Goal: Task Accomplishment & Management: Complete application form

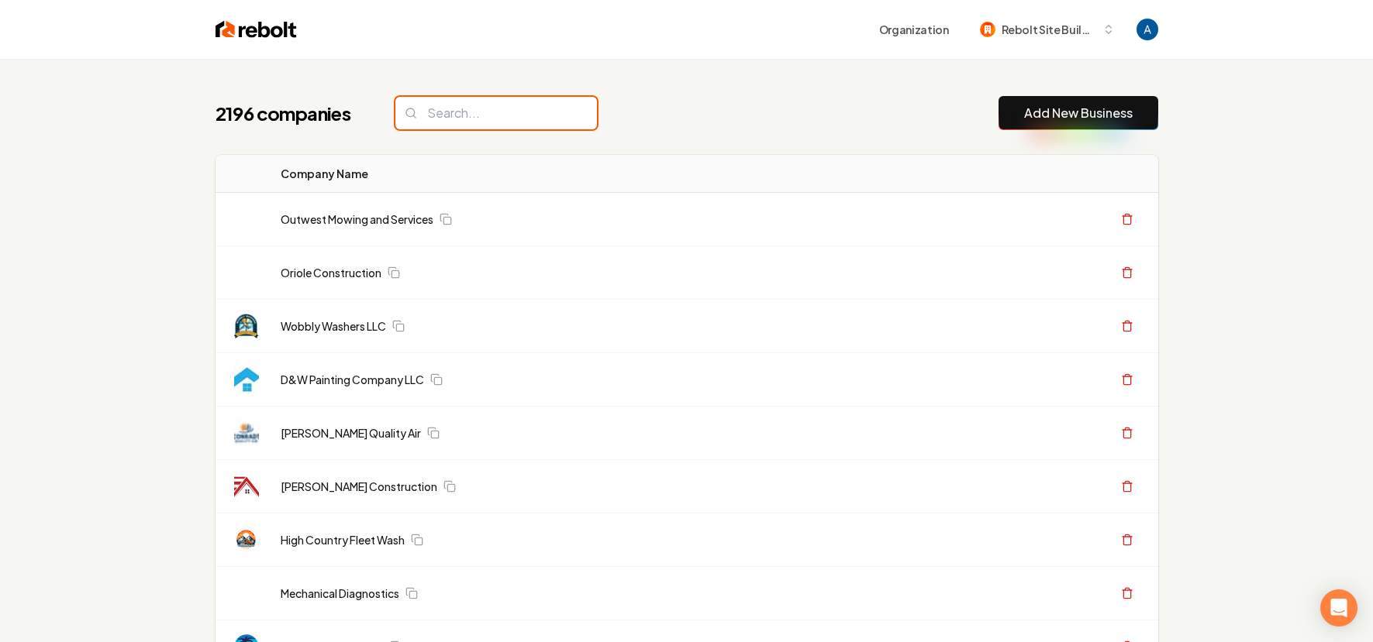
click at [518, 124] on input "search" at bounding box center [496, 113] width 202 height 33
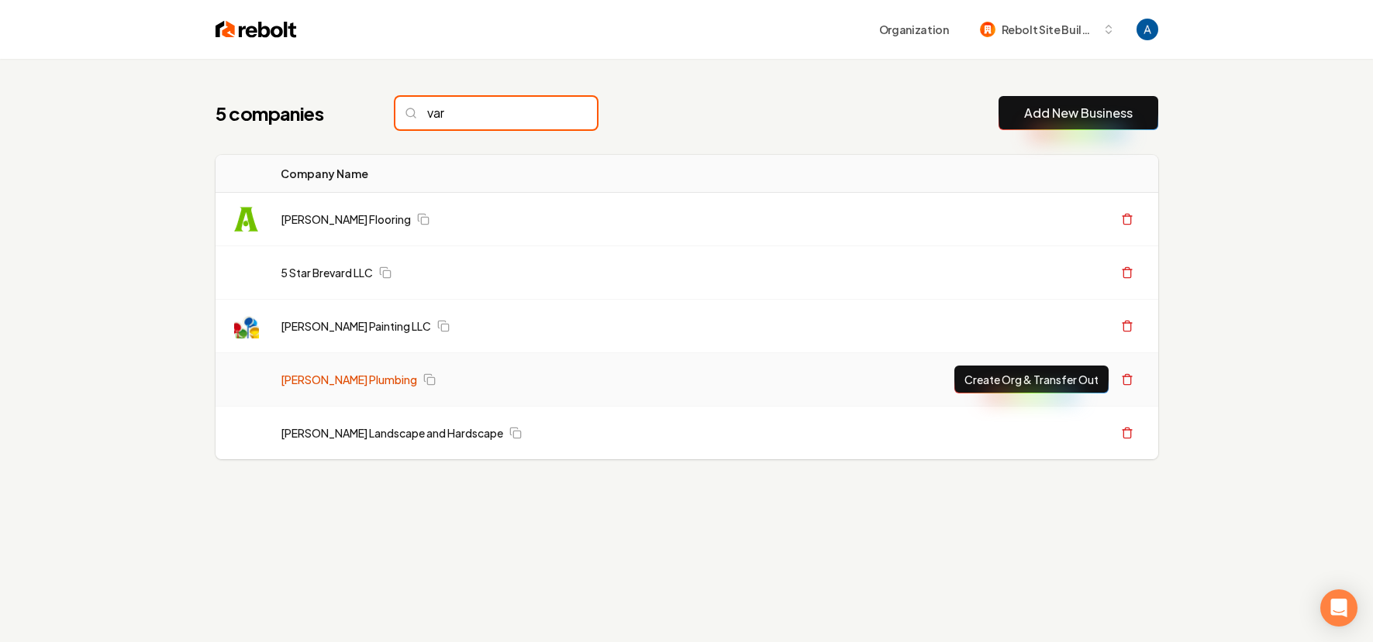
type input "var"
click at [333, 379] on link "[PERSON_NAME] Plumbing" at bounding box center [349, 380] width 136 height 16
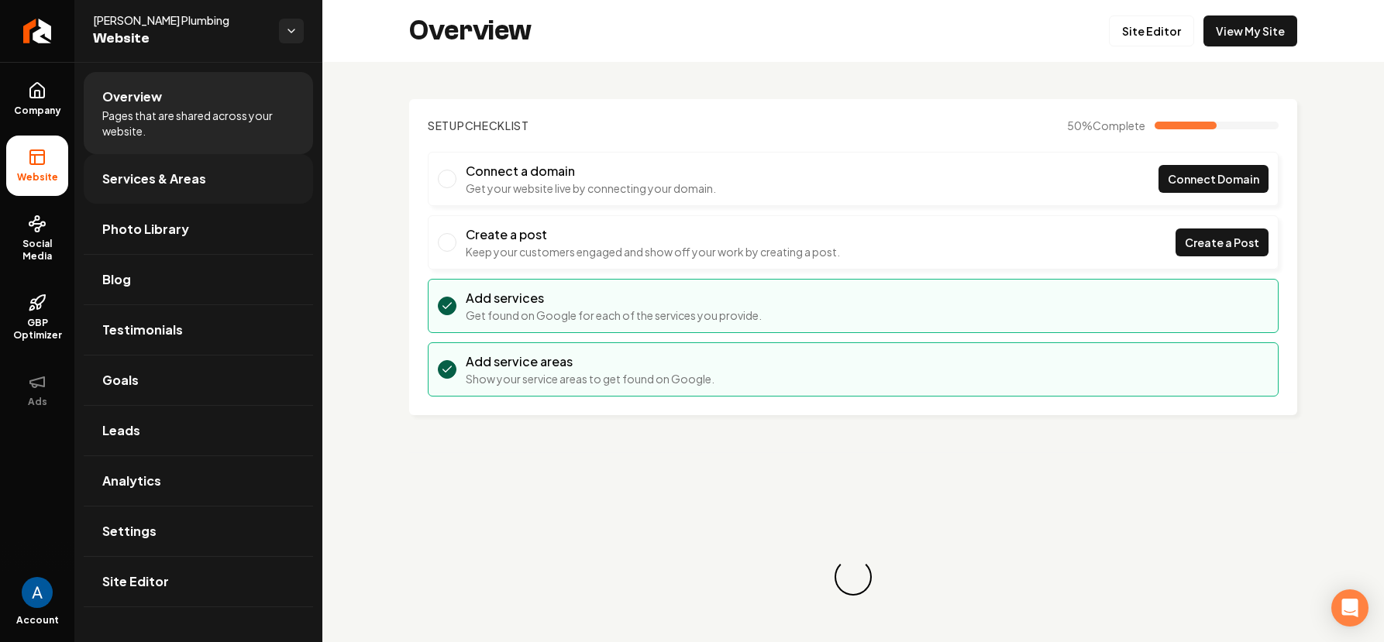
click at [180, 164] on link "Services & Areas" at bounding box center [198, 179] width 229 height 50
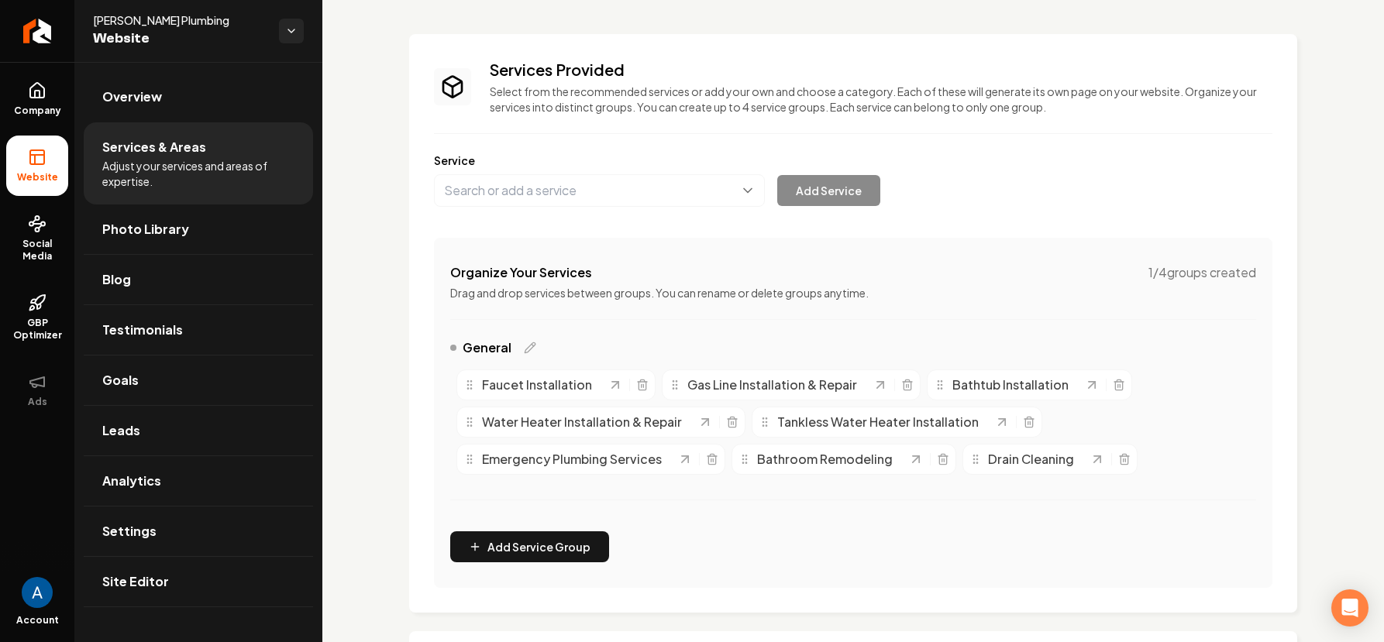
scroll to position [305, 0]
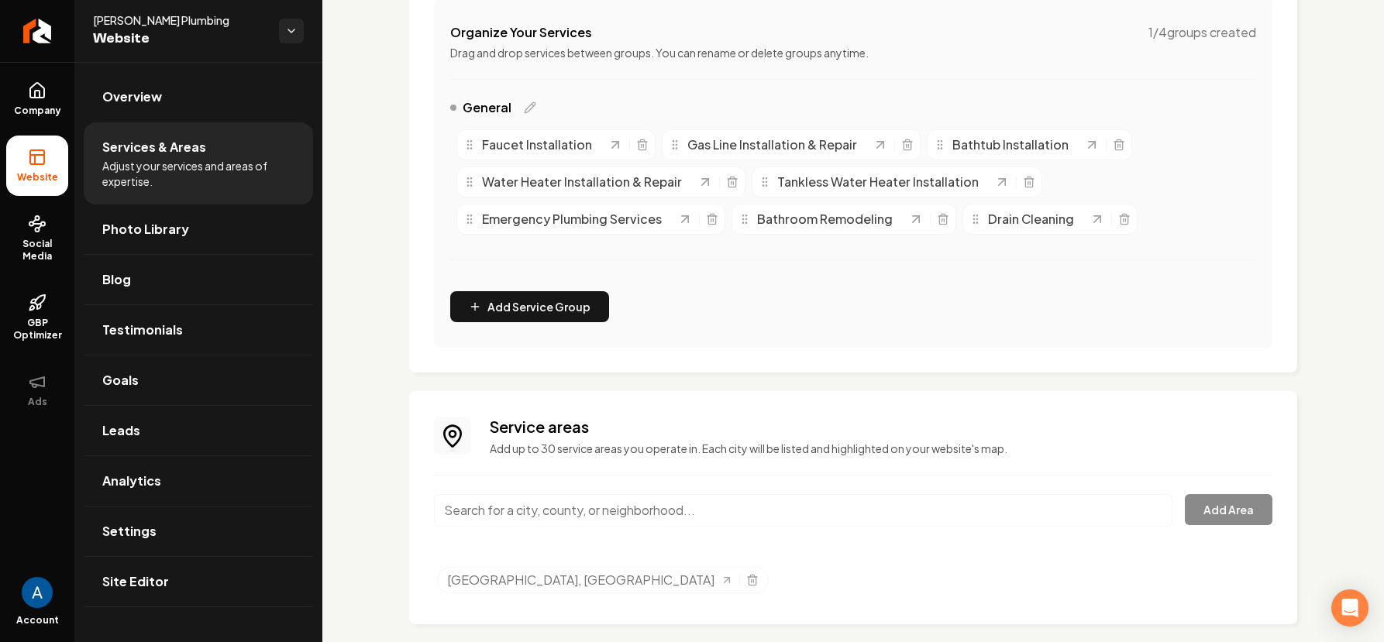
click at [579, 501] on input "Main content area" at bounding box center [803, 510] width 739 height 33
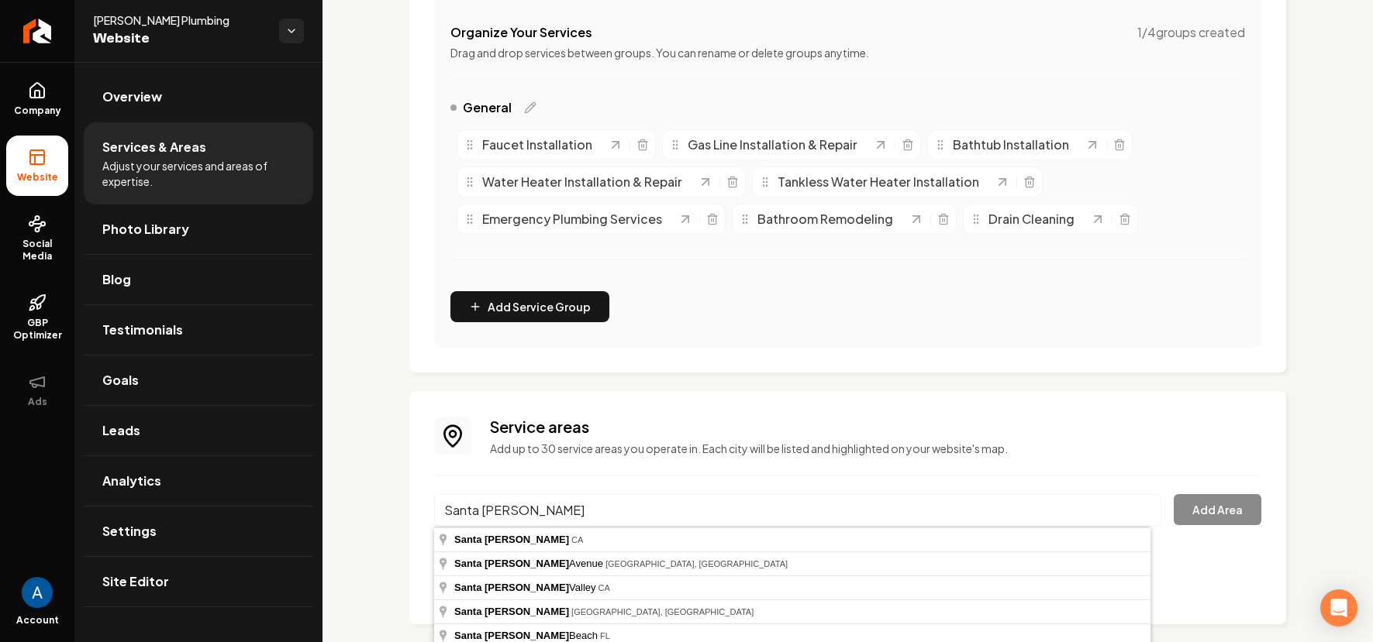
type input "Santa Rosa, CA"
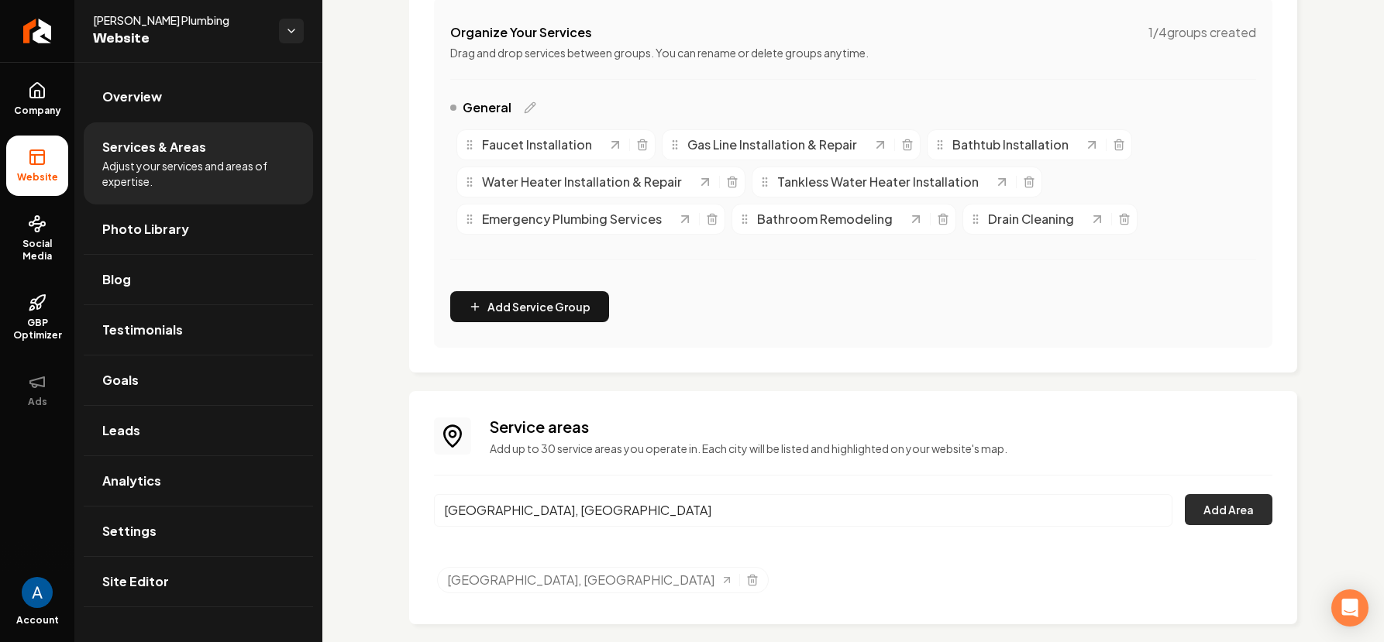
click at [1188, 515] on button "Add Area" at bounding box center [1229, 509] width 88 height 31
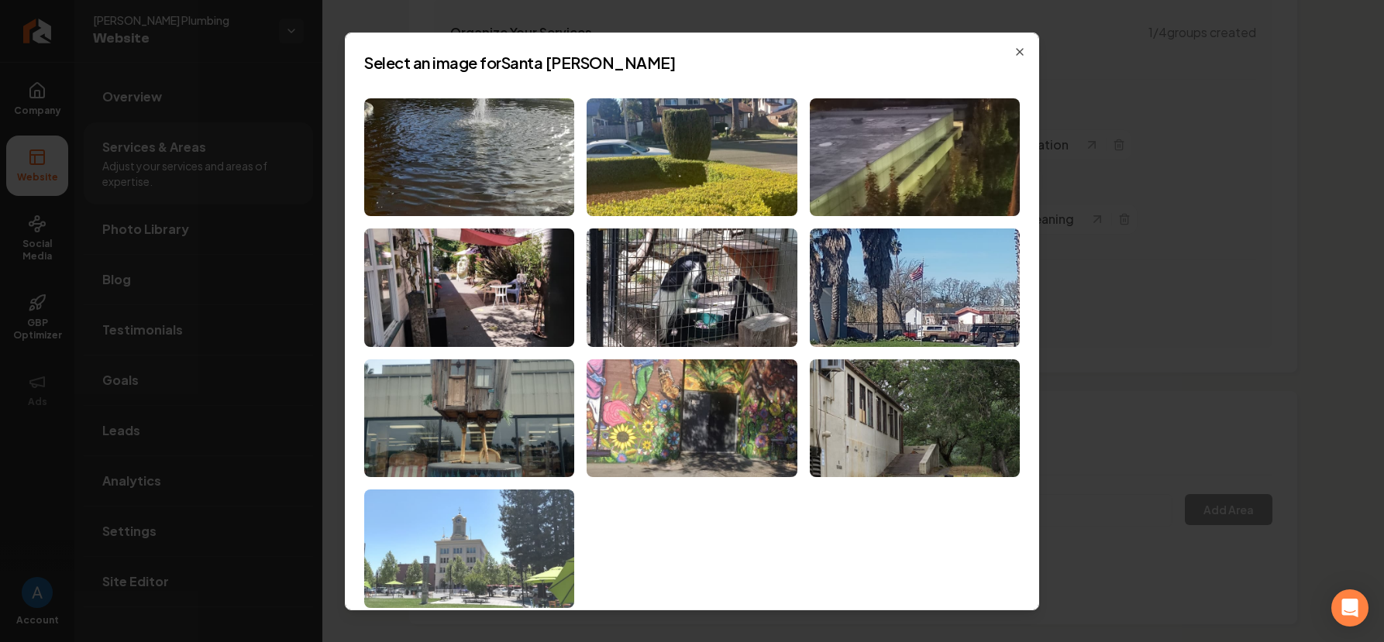
click at [532, 516] on img at bounding box center [469, 549] width 210 height 119
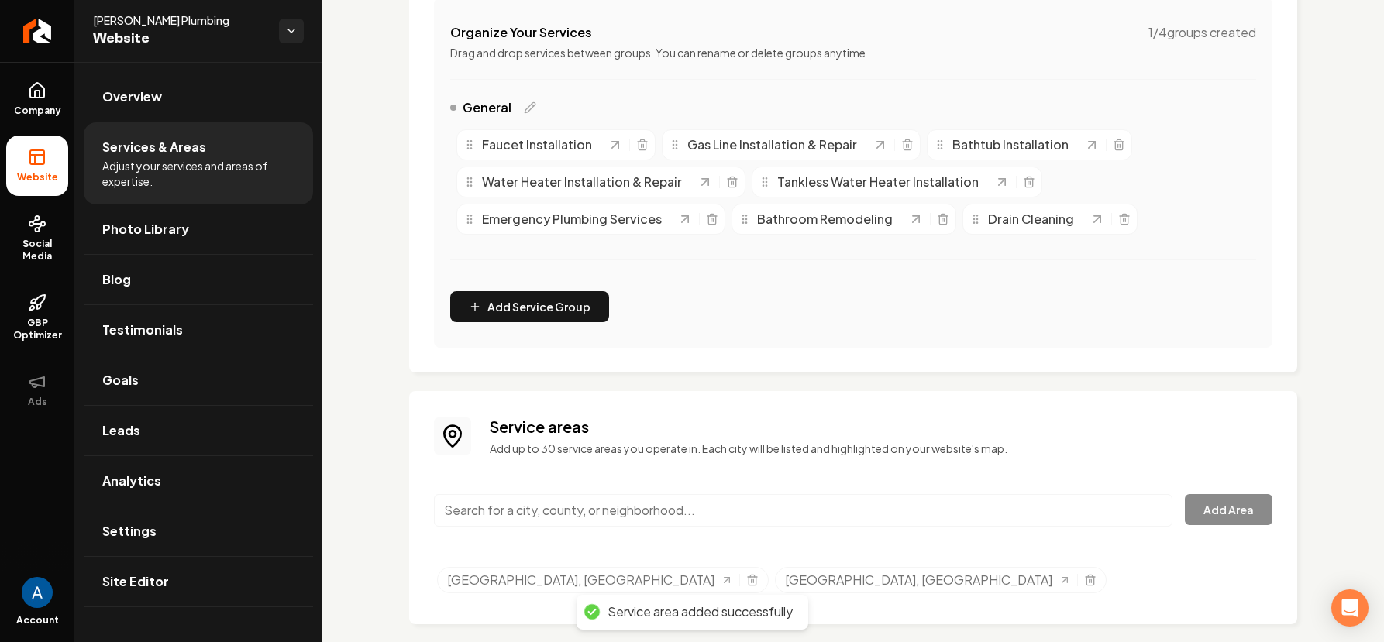
click at [574, 509] on input "Main content area" at bounding box center [803, 510] width 739 height 33
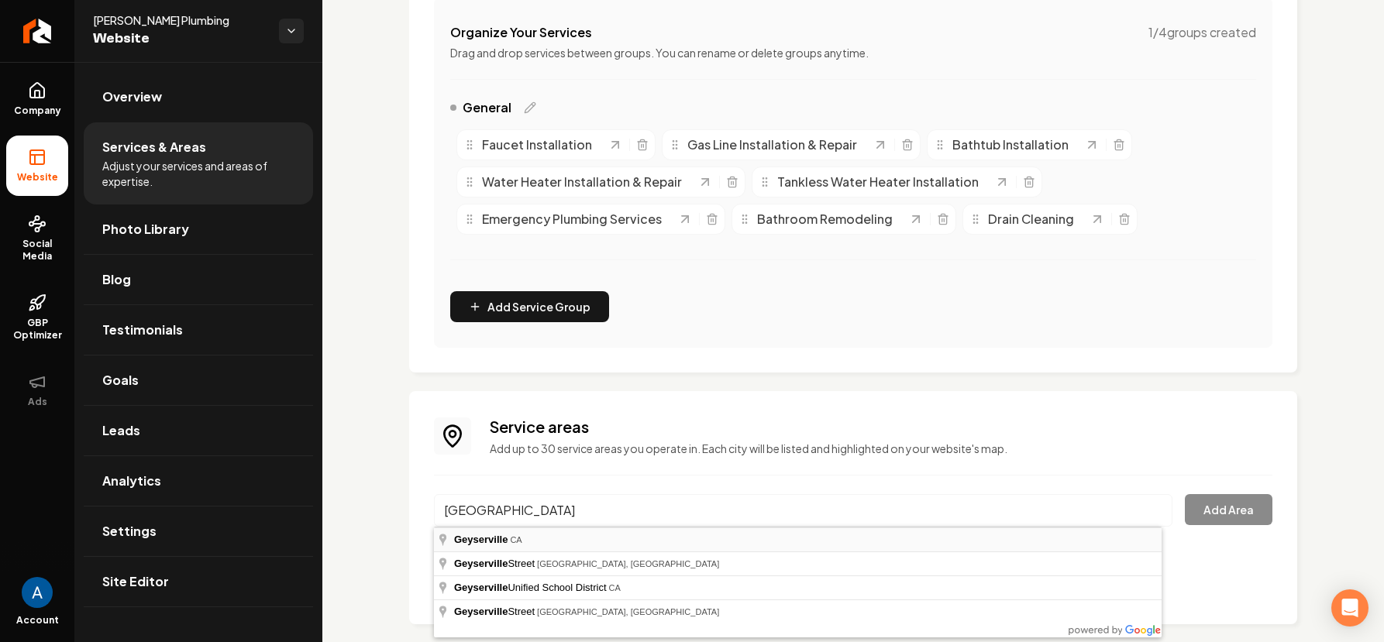
type input "Geyserville, CA"
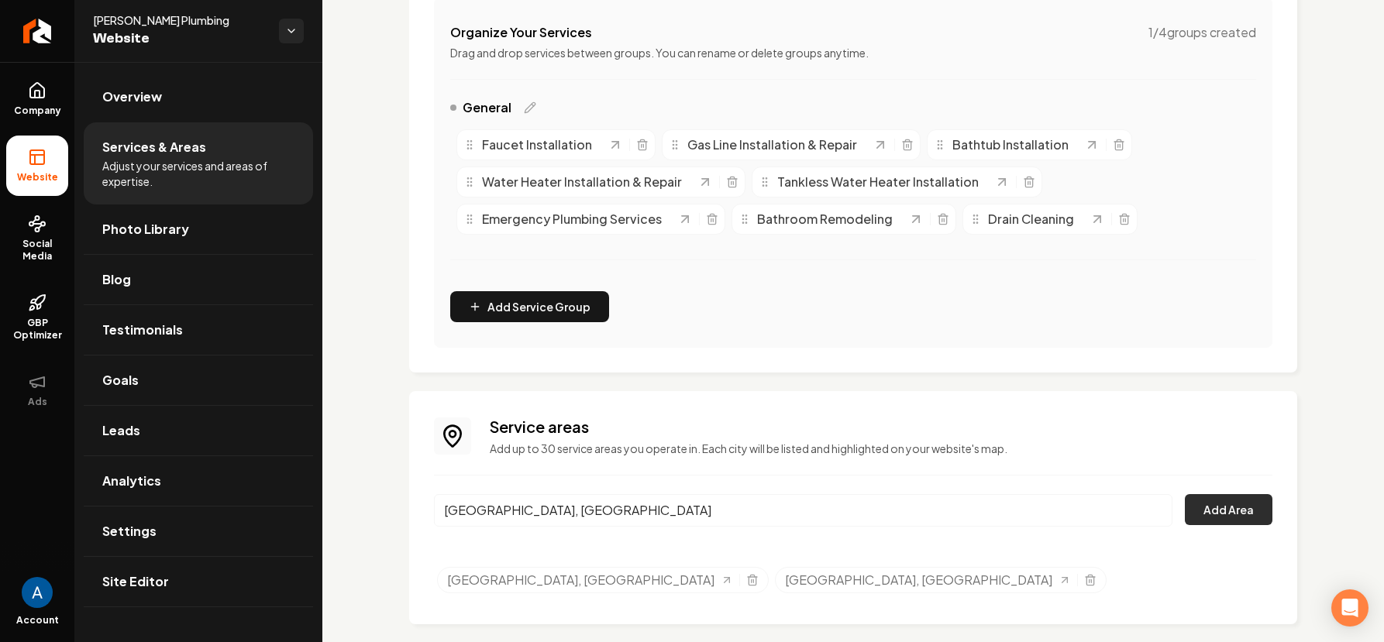
click at [1204, 505] on button "Add Area" at bounding box center [1229, 509] width 88 height 31
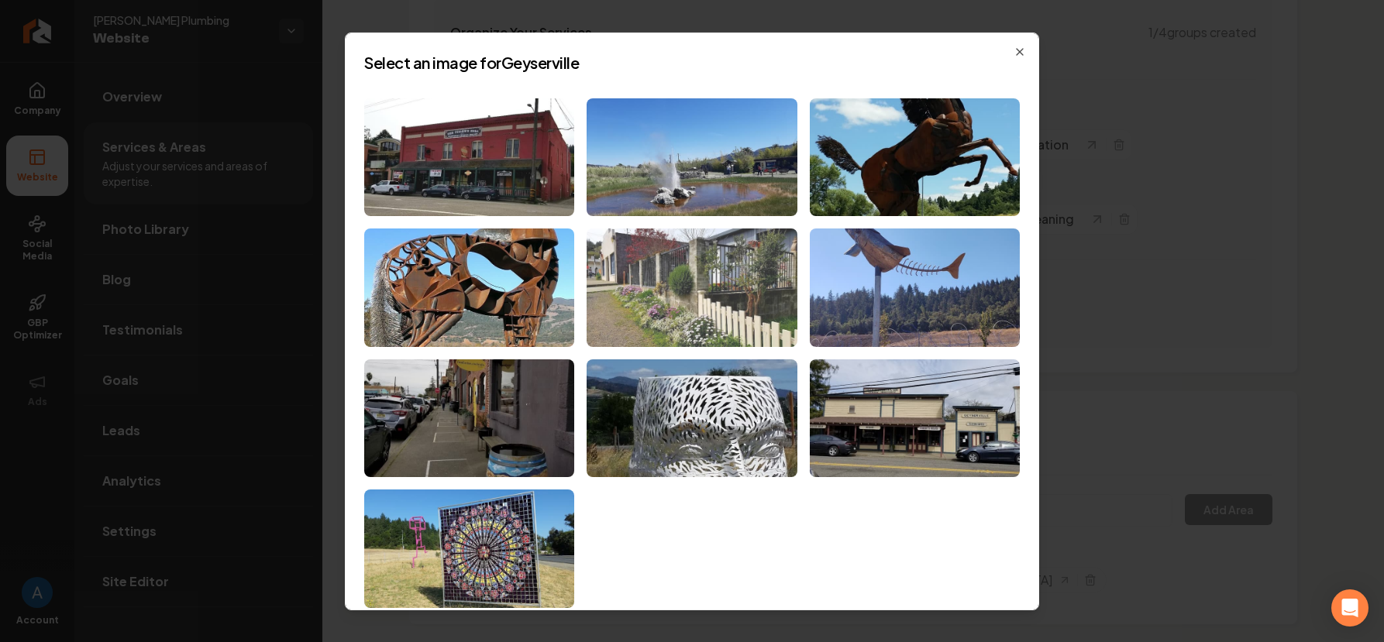
click at [701, 288] on img at bounding box center [692, 288] width 210 height 119
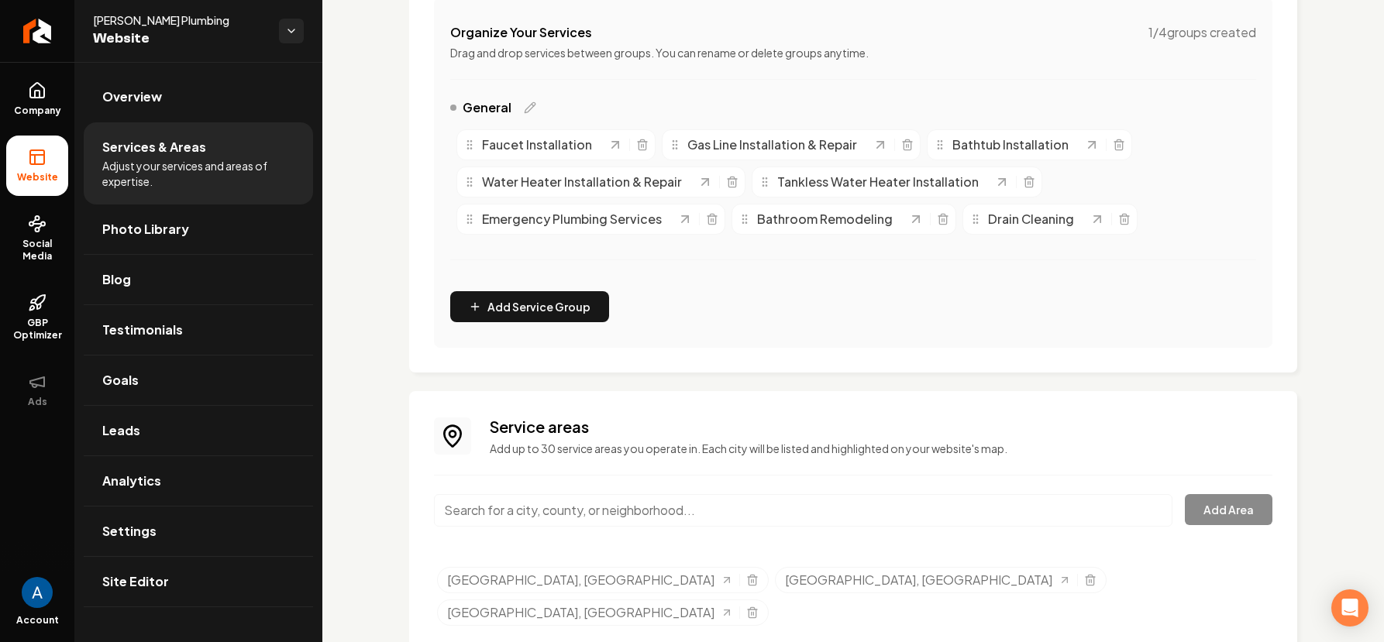
drag, startPoint x: 146, startPoint y: 105, endPoint x: 160, endPoint y: 105, distance: 14.0
click at [146, 105] on span "Overview" at bounding box center [132, 97] width 60 height 19
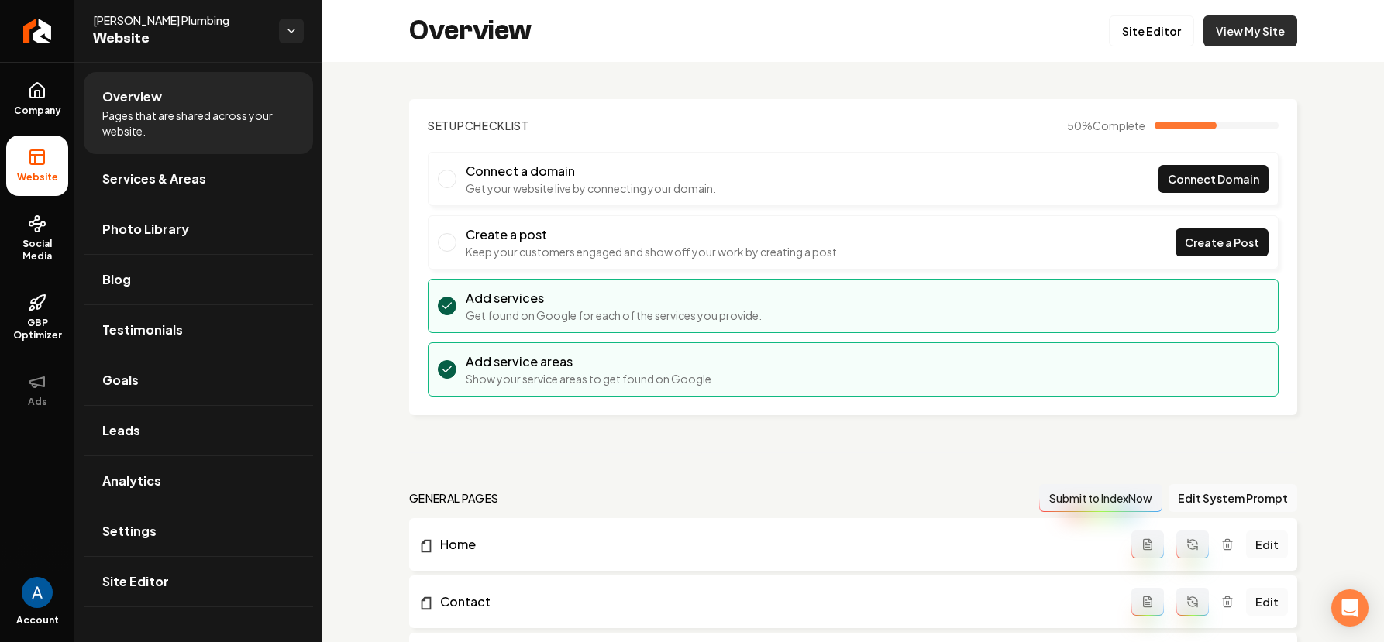
click at [1230, 31] on link "View My Site" at bounding box center [1251, 31] width 94 height 31
click at [123, 174] on span "Services & Areas" at bounding box center [154, 179] width 104 height 19
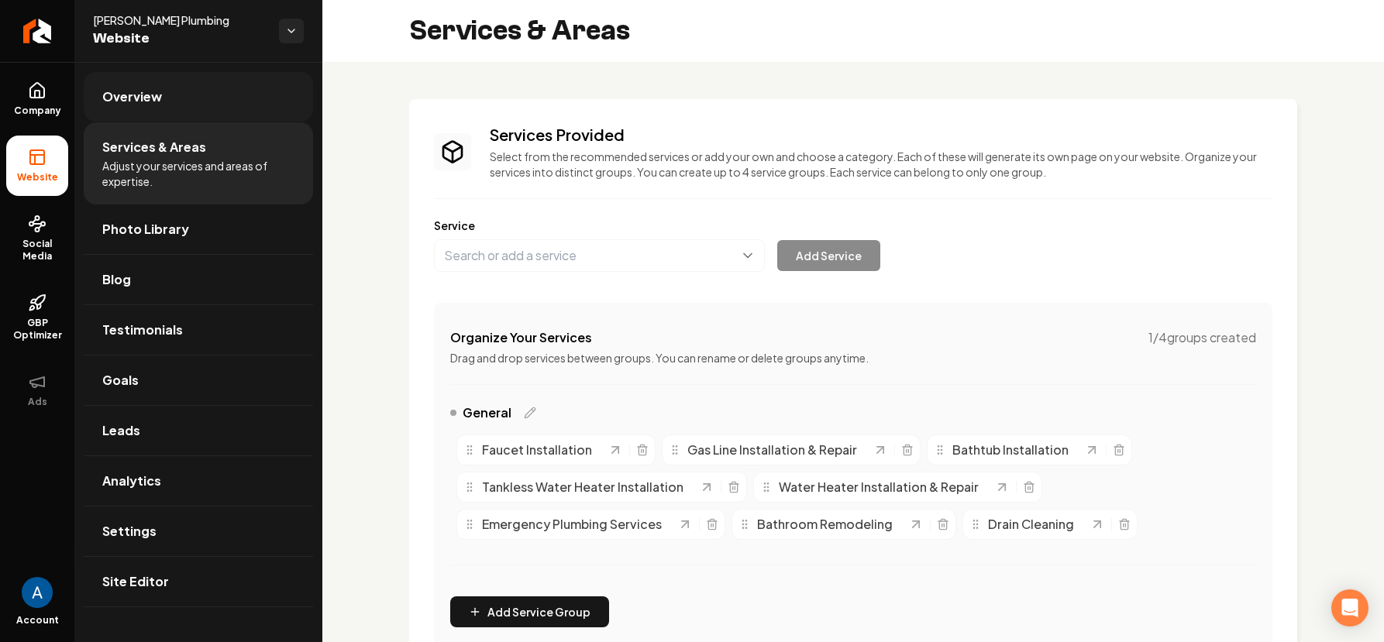
click at [158, 102] on span "Overview" at bounding box center [132, 97] width 60 height 19
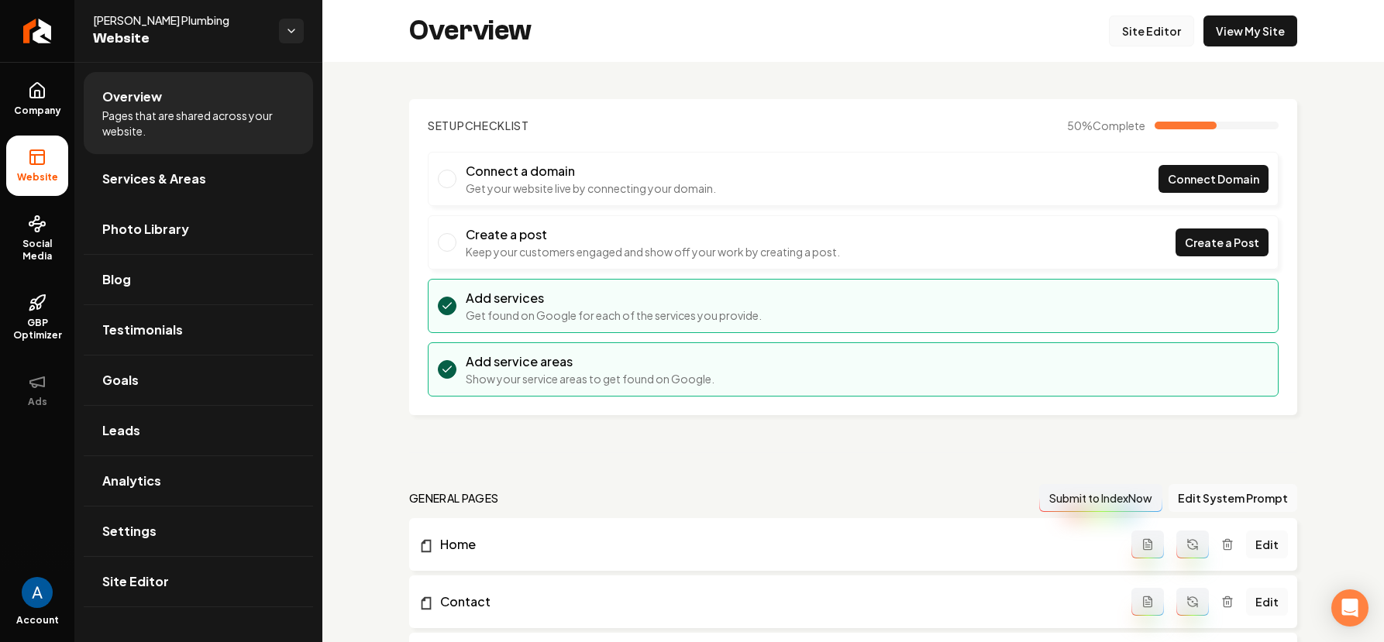
click at [1126, 31] on link "Site Editor" at bounding box center [1151, 31] width 85 height 31
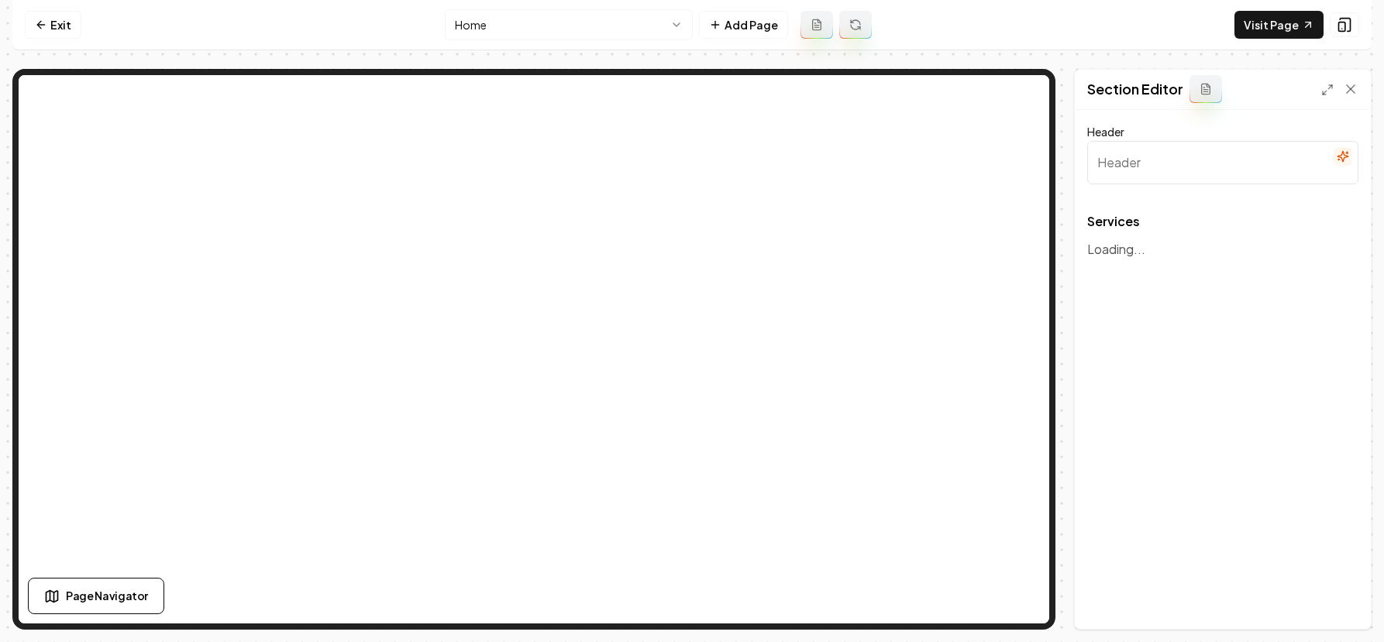
type input "Reliable Plumbing Services for Every Need"
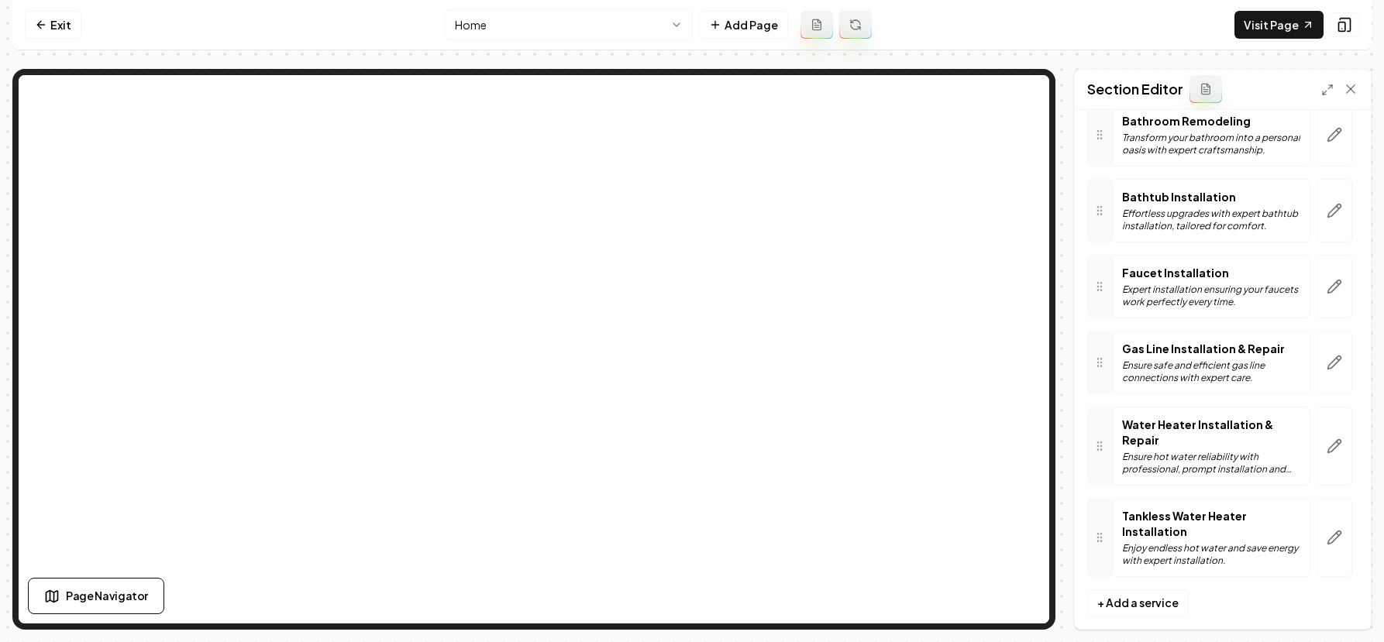
scroll to position [308, 0]
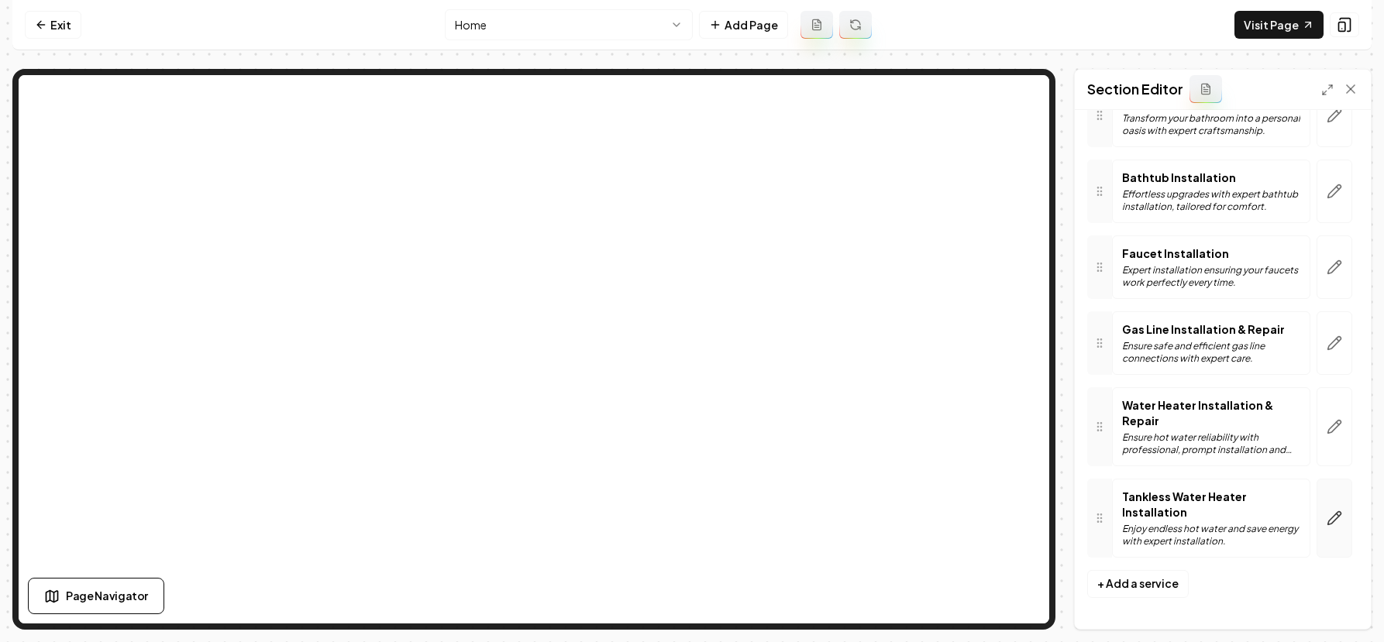
click at [1317, 515] on button "button" at bounding box center [1335, 518] width 36 height 79
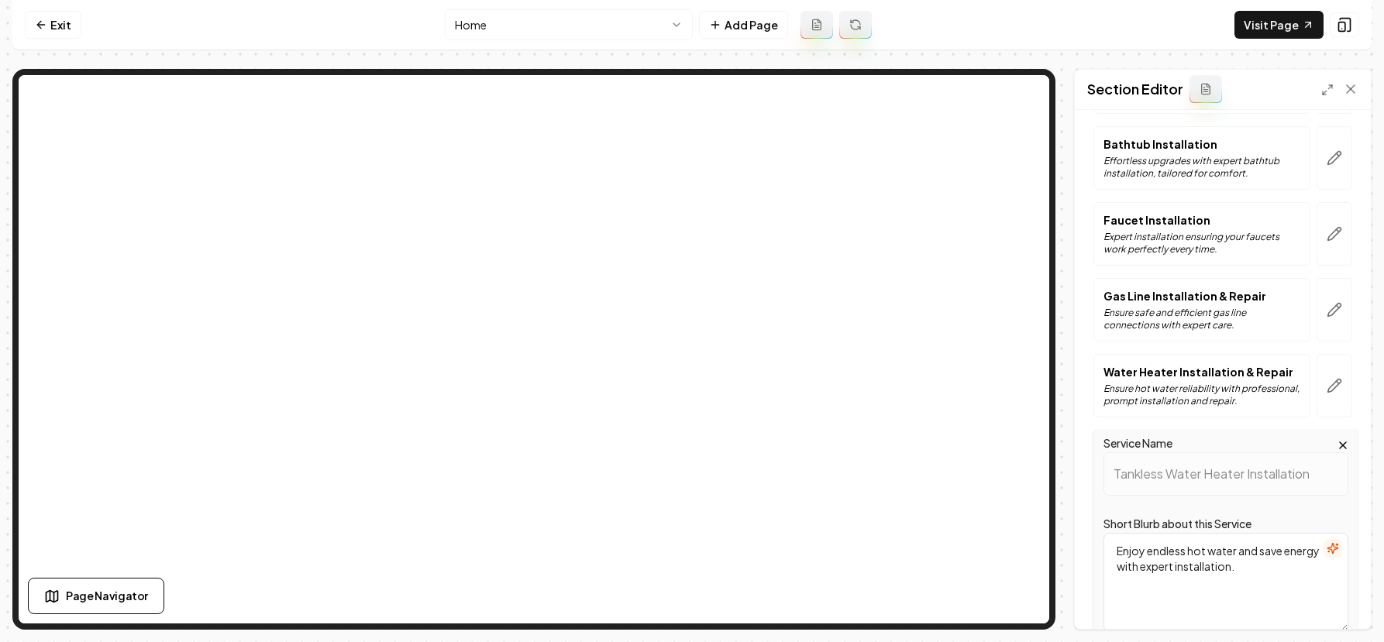
scroll to position [575, 0]
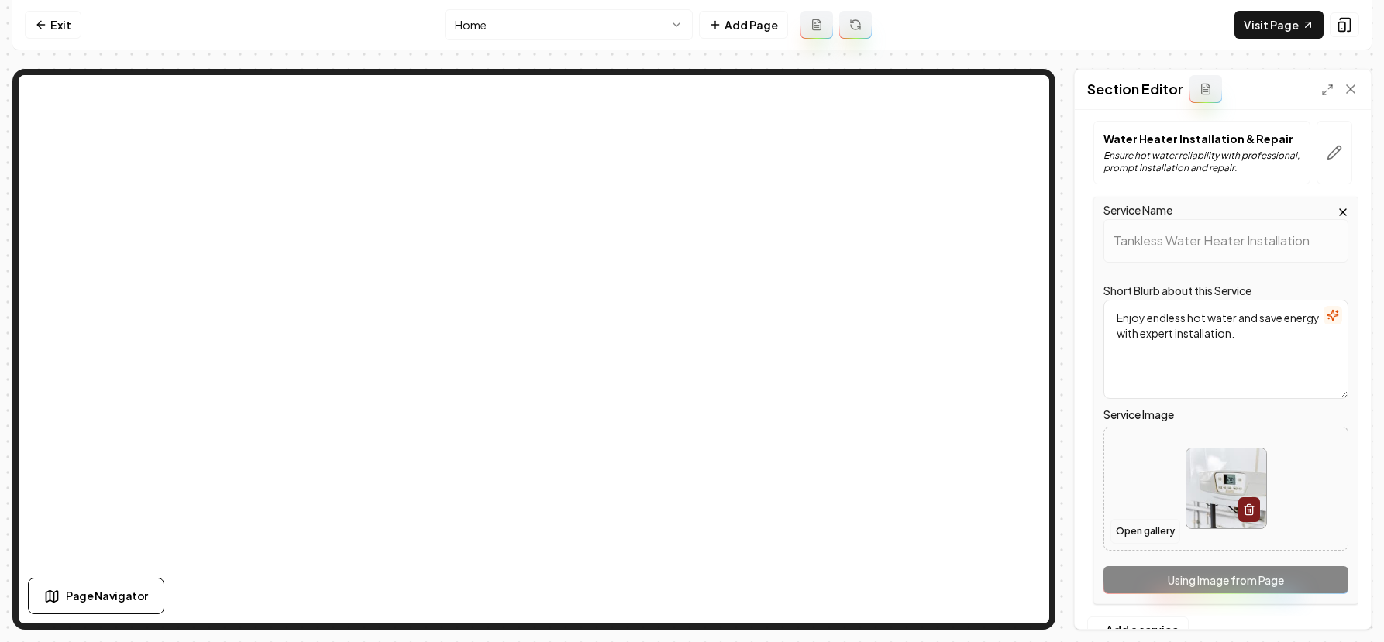
click at [1139, 533] on button "Open gallery" at bounding box center [1146, 531] width 70 height 25
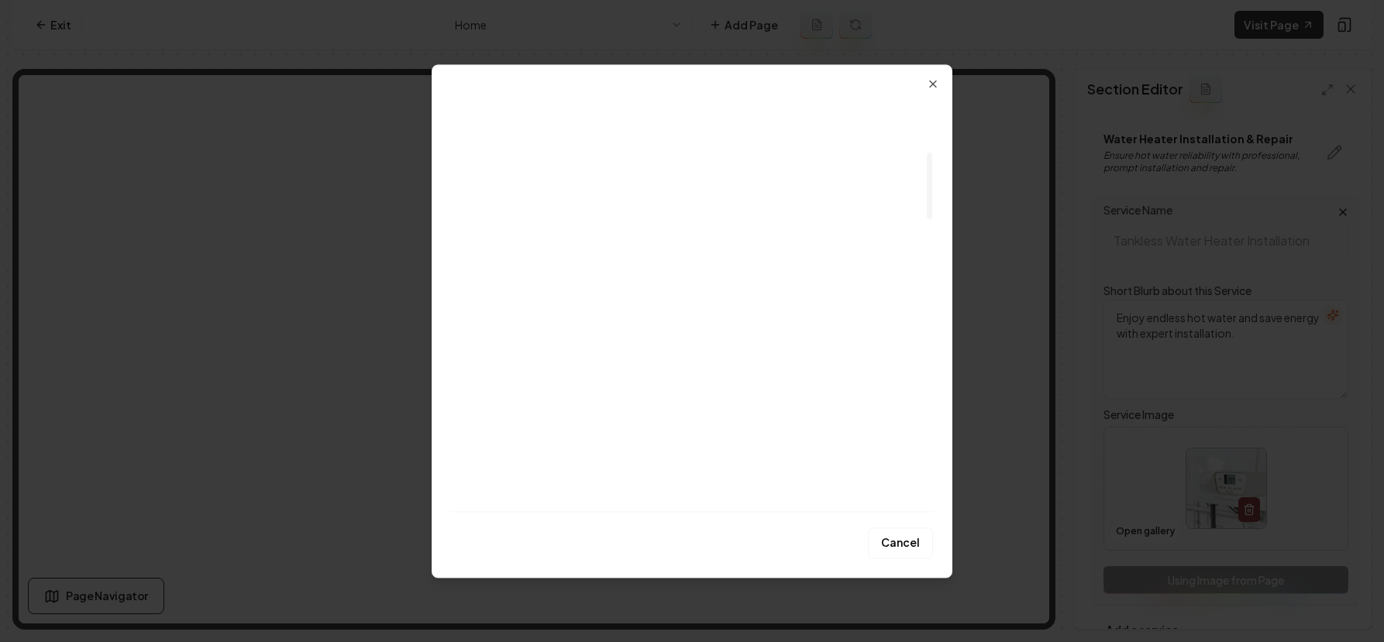
scroll to position [344, 0]
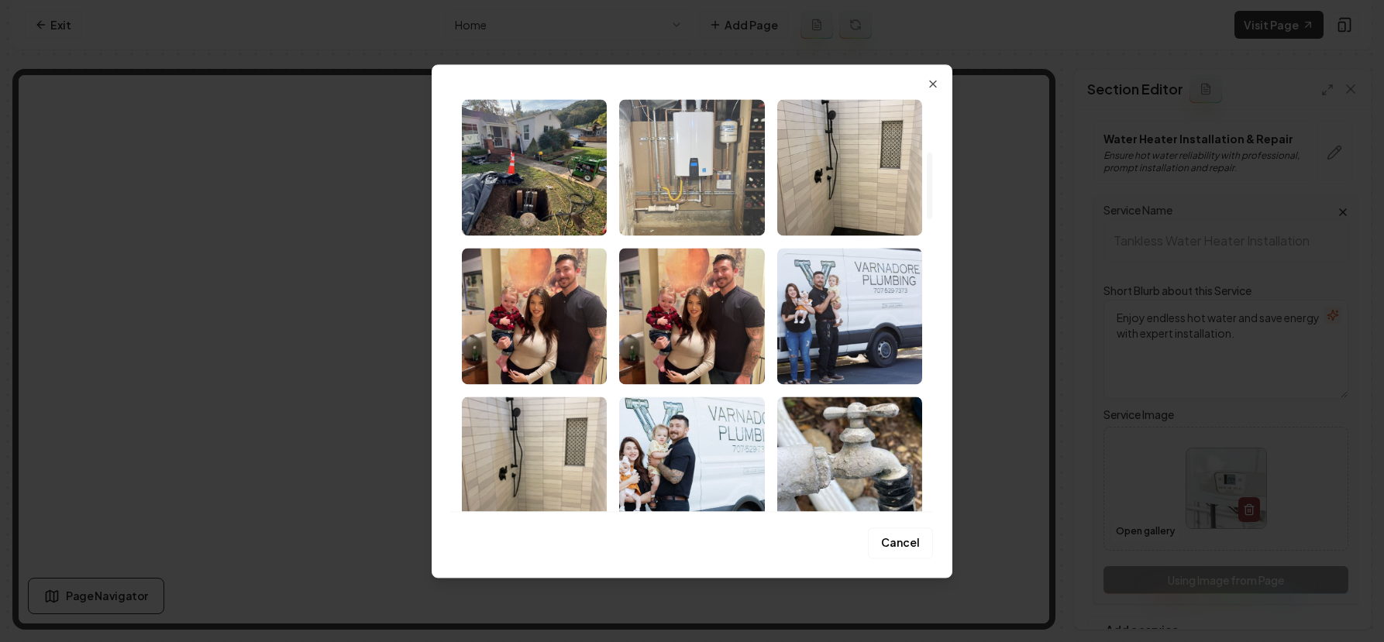
click at [660, 164] on img "Select image image_68b73c965c7cd75eb8e3a6d8.jpg" at bounding box center [691, 167] width 145 height 136
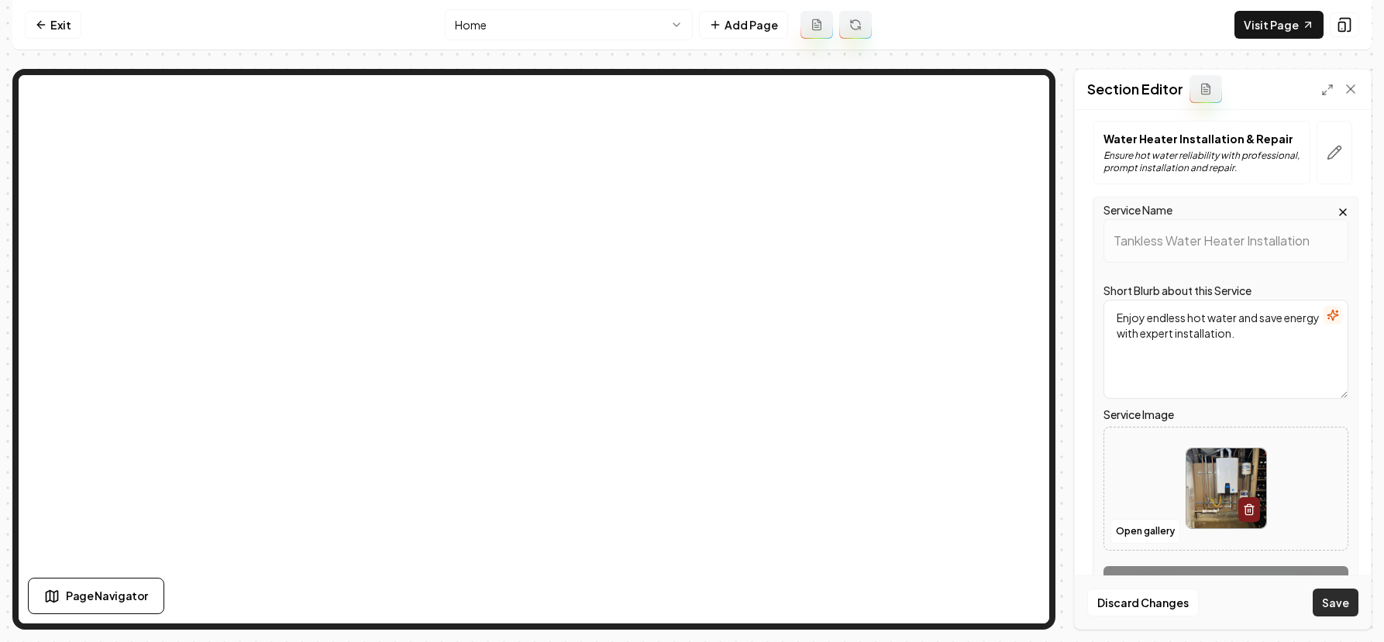
click at [1335, 597] on button "Save" at bounding box center [1336, 603] width 46 height 28
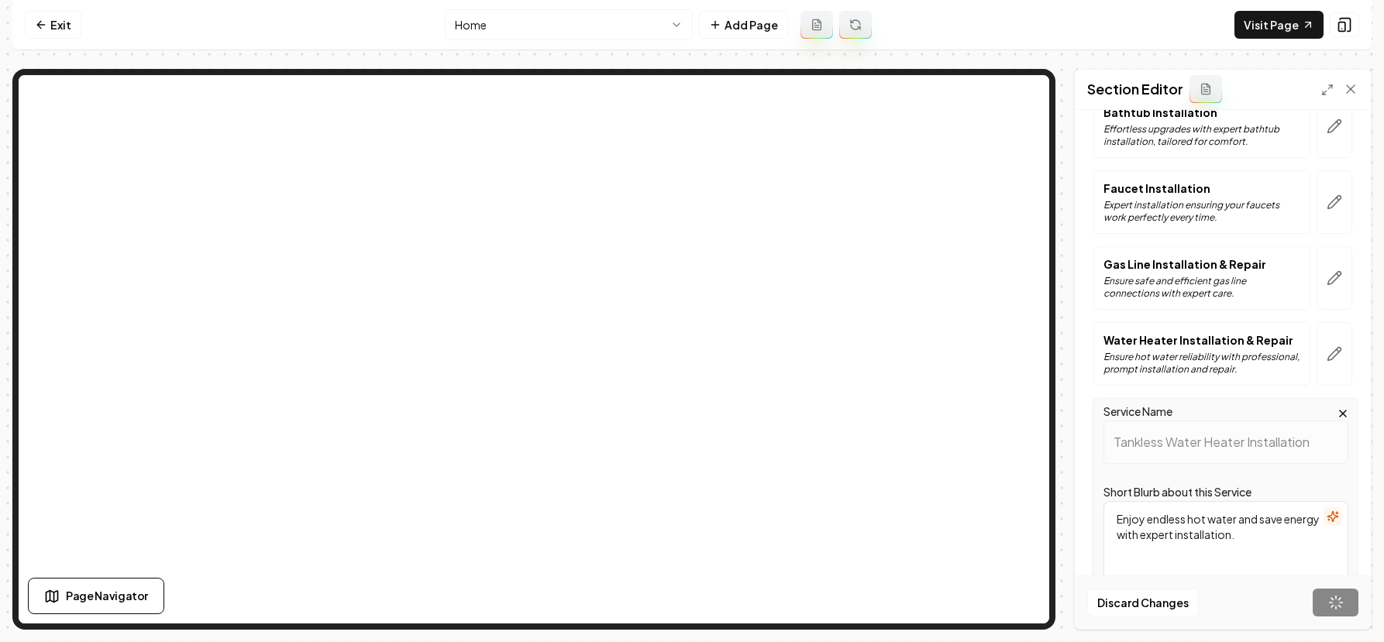
scroll to position [373, 0]
click at [1327, 351] on icon "button" at bounding box center [1335, 355] width 16 height 16
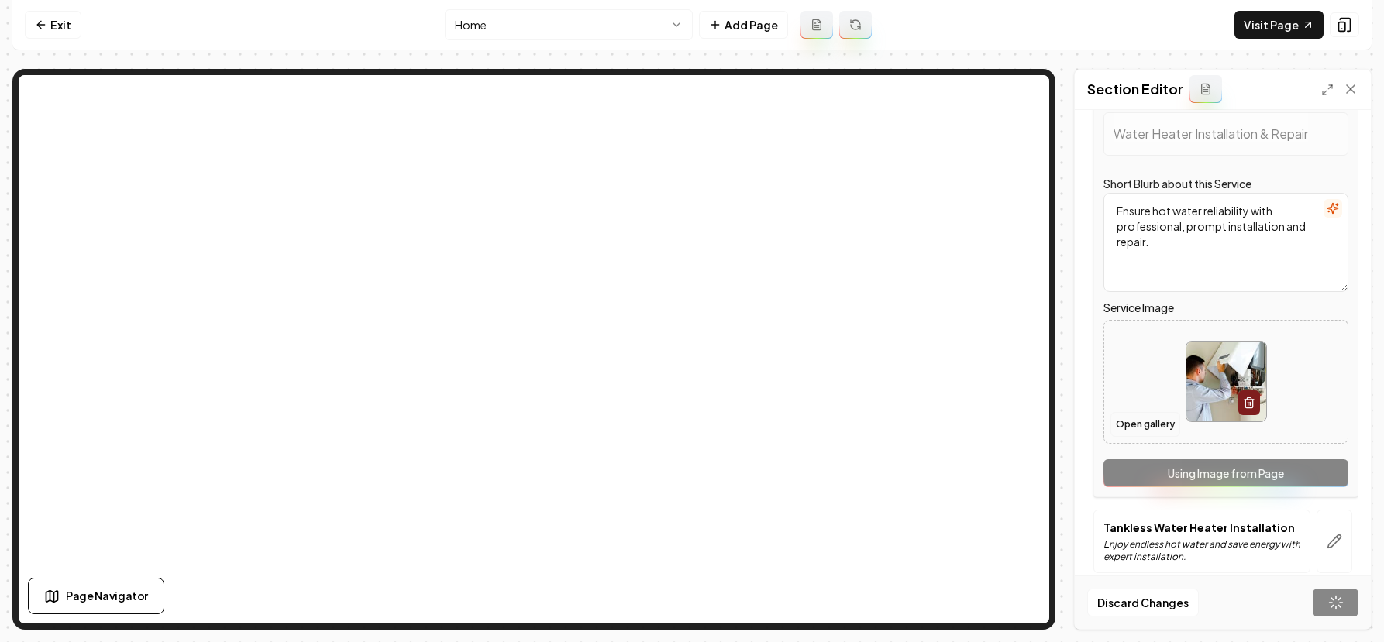
click at [1124, 427] on button "Open gallery" at bounding box center [1146, 424] width 70 height 25
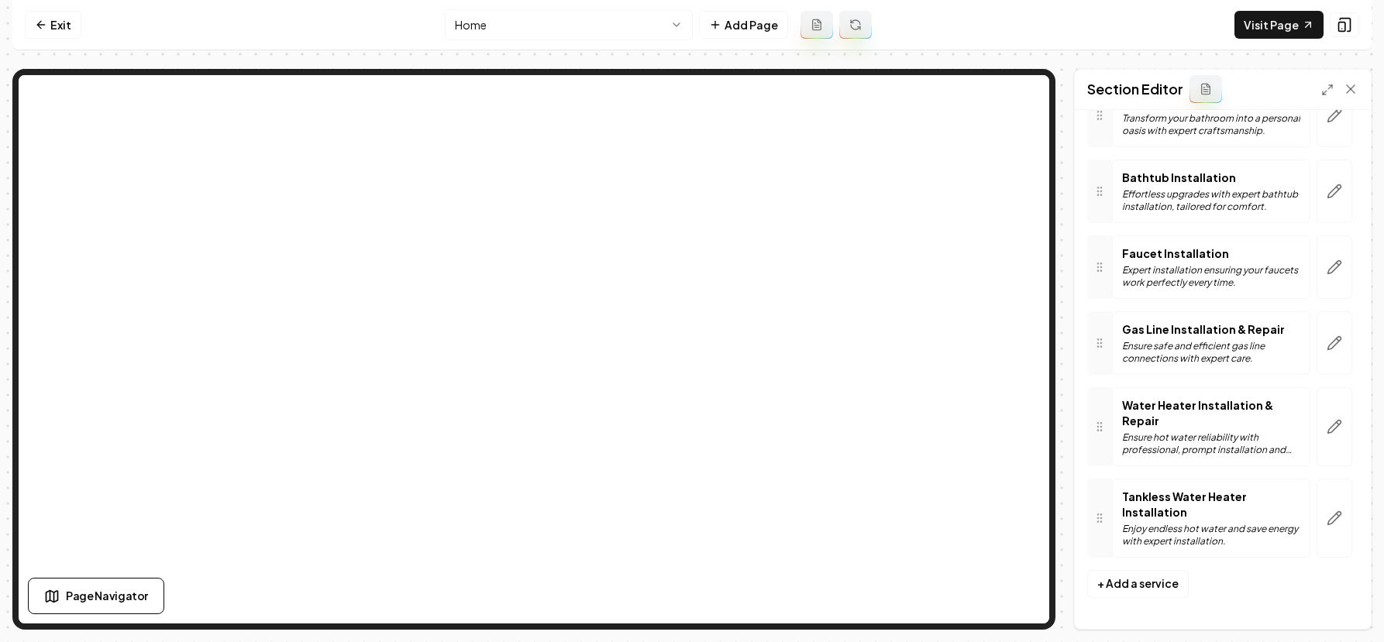
scroll to position [308, 0]
click at [1327, 423] on icon "button" at bounding box center [1335, 427] width 16 height 16
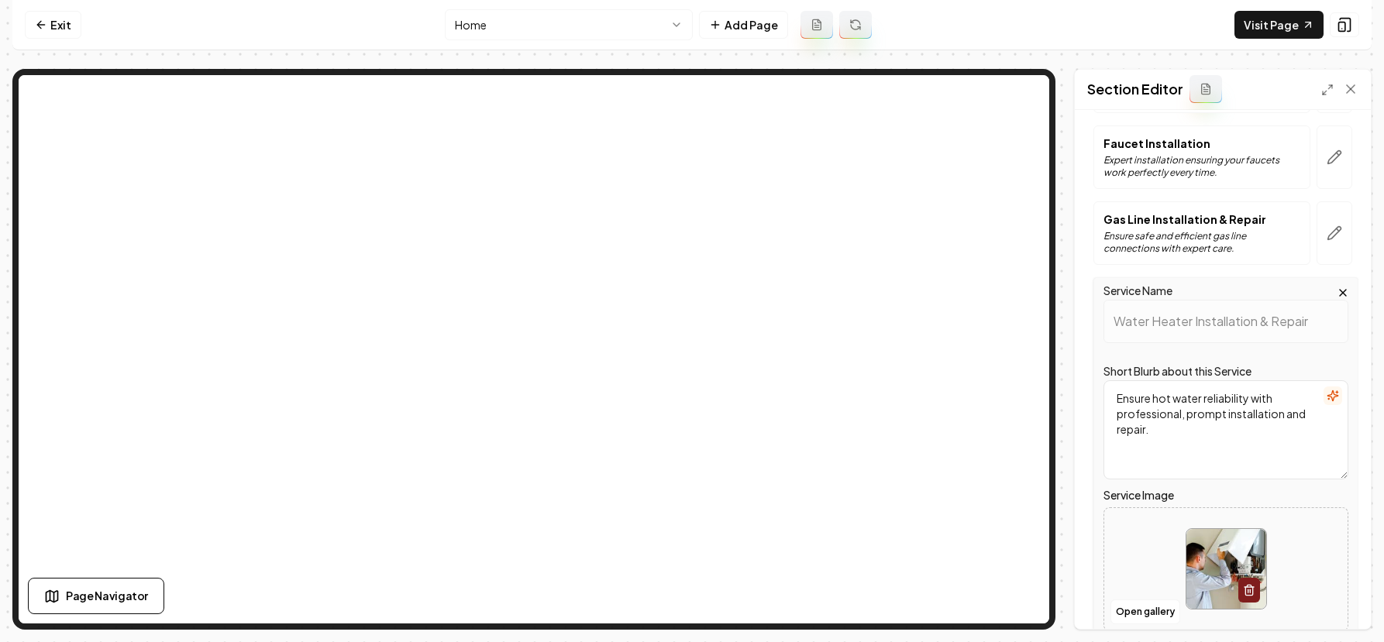
scroll to position [432, 0]
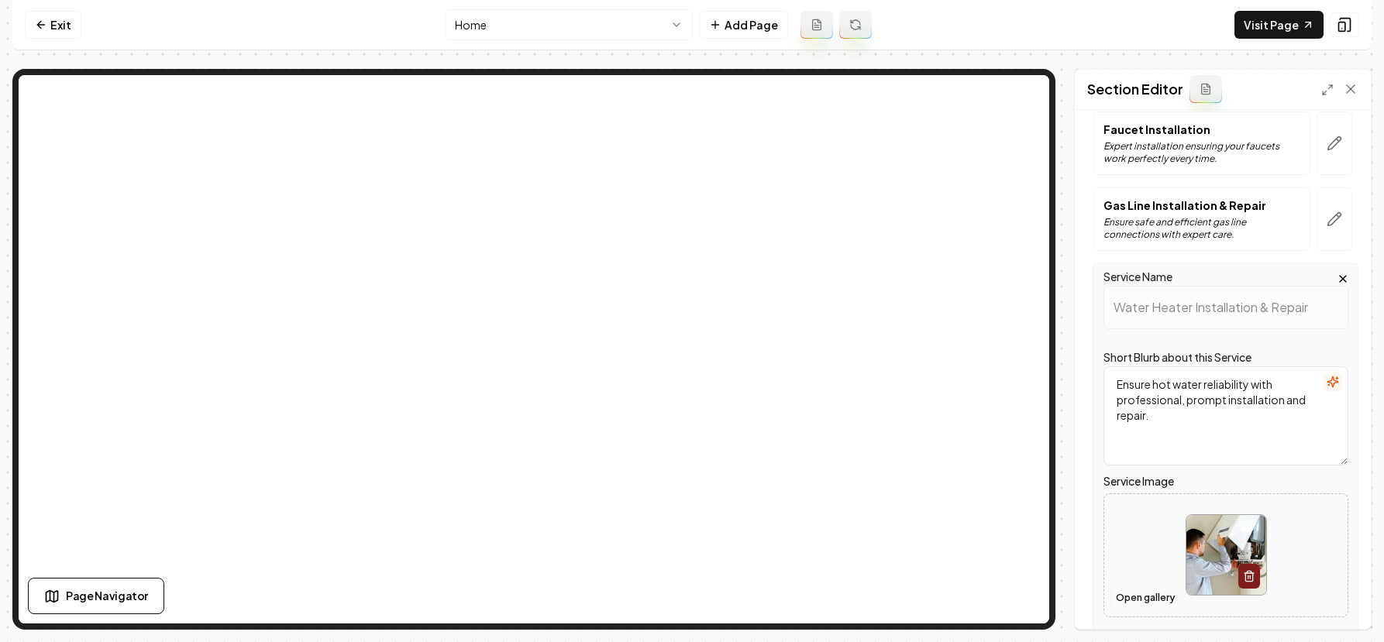
click at [1136, 601] on button "Open gallery" at bounding box center [1146, 598] width 70 height 25
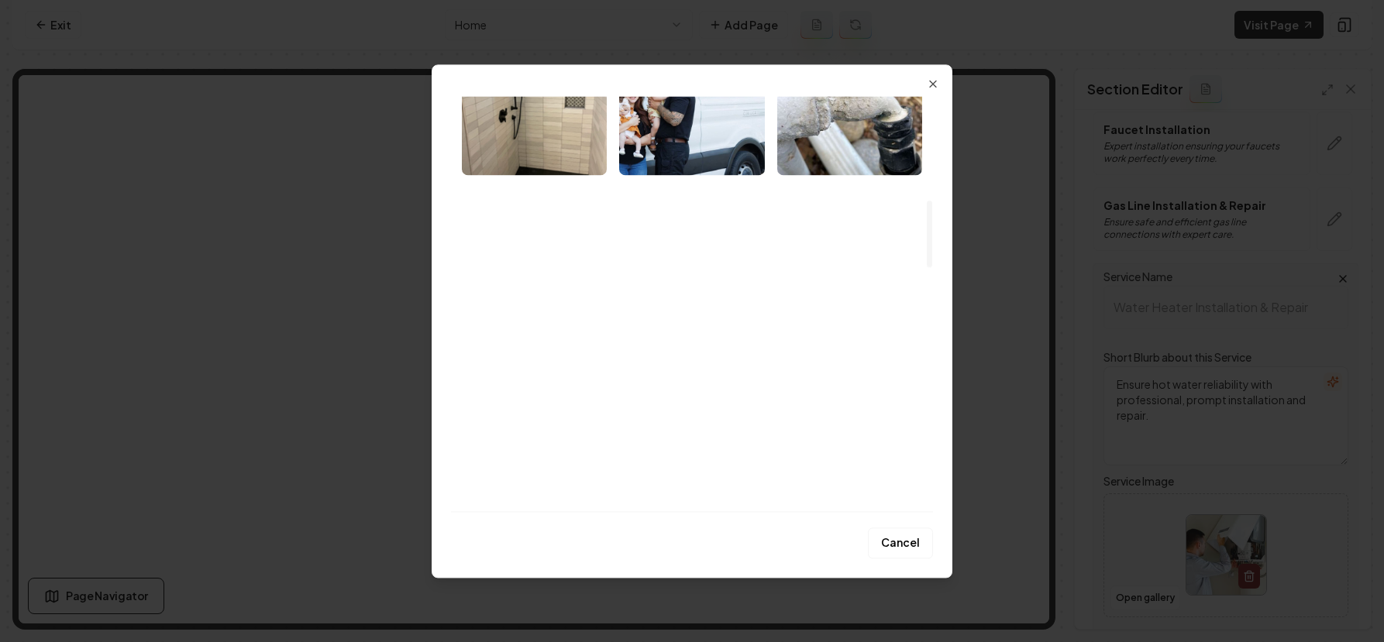
scroll to position [735, 0]
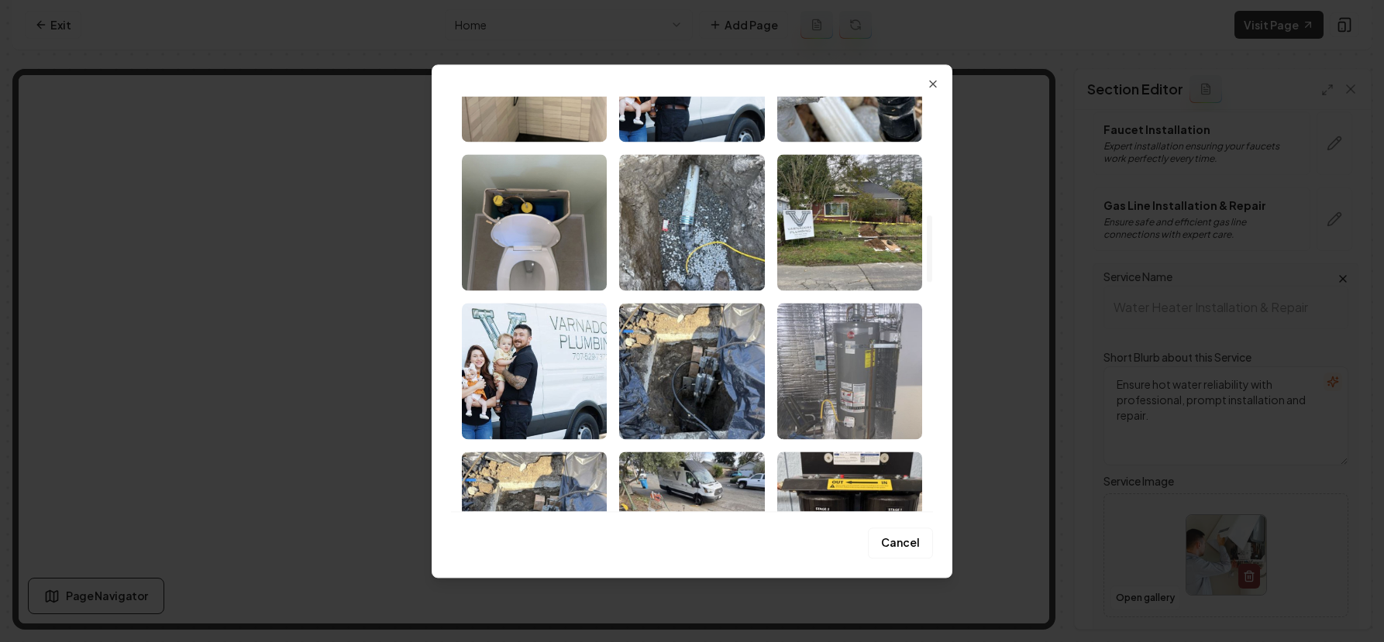
click at [833, 350] on img "Select image image_68b73c955c7cd75eb8e39bb7.jpg" at bounding box center [849, 371] width 145 height 136
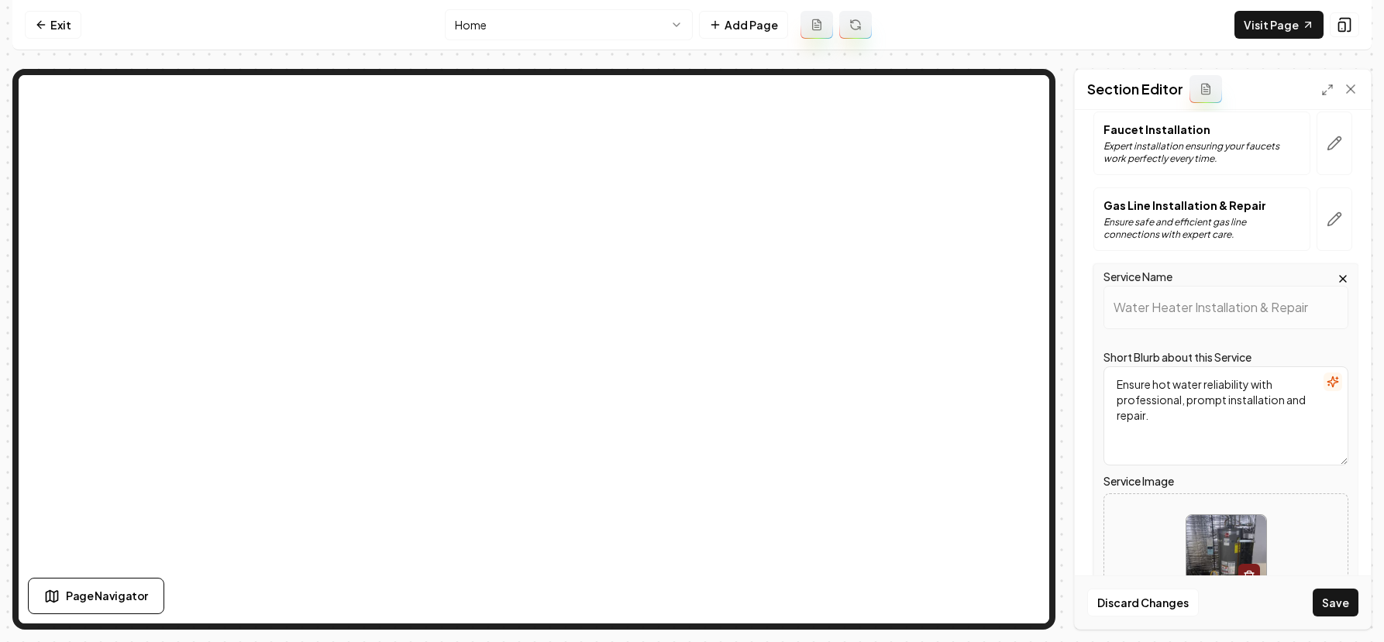
click at [1355, 608] on button "Save" at bounding box center [1336, 603] width 46 height 28
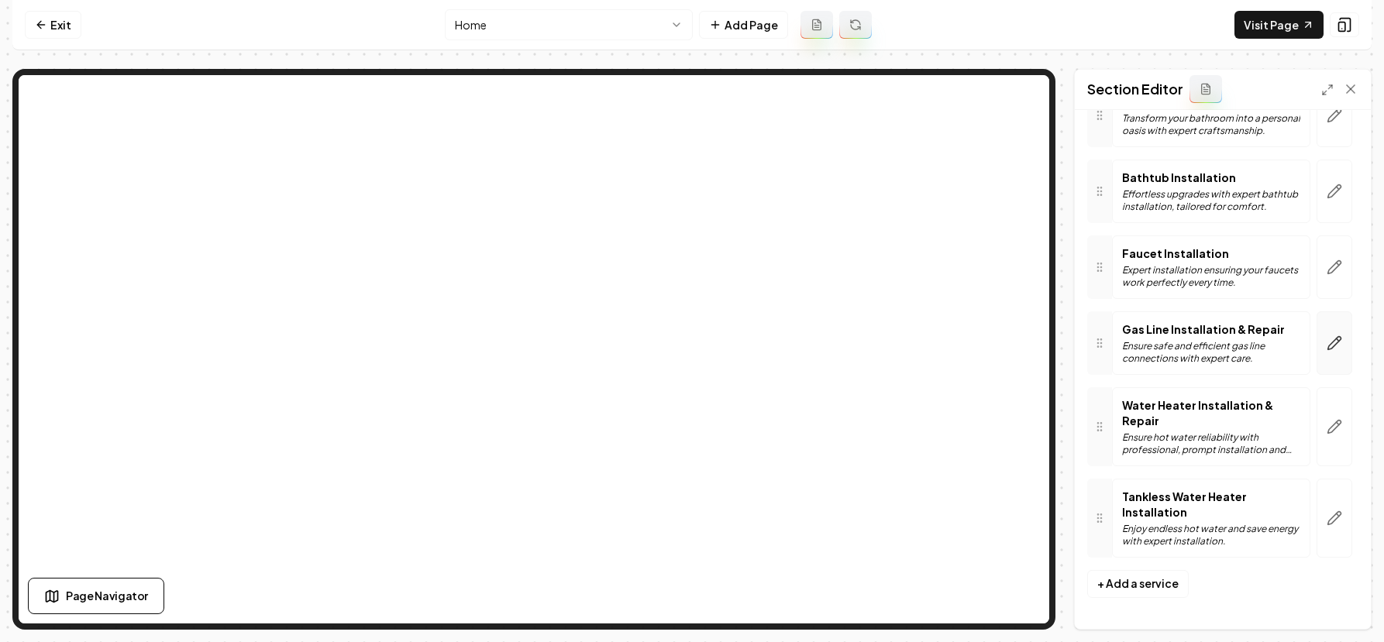
click at [1328, 345] on icon "button" at bounding box center [1334, 342] width 13 height 13
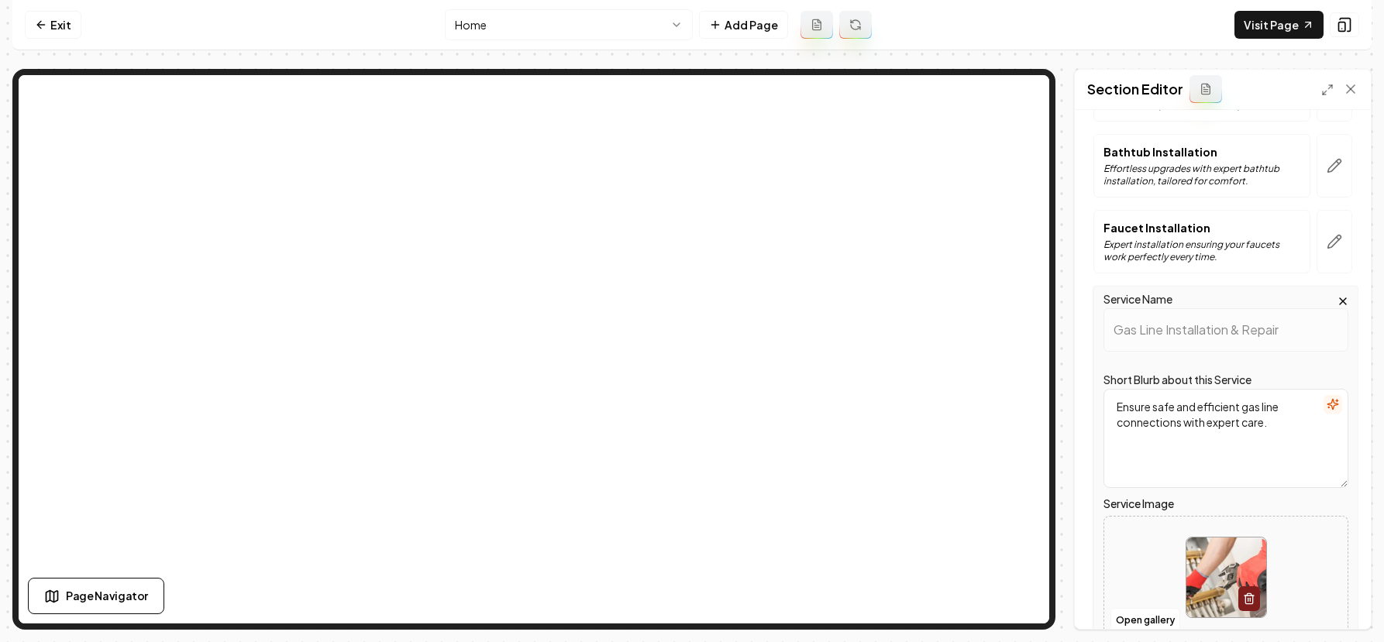
scroll to position [588, 0]
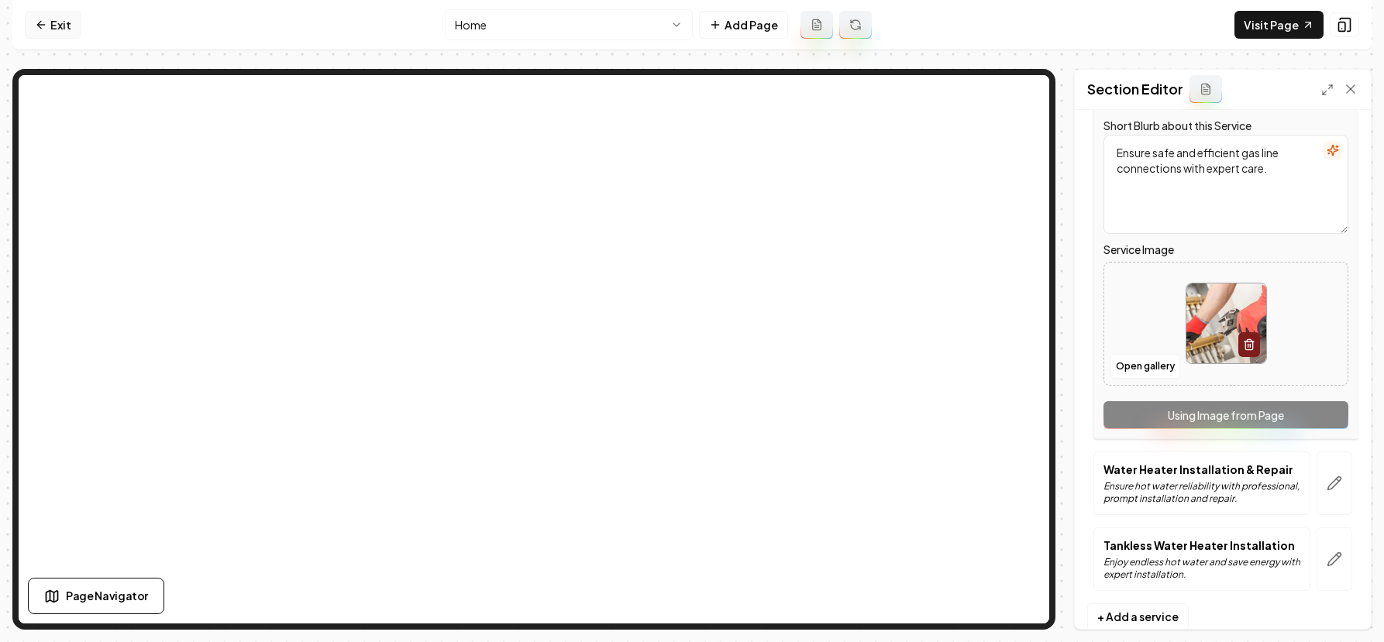
click at [47, 26] on icon at bounding box center [41, 25] width 12 height 12
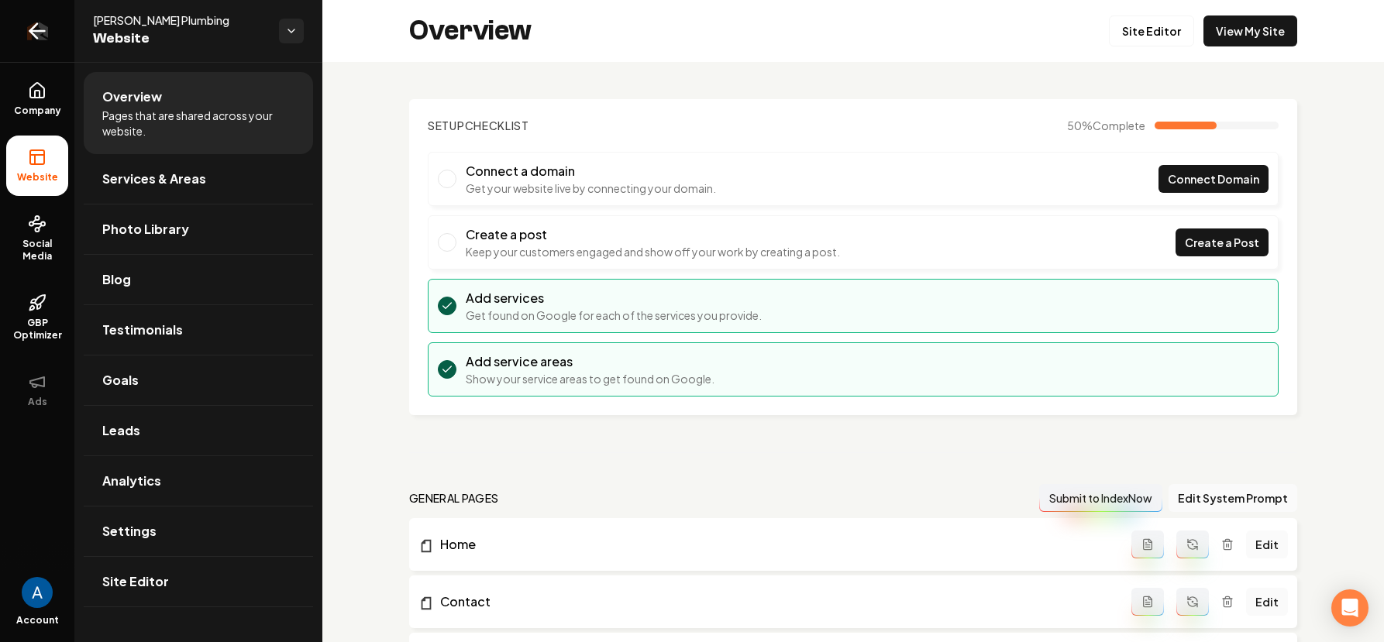
click at [30, 31] on icon "Return to dashboard" at bounding box center [37, 31] width 15 height 0
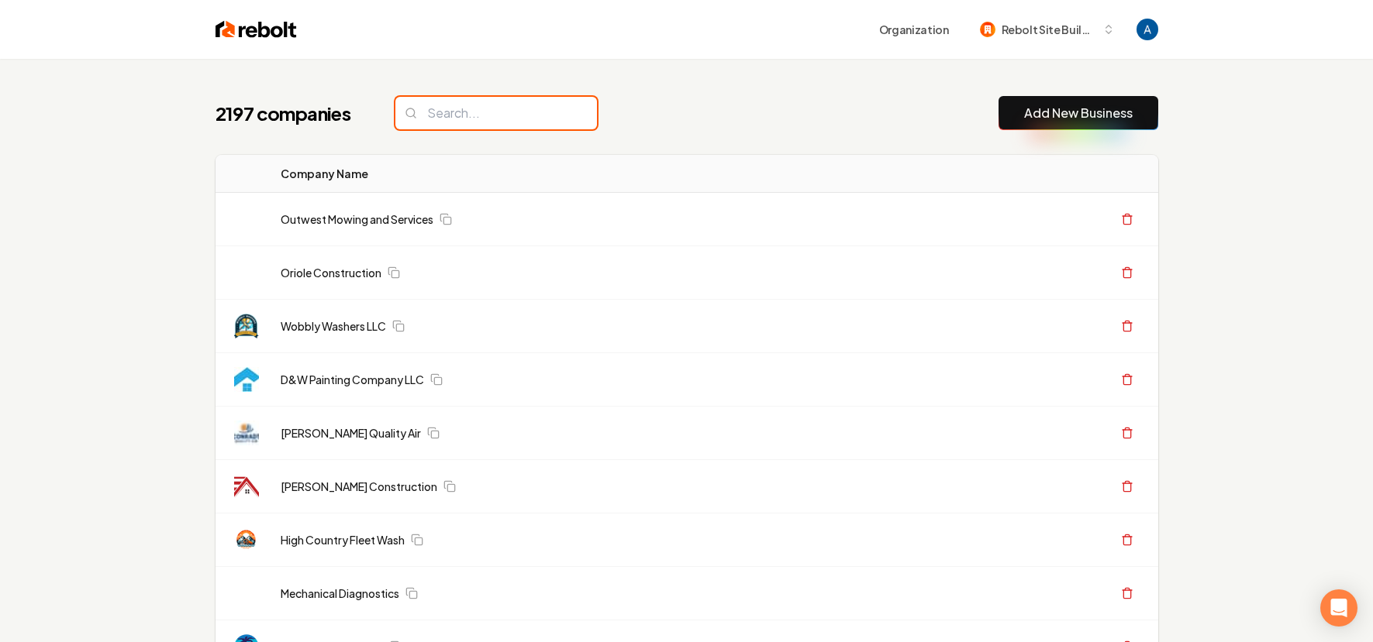
click at [499, 116] on input "search" at bounding box center [496, 113] width 202 height 33
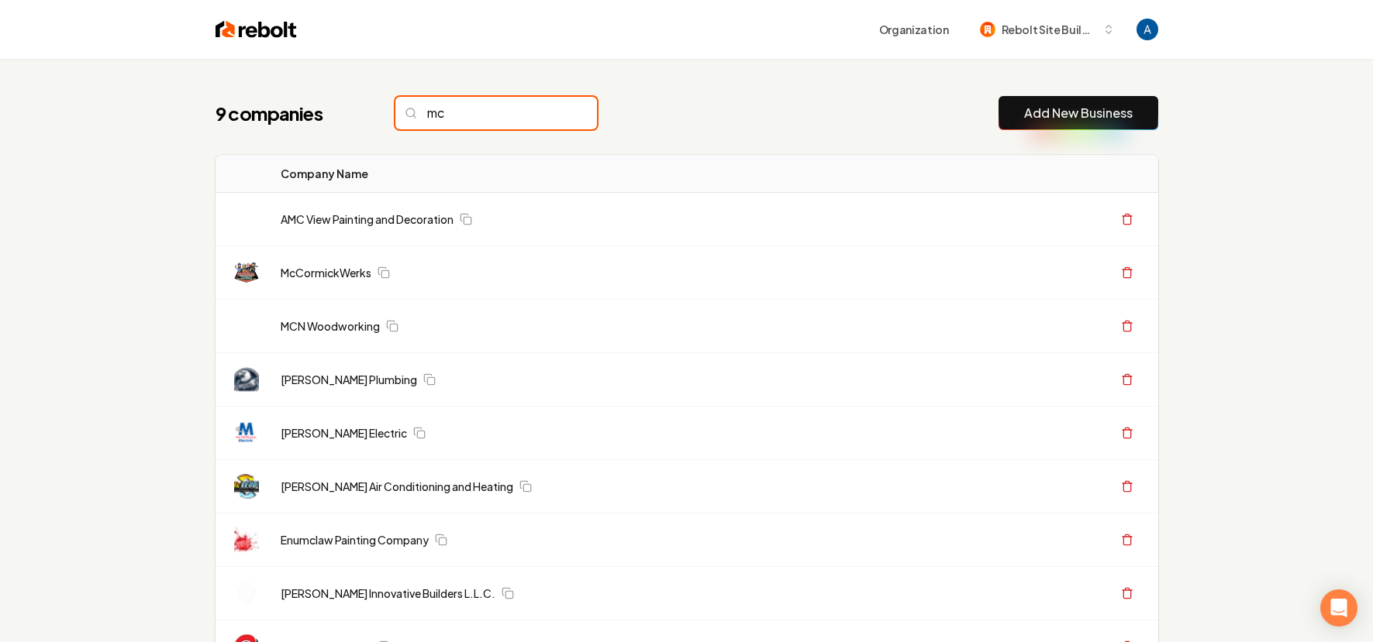
type input "m"
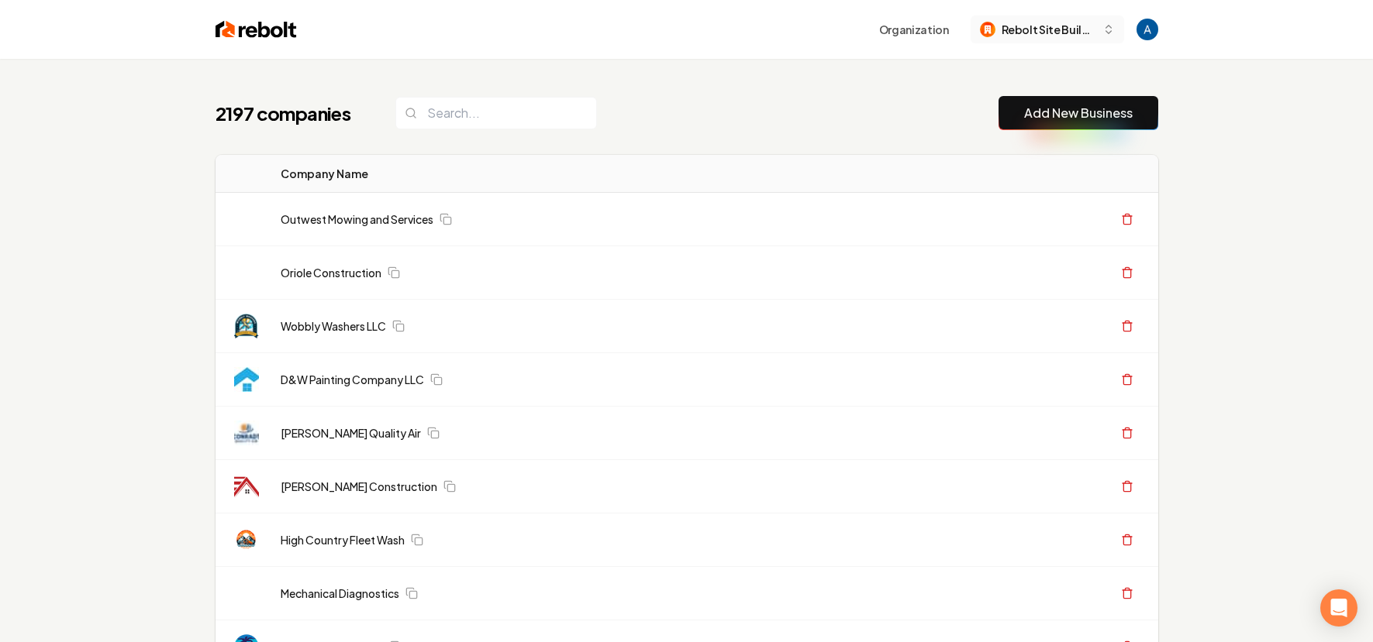
click at [1108, 33] on icon "button" at bounding box center [1107, 32] width 5 height 2
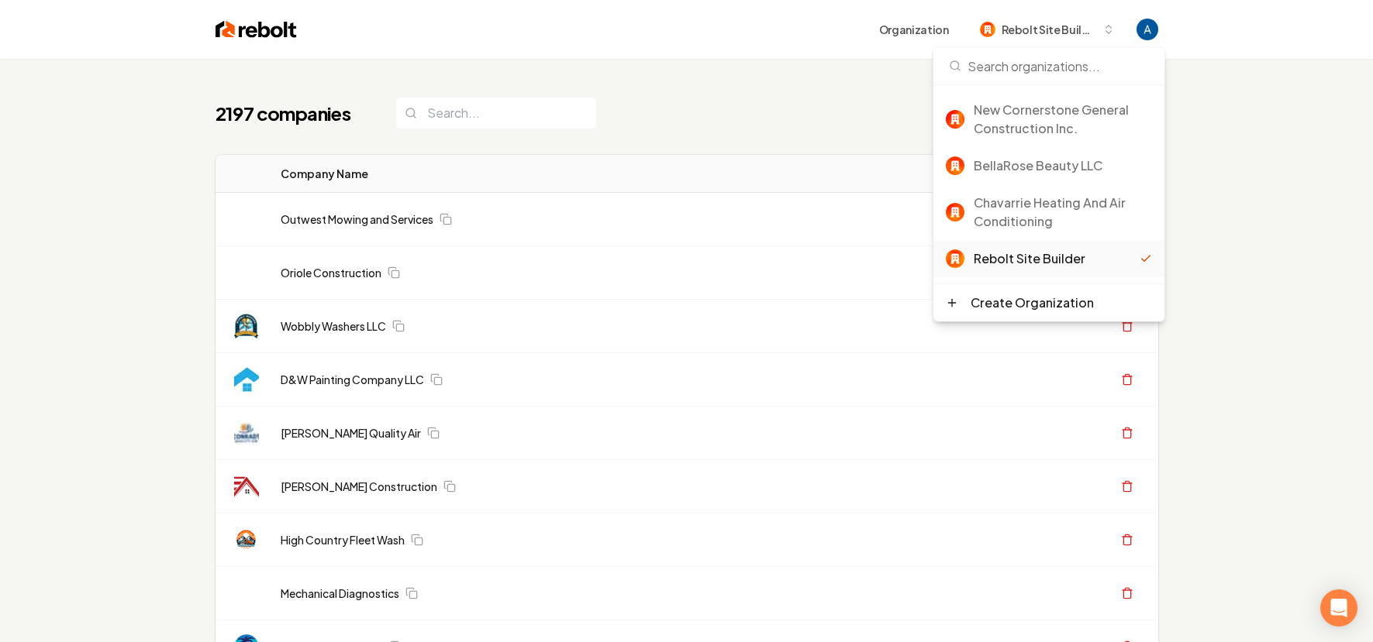
click at [828, 119] on div "2197 companies Add New Business" at bounding box center [686, 113] width 942 height 34
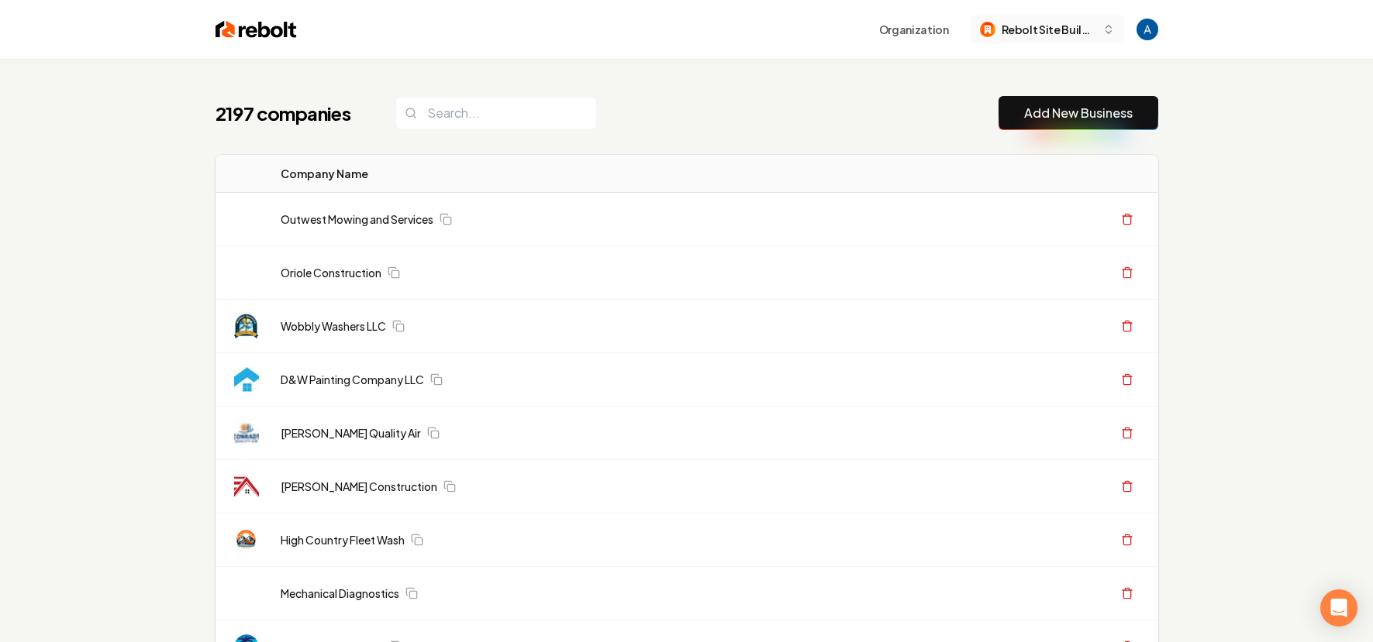
click at [1108, 30] on icon "button" at bounding box center [1108, 29] width 12 height 12
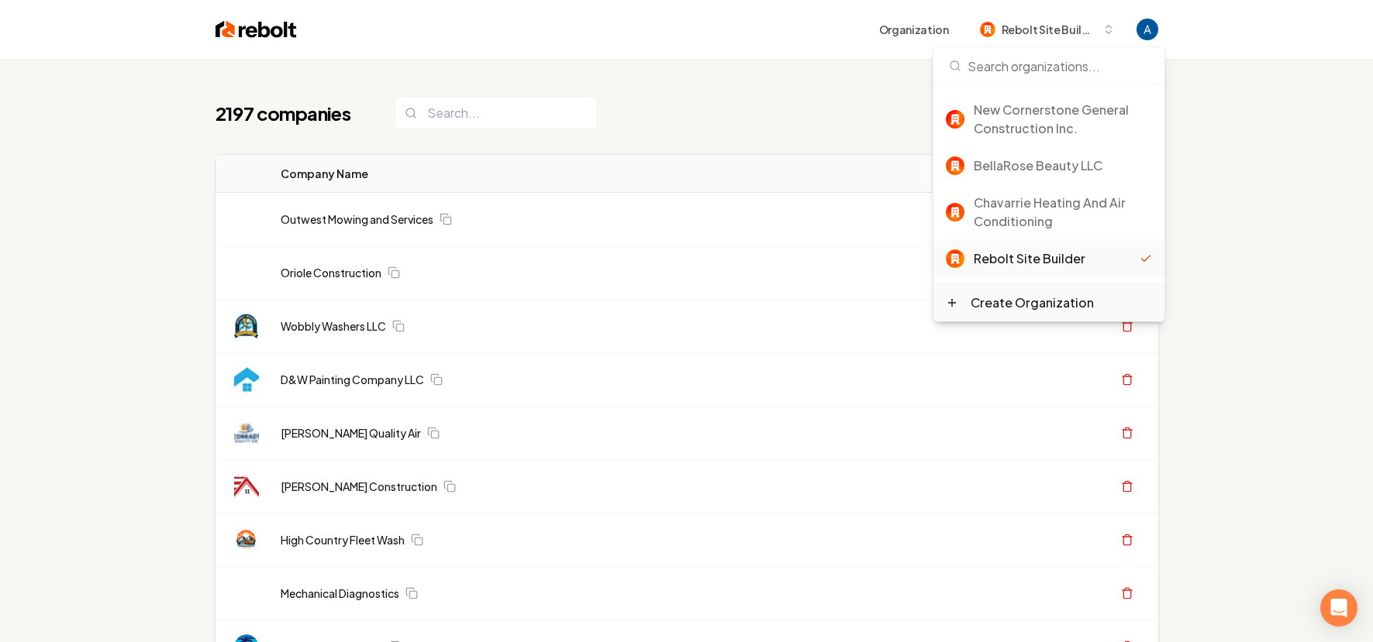
click at [1047, 307] on div "Create Organization" at bounding box center [1031, 303] width 123 height 19
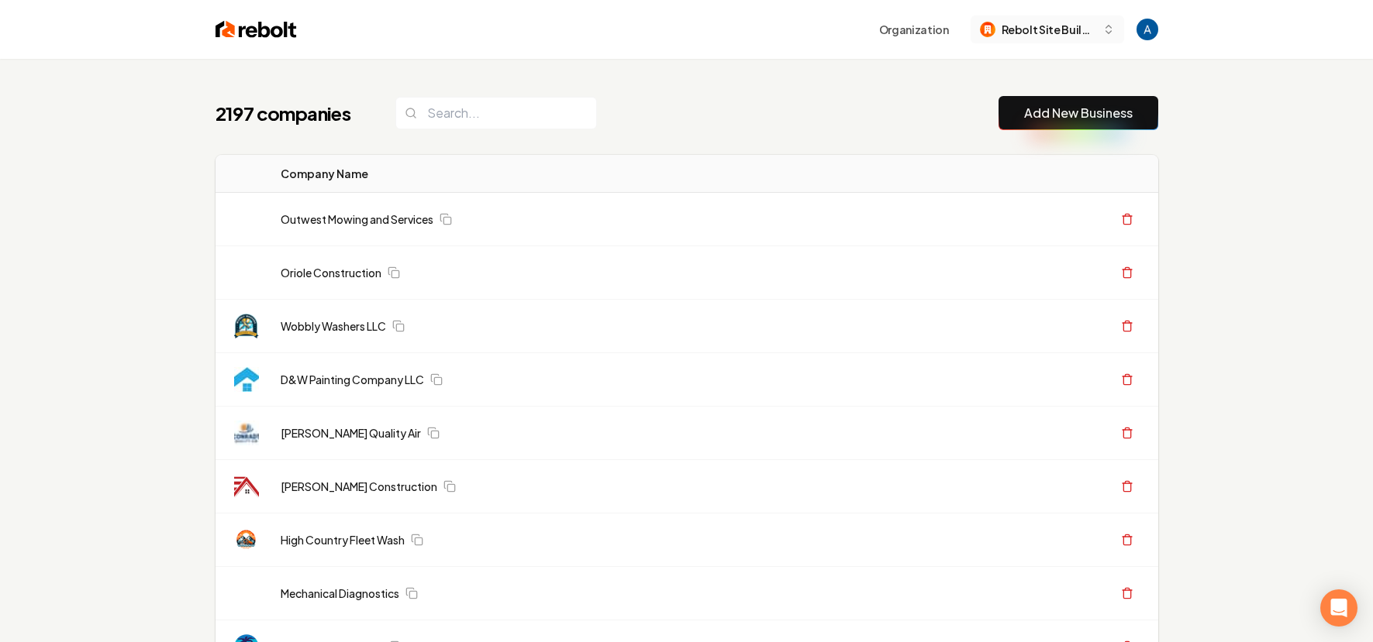
click at [1114, 27] on icon "button" at bounding box center [1108, 29] width 12 height 12
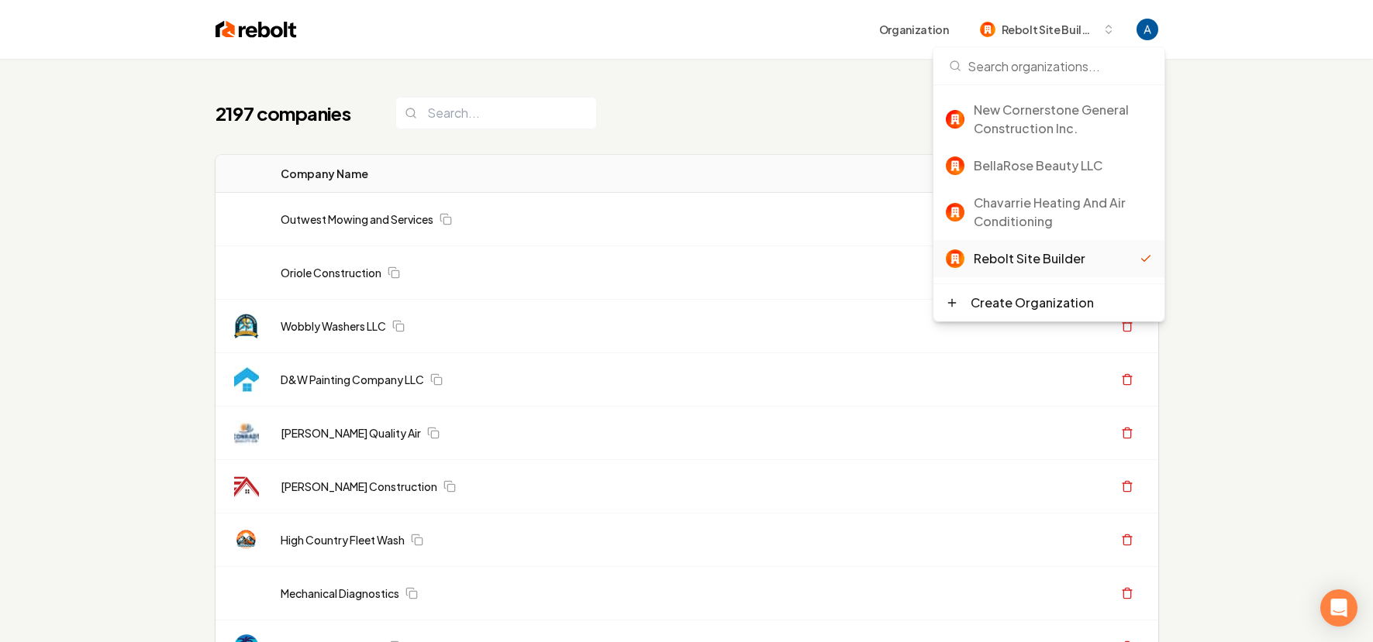
click at [870, 129] on div "2197 companies Add New Business" at bounding box center [686, 113] width 942 height 34
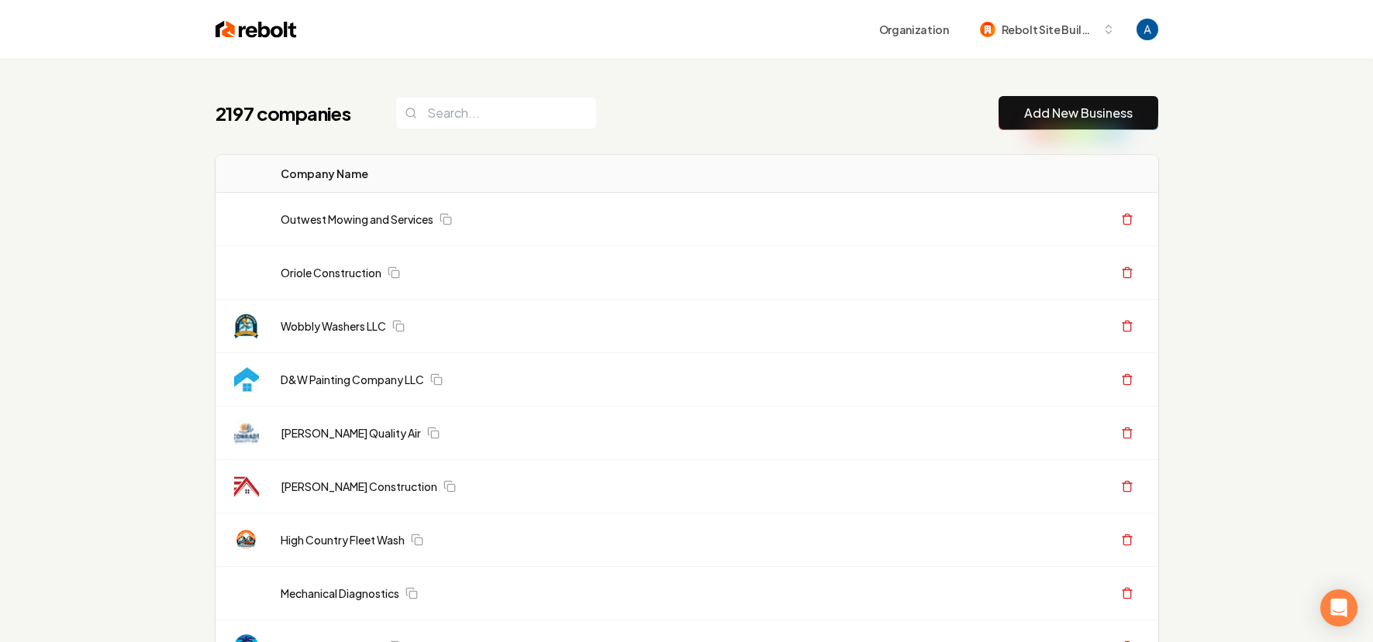
click at [1049, 116] on link "Add New Business" at bounding box center [1078, 113] width 109 height 19
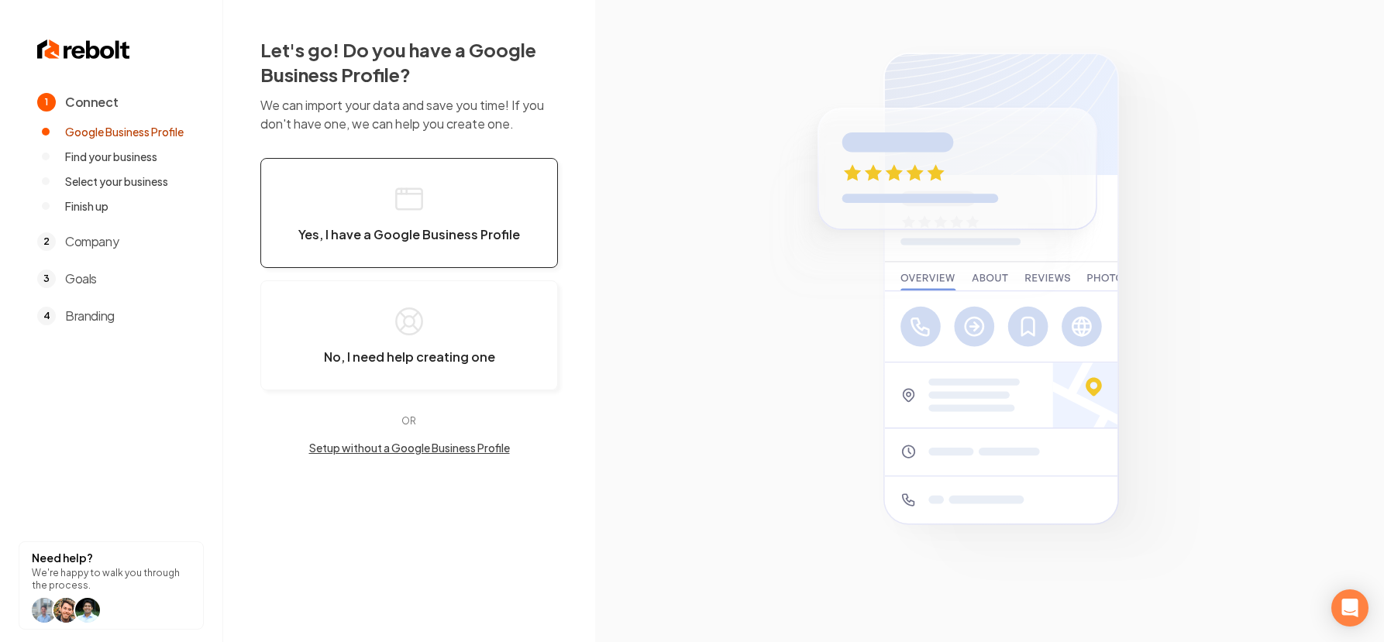
click at [483, 208] on button "Yes, I have a Google Business Profile" at bounding box center [409, 213] width 298 height 110
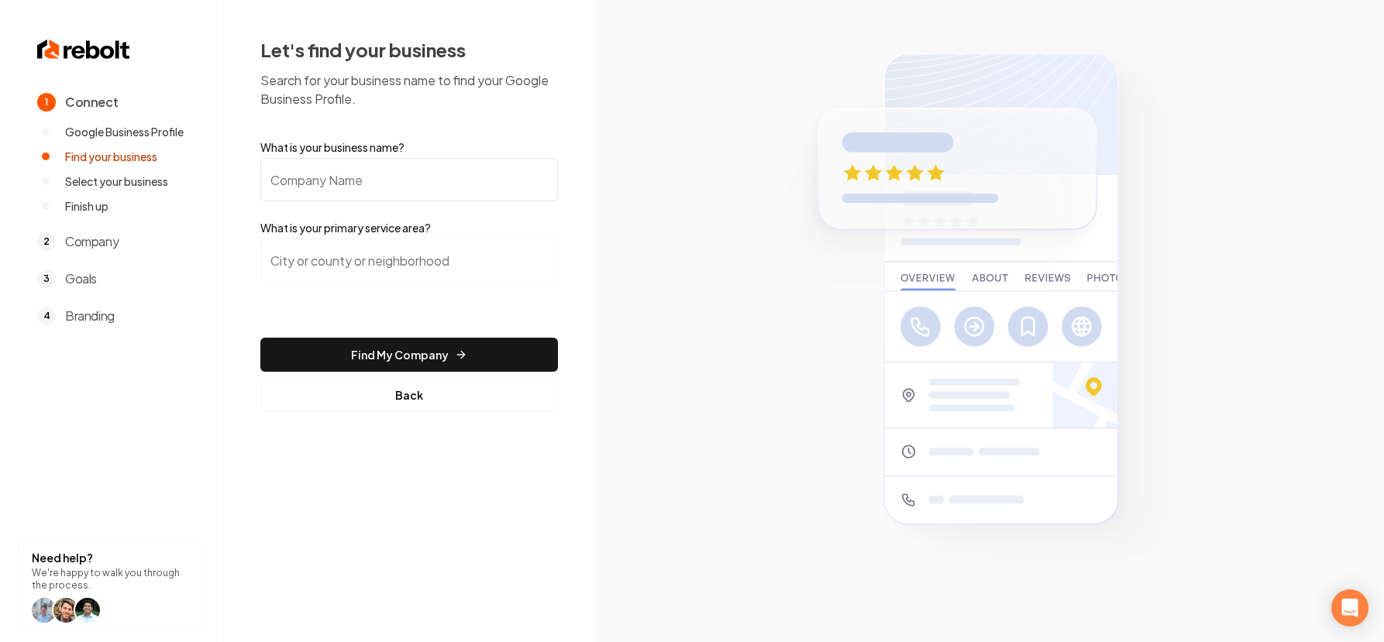
click at [395, 182] on input "What is your business name?" at bounding box center [409, 179] width 298 height 43
type input "MC Garage Doors"
click at [317, 267] on input "search" at bounding box center [409, 260] width 298 height 43
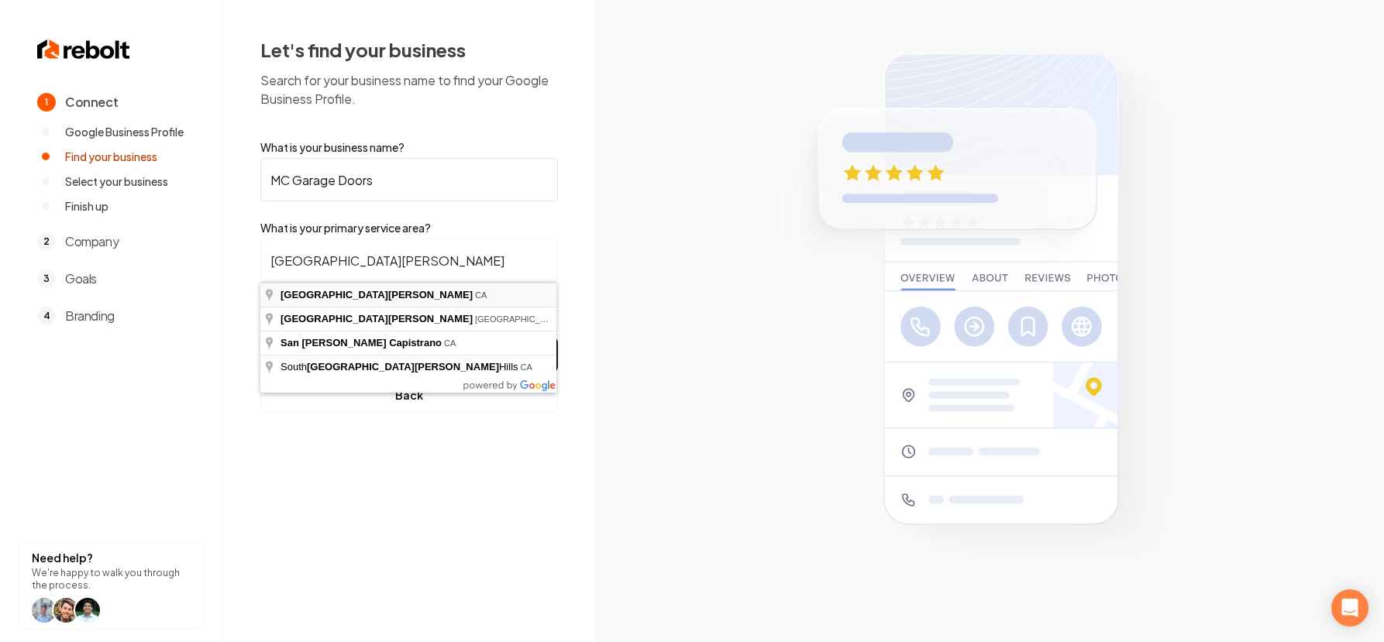
type input "San Jose, CA"
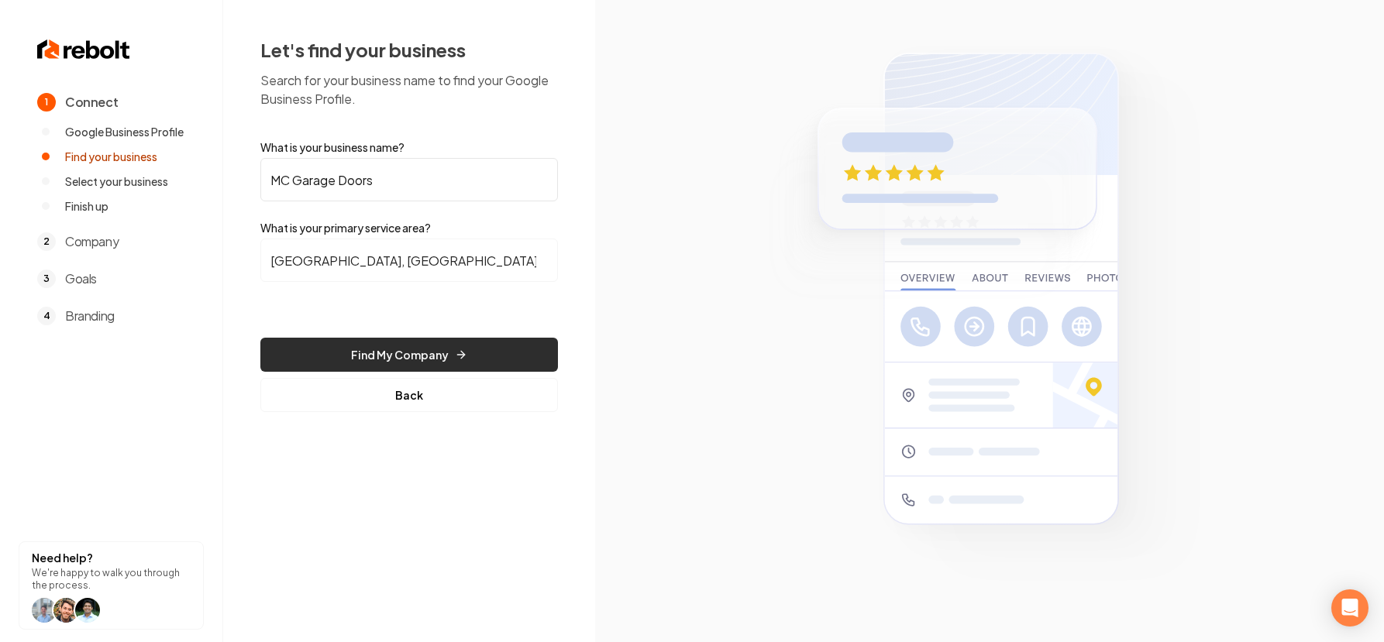
click at [434, 344] on button "Find My Company" at bounding box center [409, 355] width 298 height 34
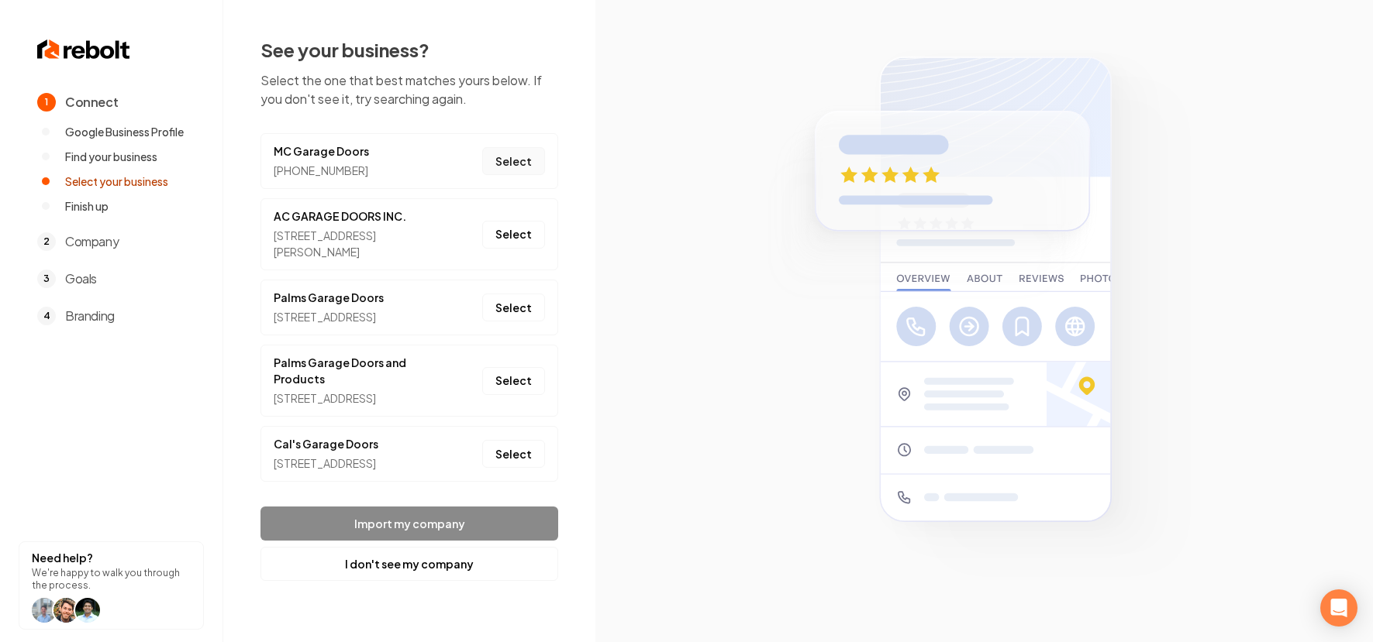
click at [513, 162] on button "Select" at bounding box center [513, 161] width 63 height 28
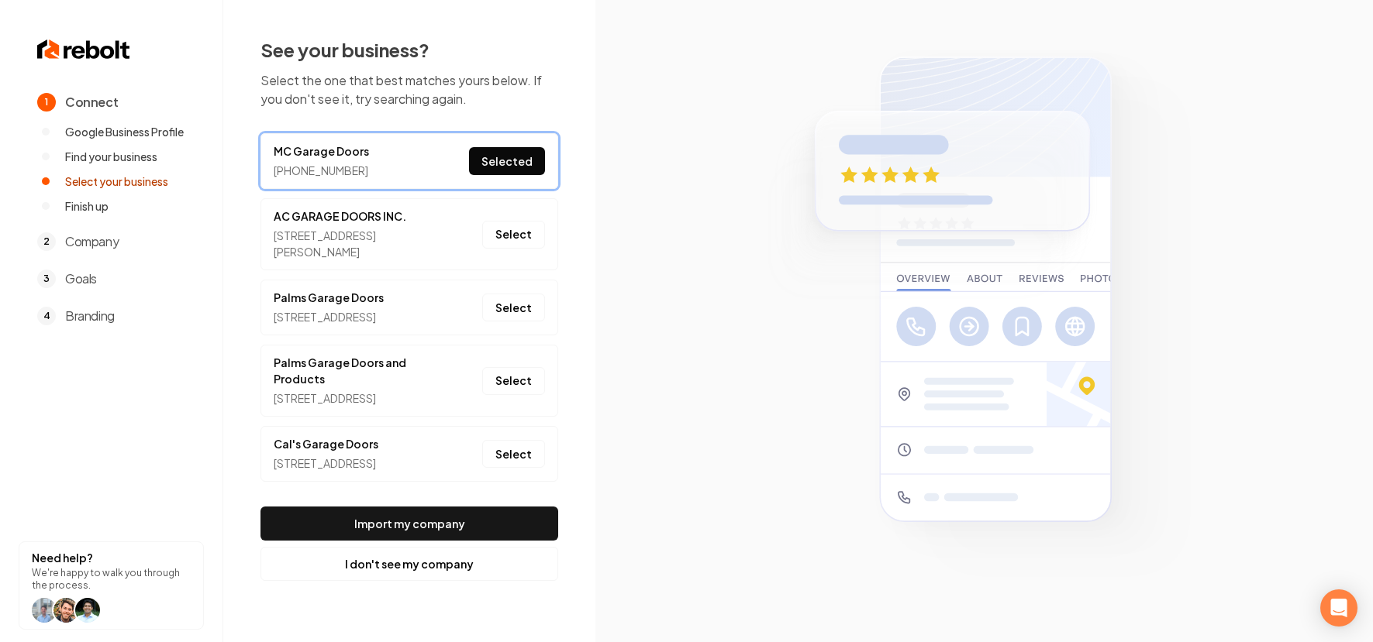
click at [434, 541] on button "Import my company" at bounding box center [409, 524] width 298 height 34
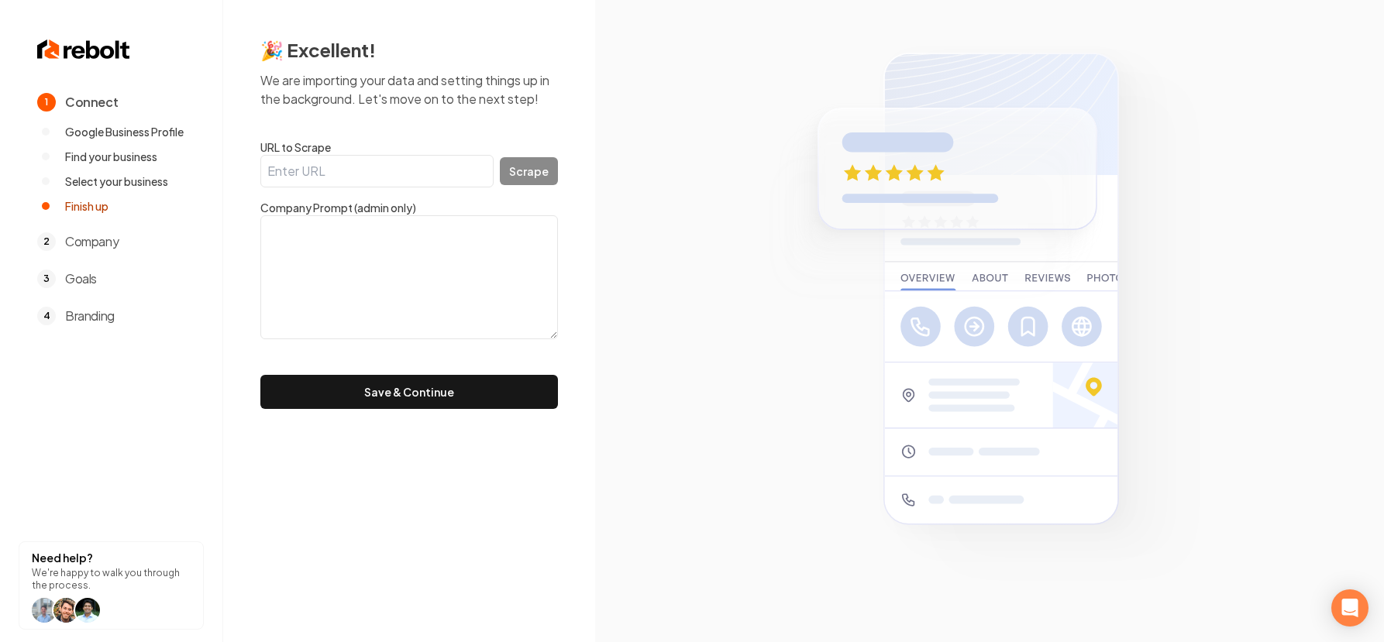
click at [369, 184] on input "URL to Scrape" at bounding box center [376, 171] width 233 height 33
paste input "https://mcgaragedoors.com/"
type input "https://mcgaragedoors.com/"
click at [550, 177] on button "Scrape" at bounding box center [529, 171] width 58 height 28
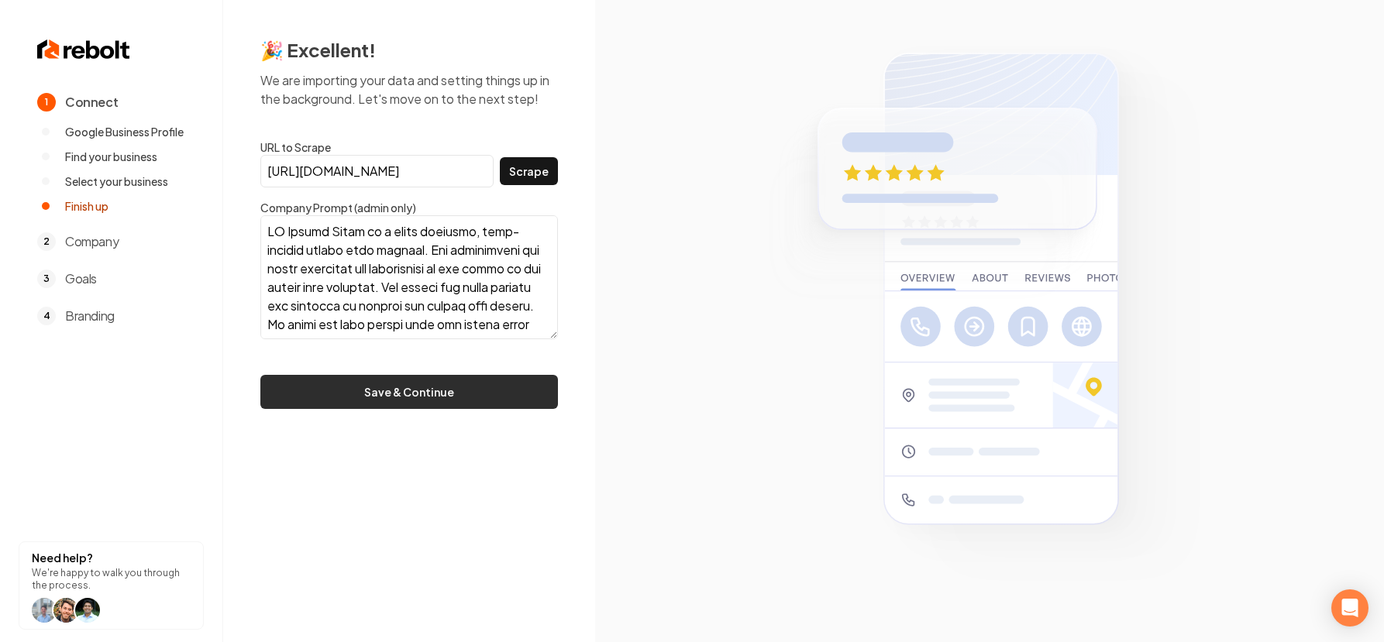
click at [477, 395] on button "Save & Continue" at bounding box center [409, 392] width 298 height 34
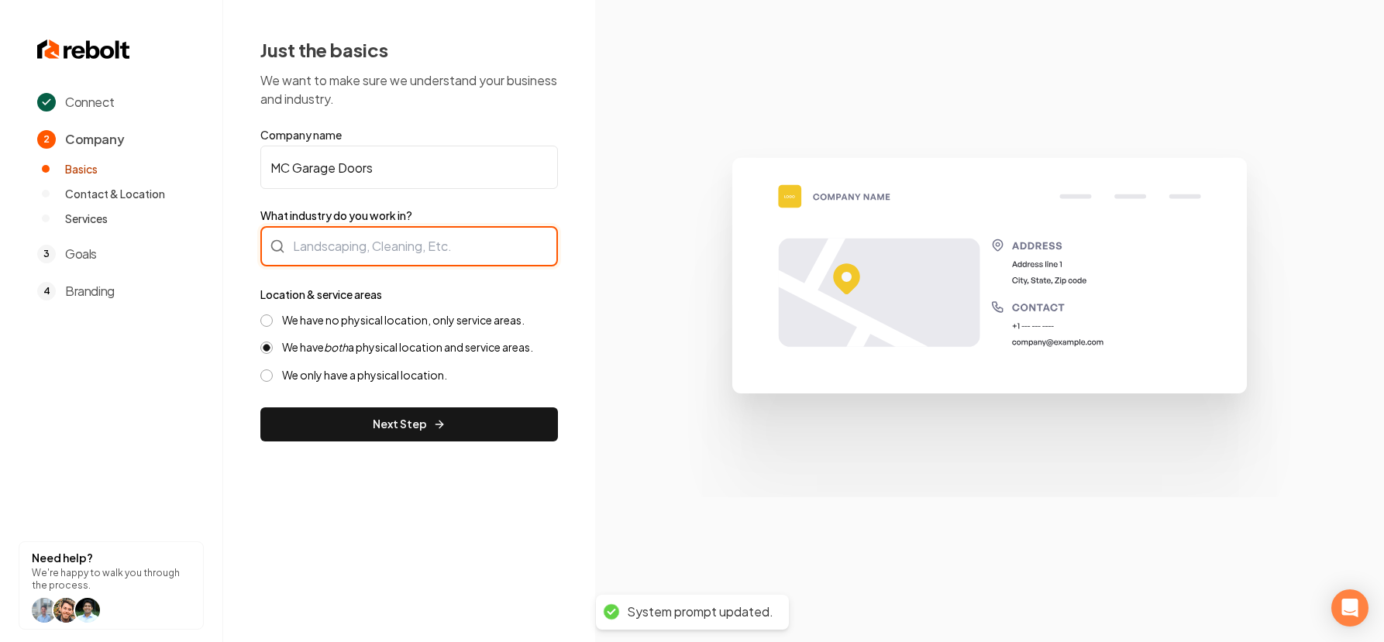
click at [387, 258] on div at bounding box center [409, 246] width 298 height 40
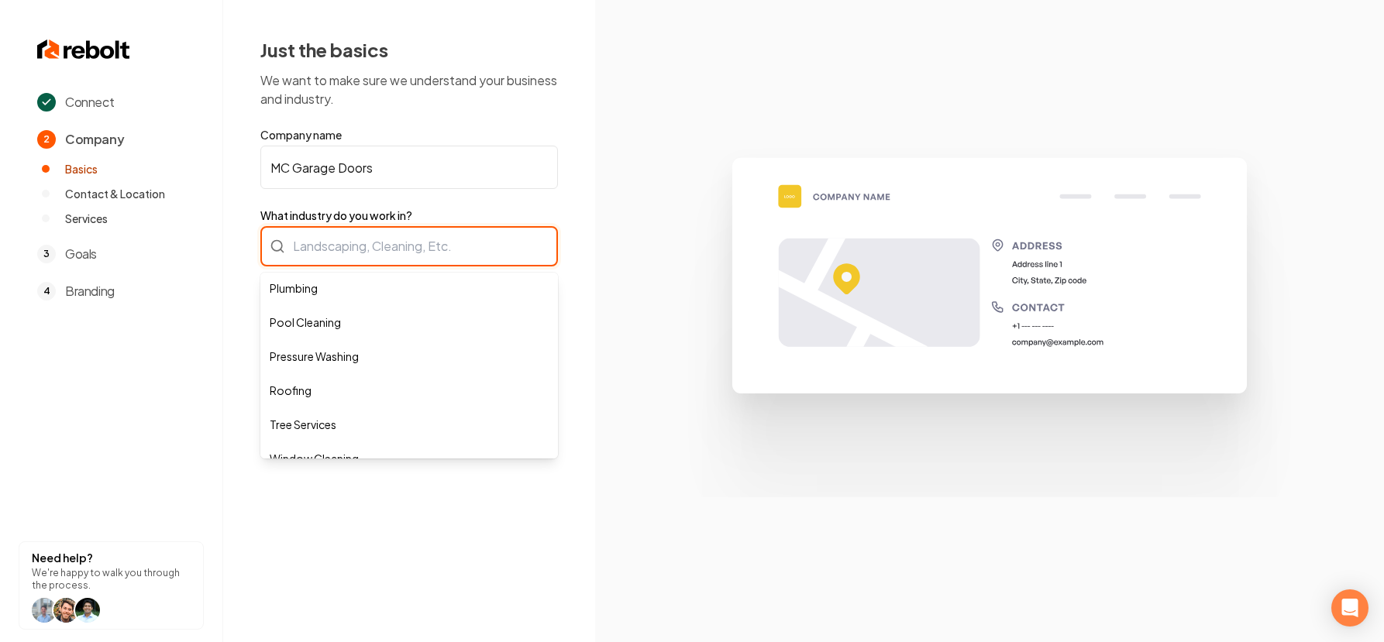
scroll to position [428, 0]
click at [400, 241] on input "What industry do you work in?" at bounding box center [409, 246] width 298 height 40
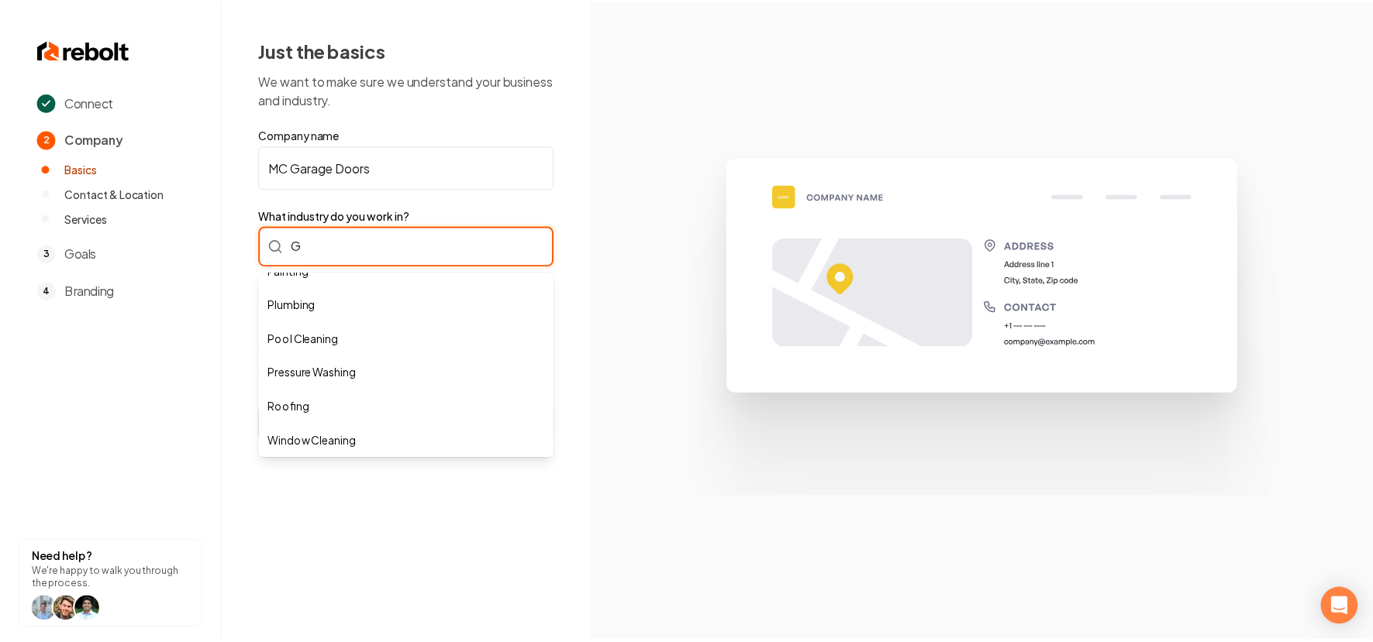
scroll to position [0, 0]
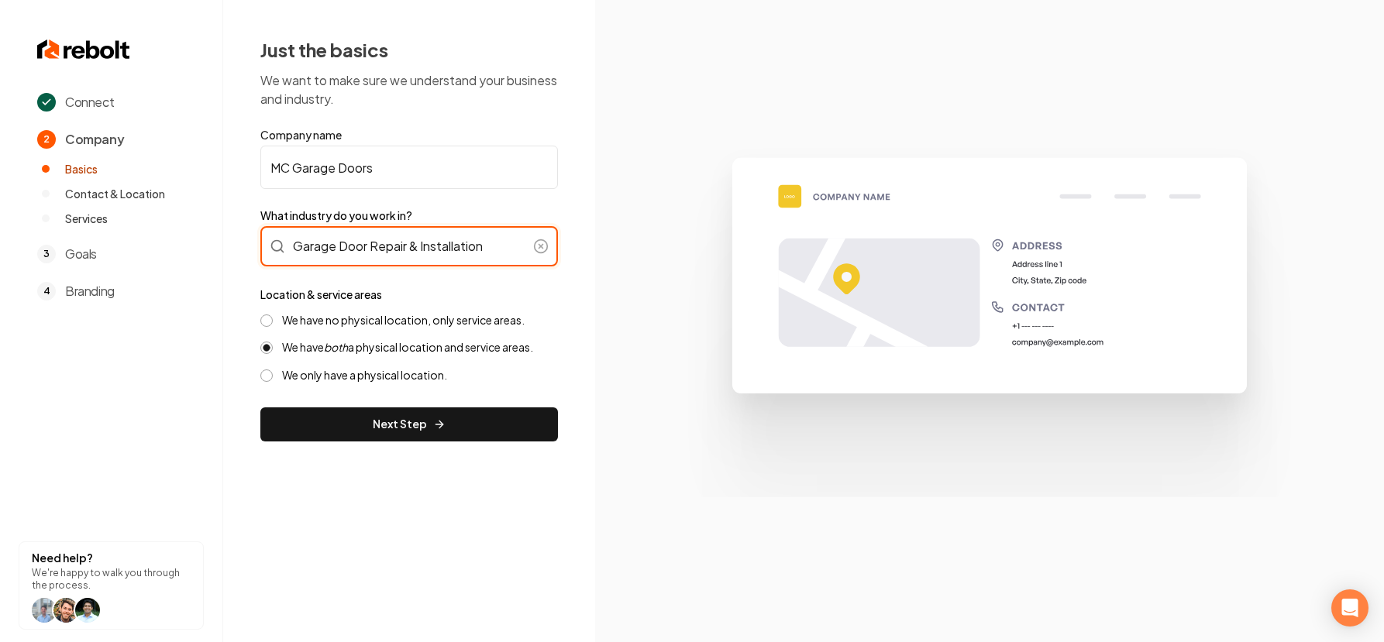
type input "Garage Door Repair & Installation"
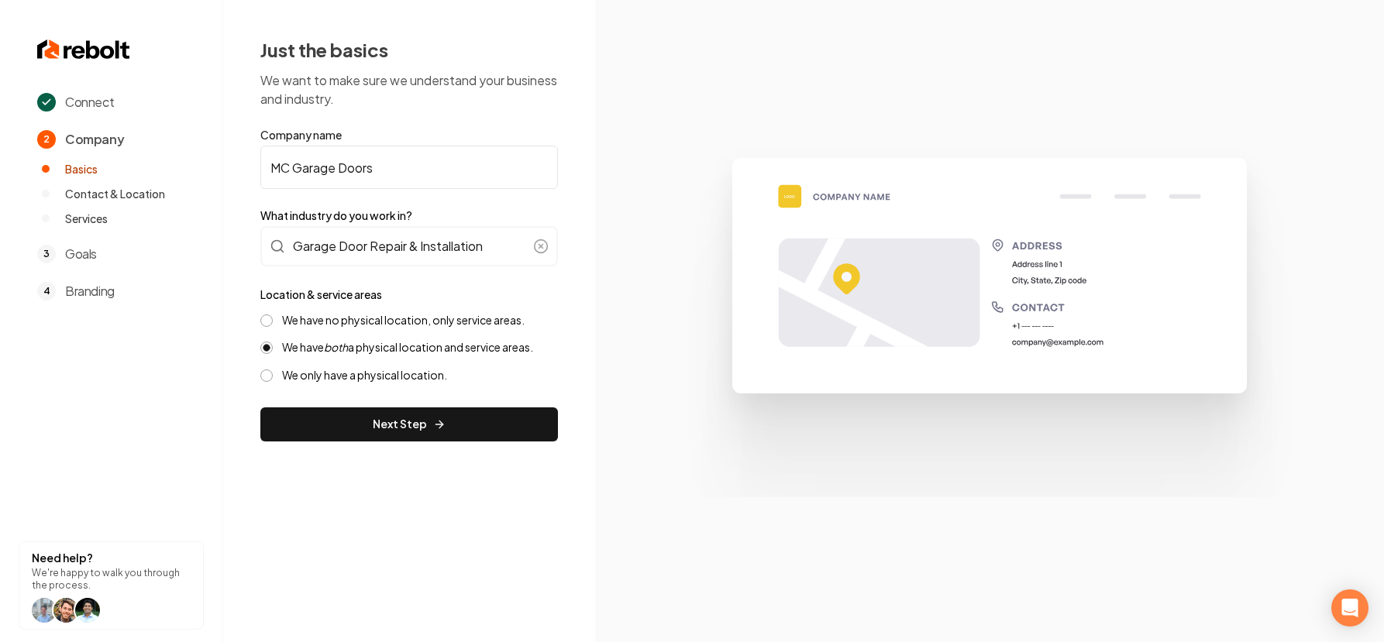
click at [266, 321] on button "We have no physical location, only service areas." at bounding box center [266, 321] width 12 height 12
click at [460, 425] on button "Next Step" at bounding box center [409, 425] width 298 height 34
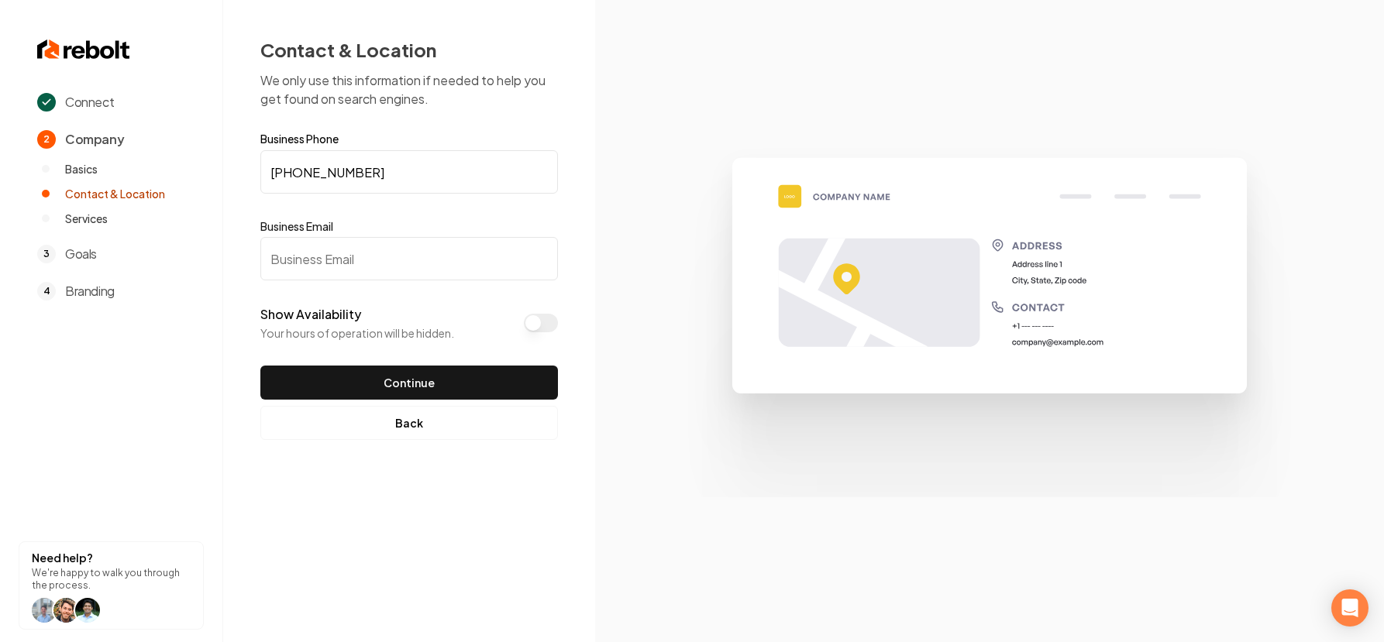
click at [375, 258] on input "Business Email" at bounding box center [409, 258] width 298 height 43
paste input "matthew@mcgaragedoors.com"
type input "matthew@mcgaragedoors.com"
click at [536, 322] on button "Show Availability" at bounding box center [541, 323] width 34 height 19
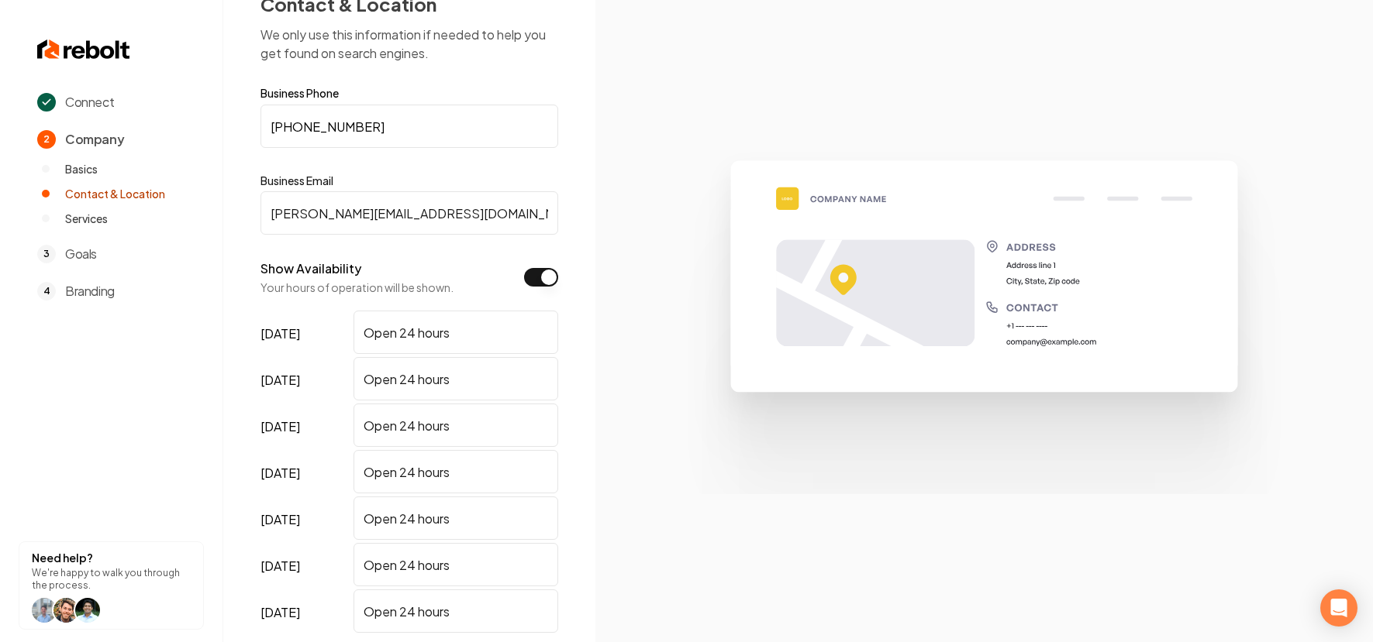
scroll to position [176, 0]
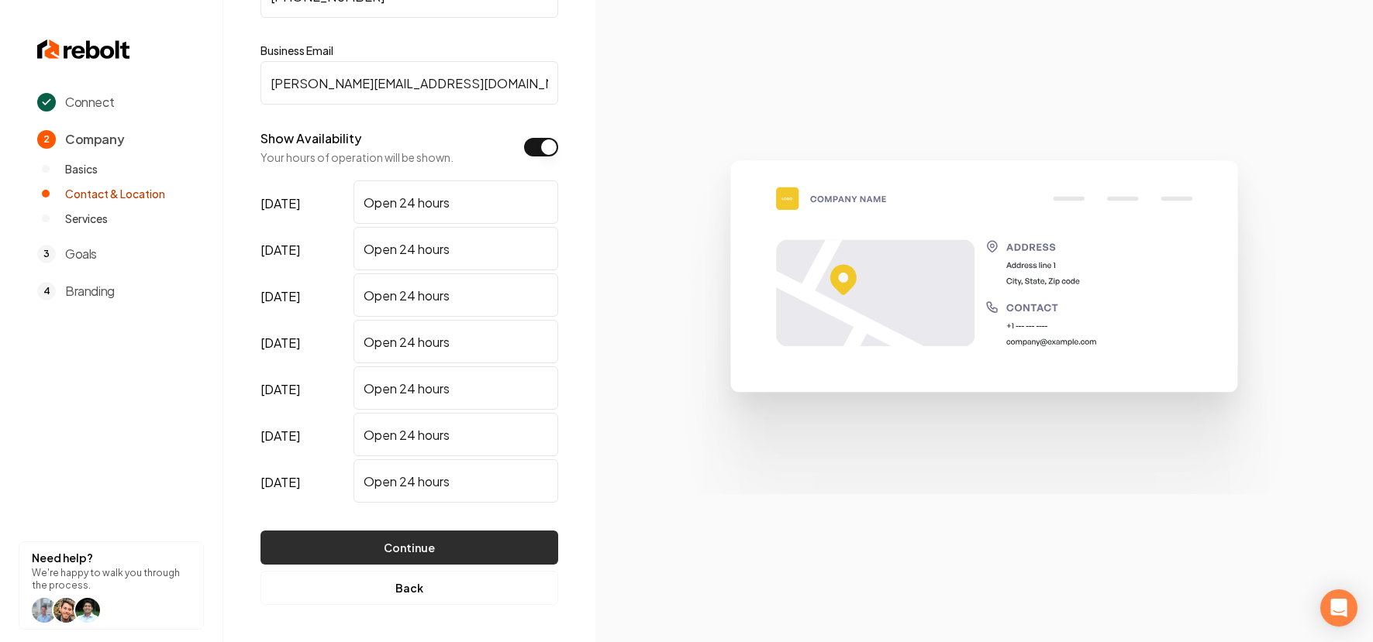
click at [470, 559] on button "Continue" at bounding box center [409, 548] width 298 height 34
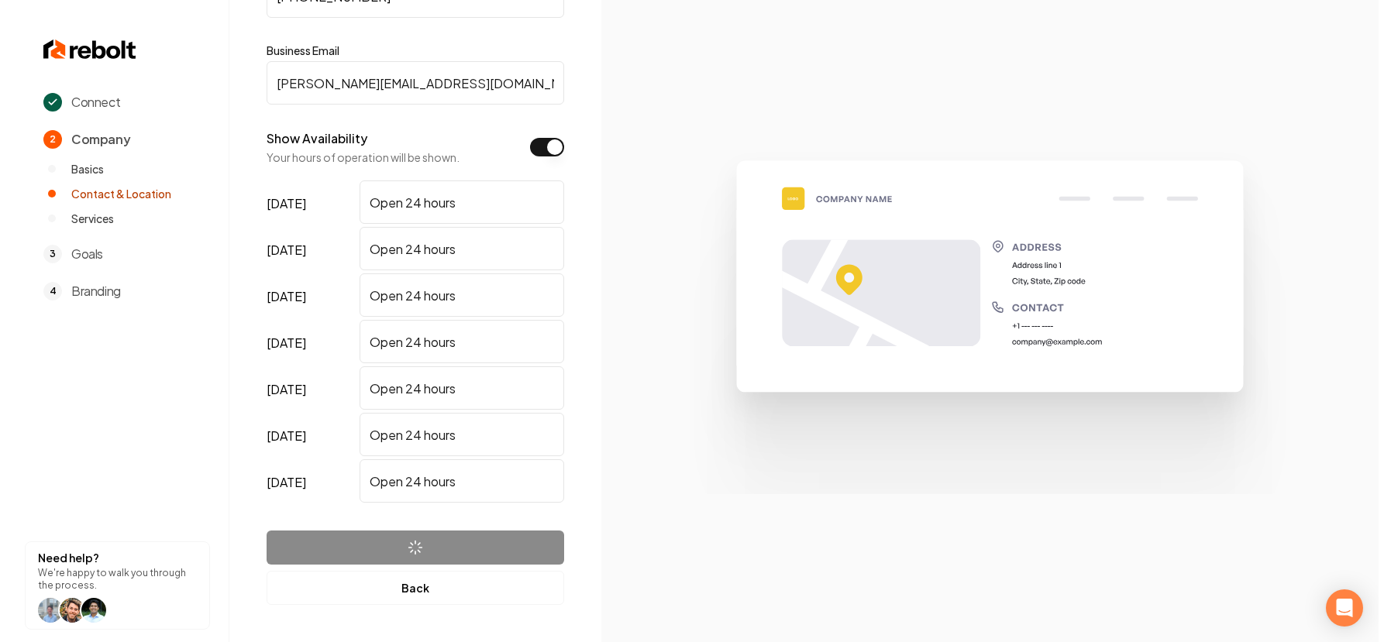
scroll to position [0, 0]
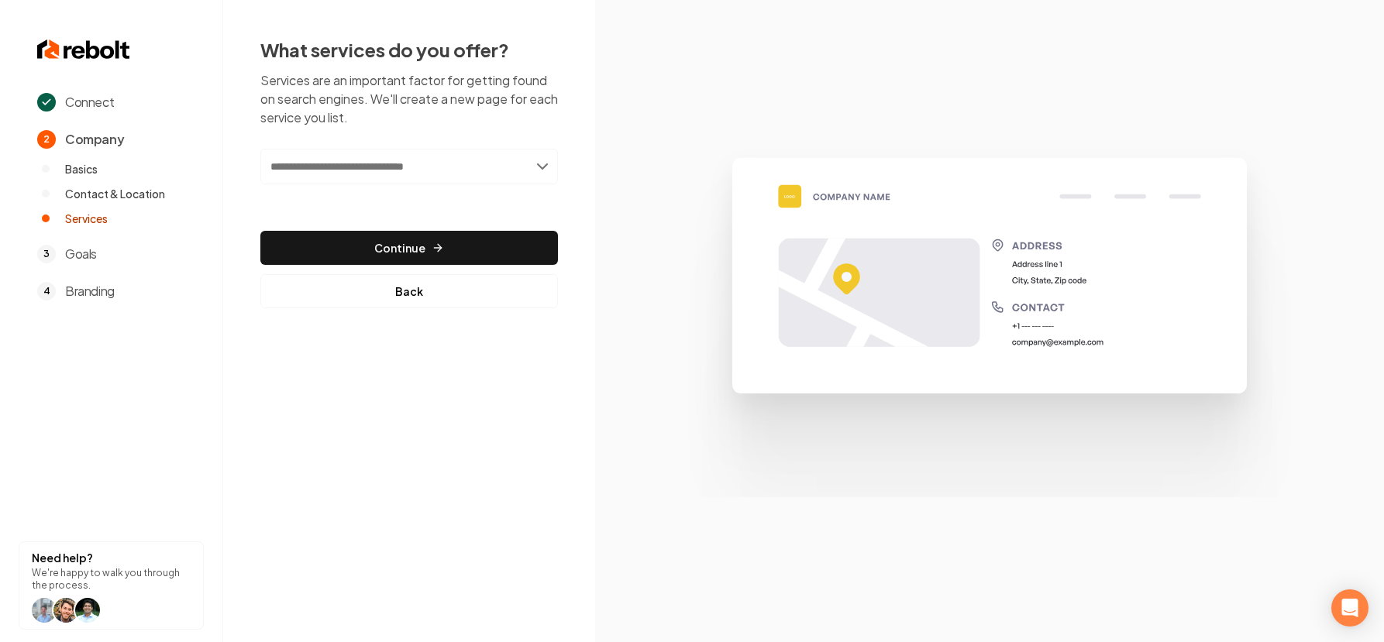
click at [366, 177] on input "text" at bounding box center [409, 167] width 298 height 36
paste input "**********"
click at [367, 171] on input "**********" at bounding box center [409, 167] width 298 height 36
click at [441, 174] on input "**********" at bounding box center [409, 167] width 298 height 36
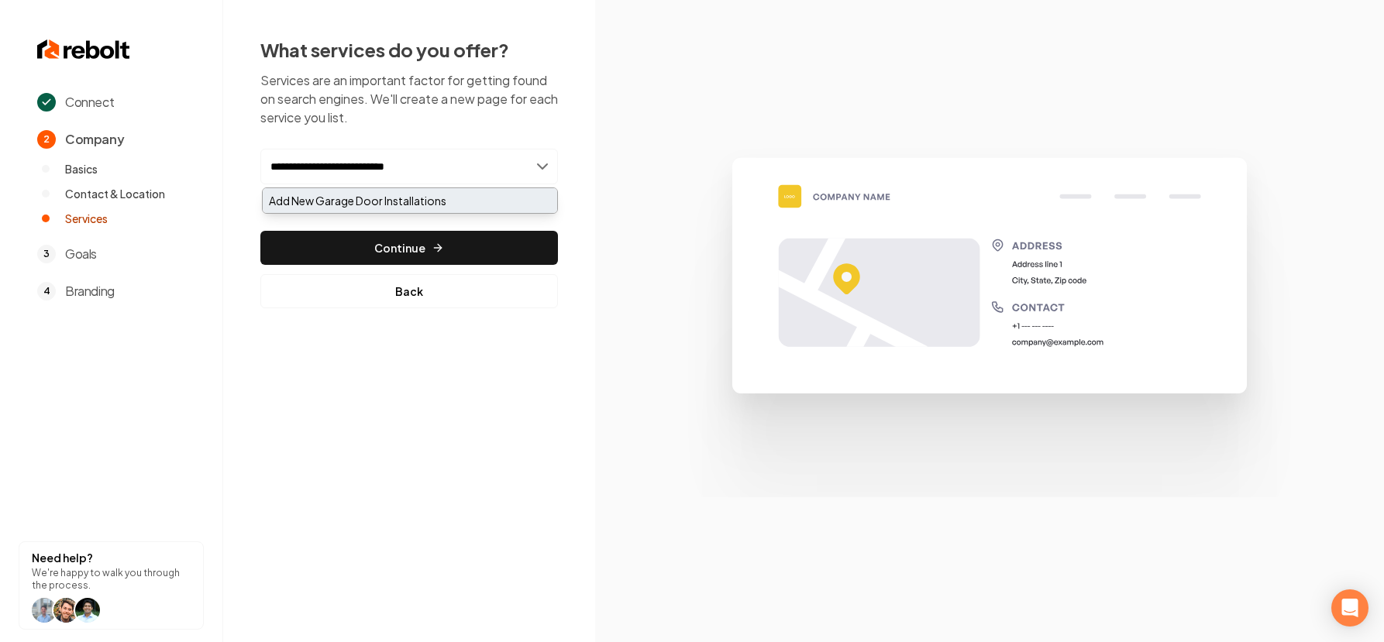
type input "**********"
click at [413, 198] on div "Add New Garage Door Installations" at bounding box center [410, 200] width 295 height 25
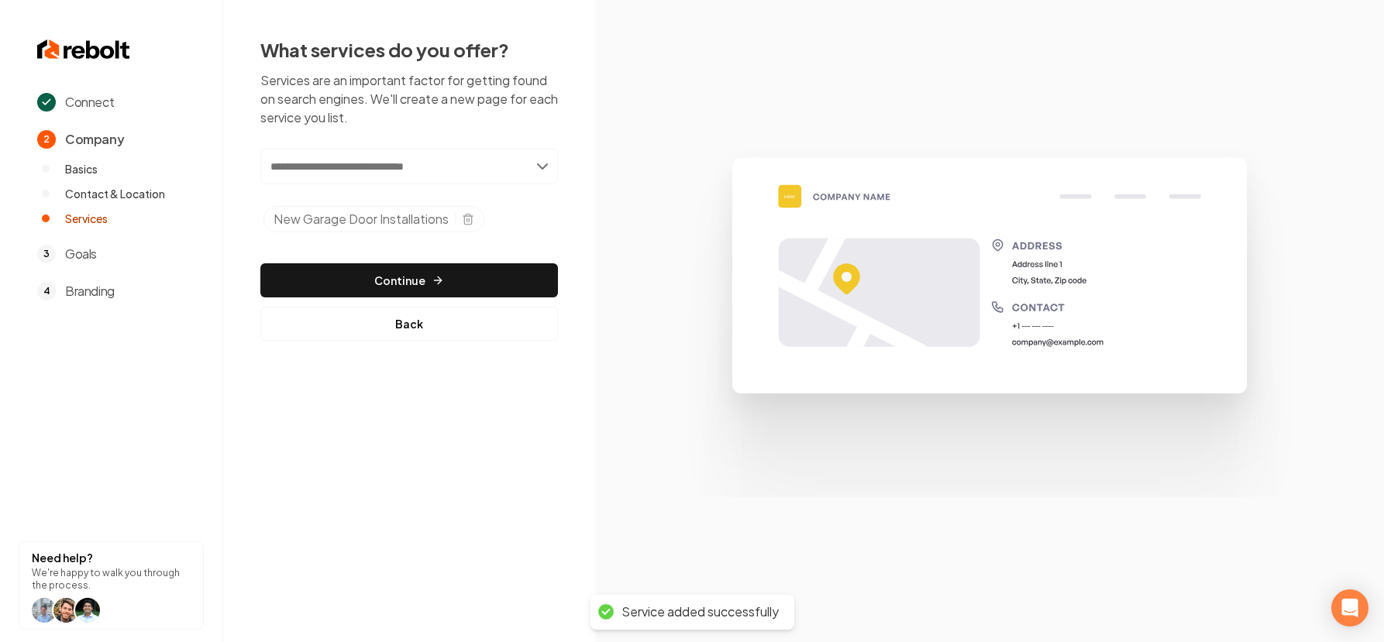
click at [369, 170] on input "text" at bounding box center [409, 167] width 298 height 36
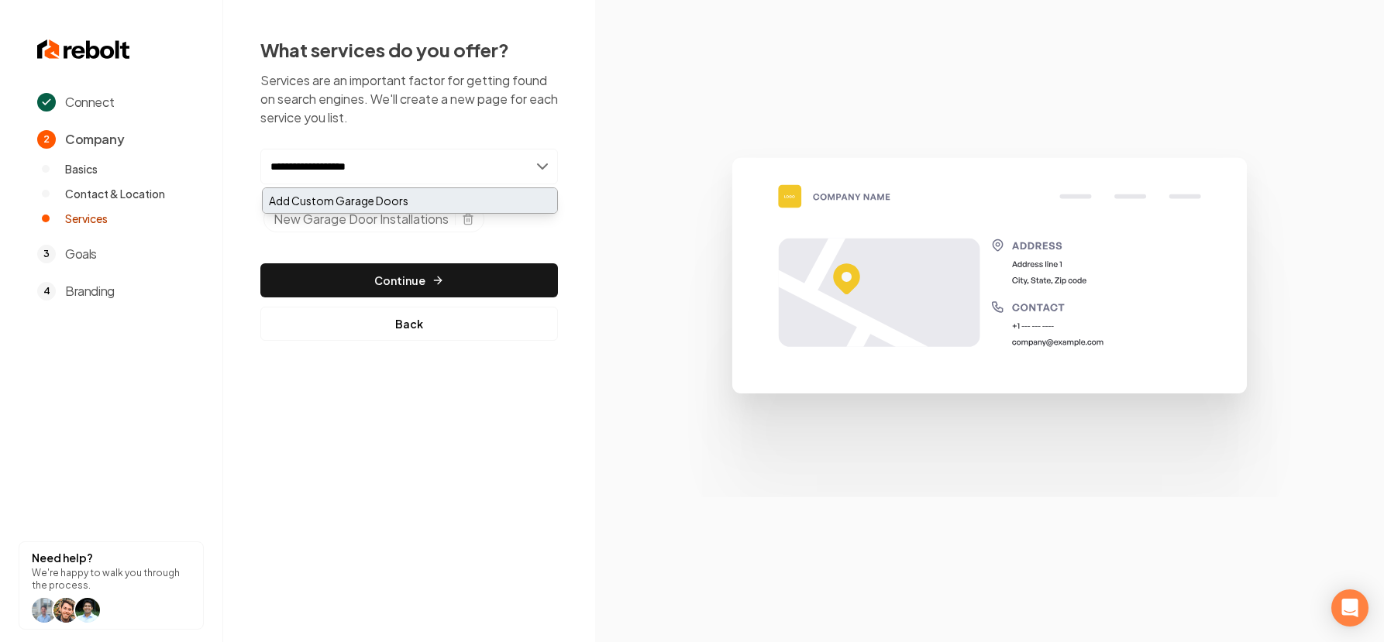
type input "**********"
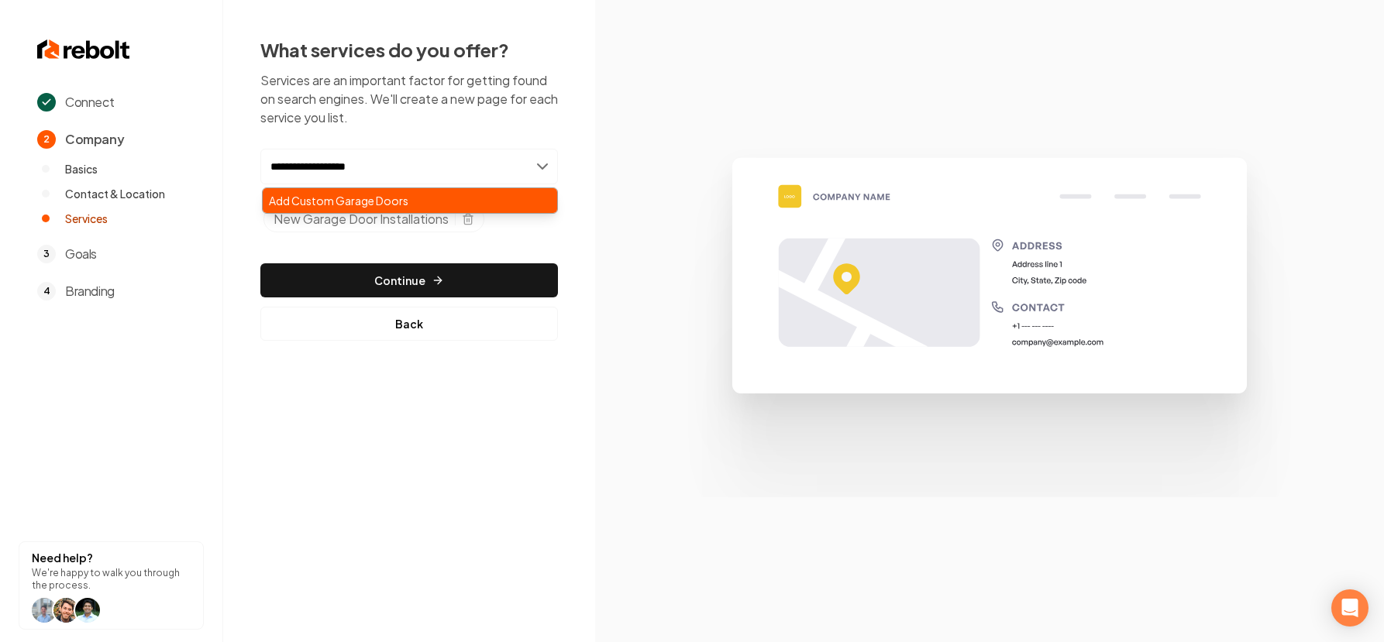
click at [337, 198] on div "Add Custom Garage Doors" at bounding box center [410, 200] width 295 height 25
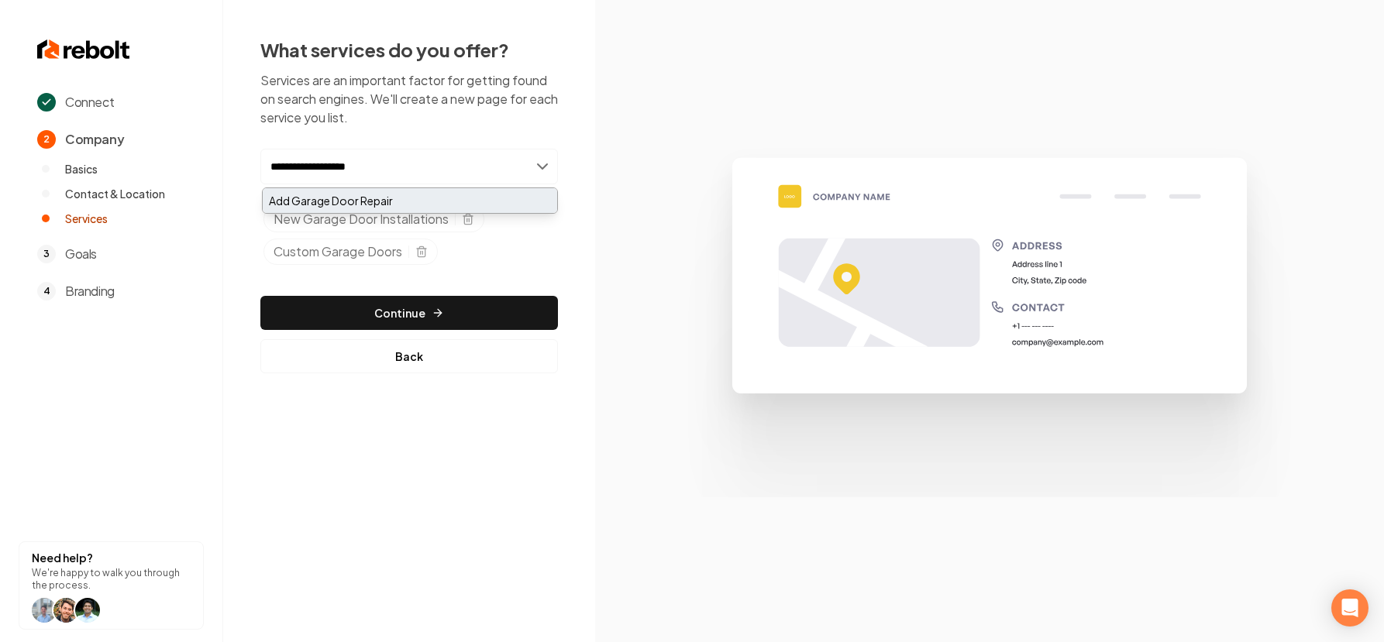
type input "**********"
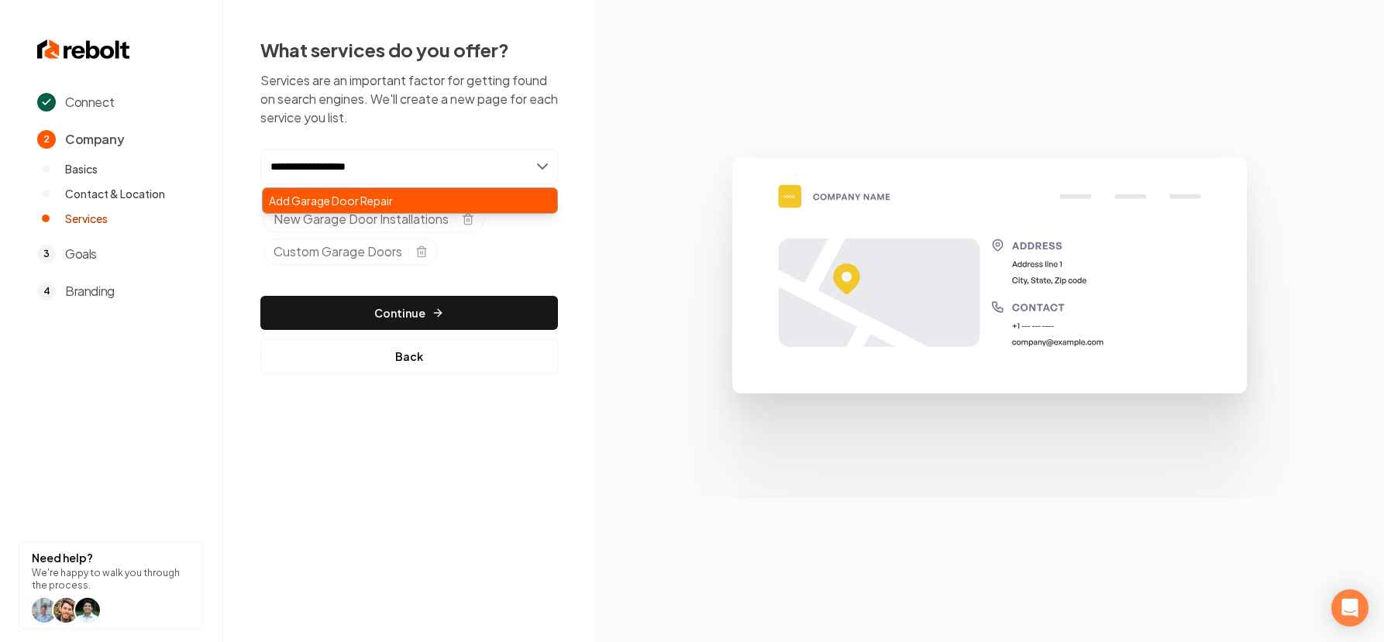
click at [315, 203] on div "Add Garage Door Repair" at bounding box center [410, 200] width 295 height 25
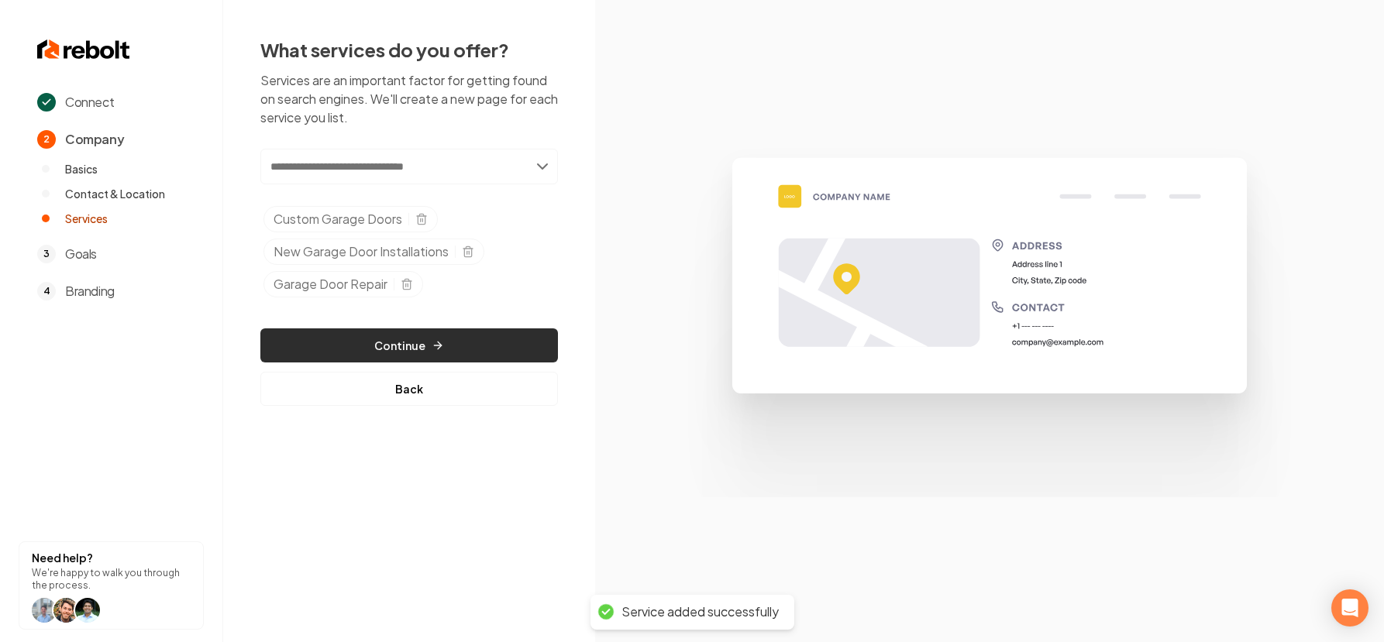
click at [432, 339] on icon "button" at bounding box center [438, 345] width 12 height 12
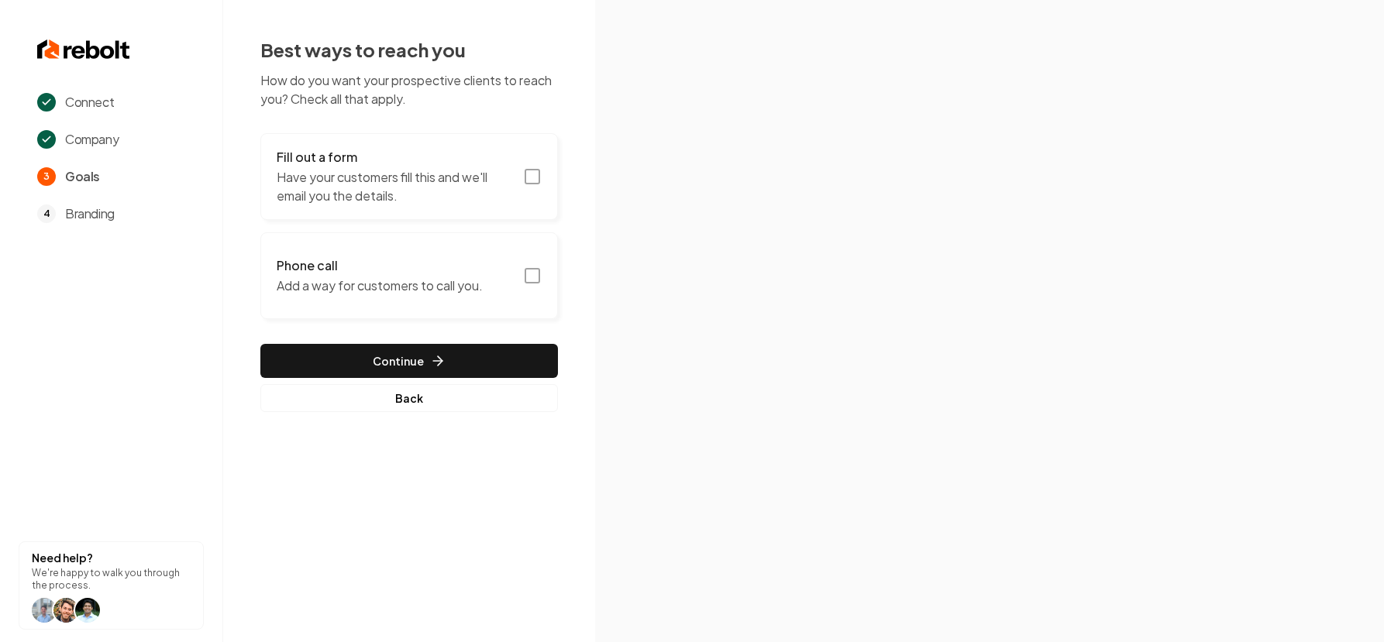
click at [531, 172] on icon "button" at bounding box center [532, 176] width 19 height 19
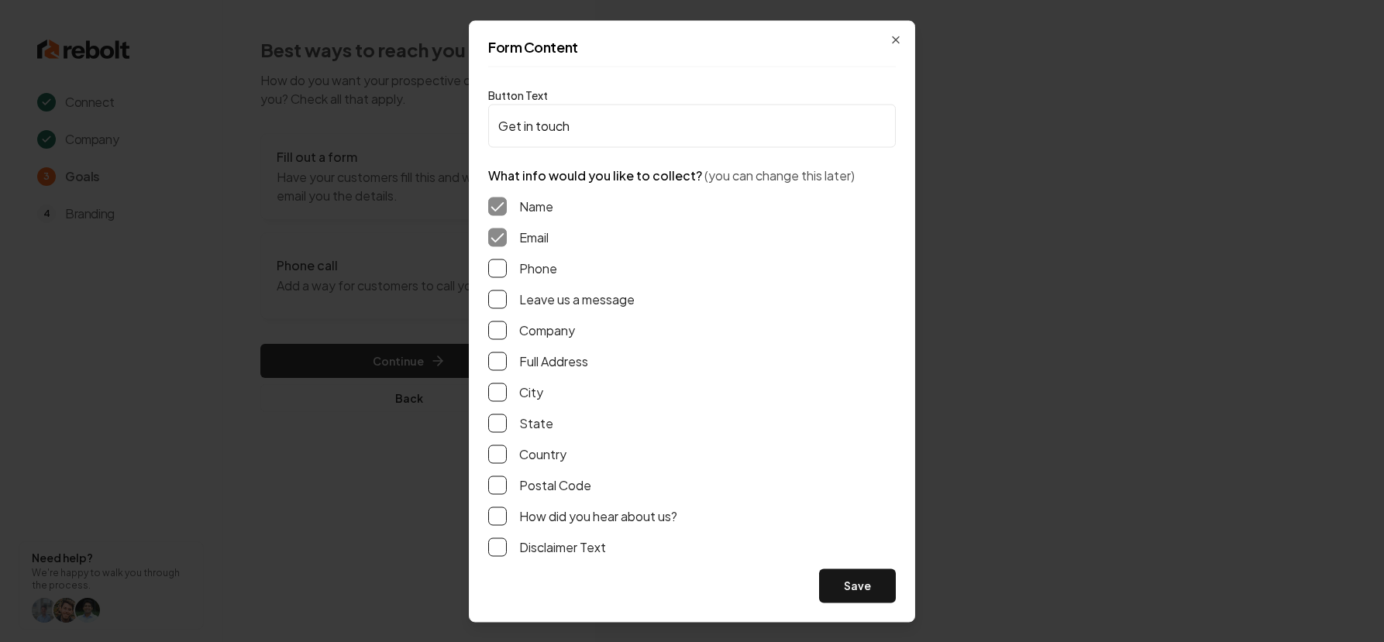
click at [499, 272] on button "Phone" at bounding box center [497, 268] width 19 height 19
click at [498, 299] on button "Leave us a message" at bounding box center [497, 299] width 19 height 19
click at [499, 363] on button "Full Address" at bounding box center [497, 361] width 19 height 19
click at [854, 587] on button "Save" at bounding box center [857, 586] width 77 height 34
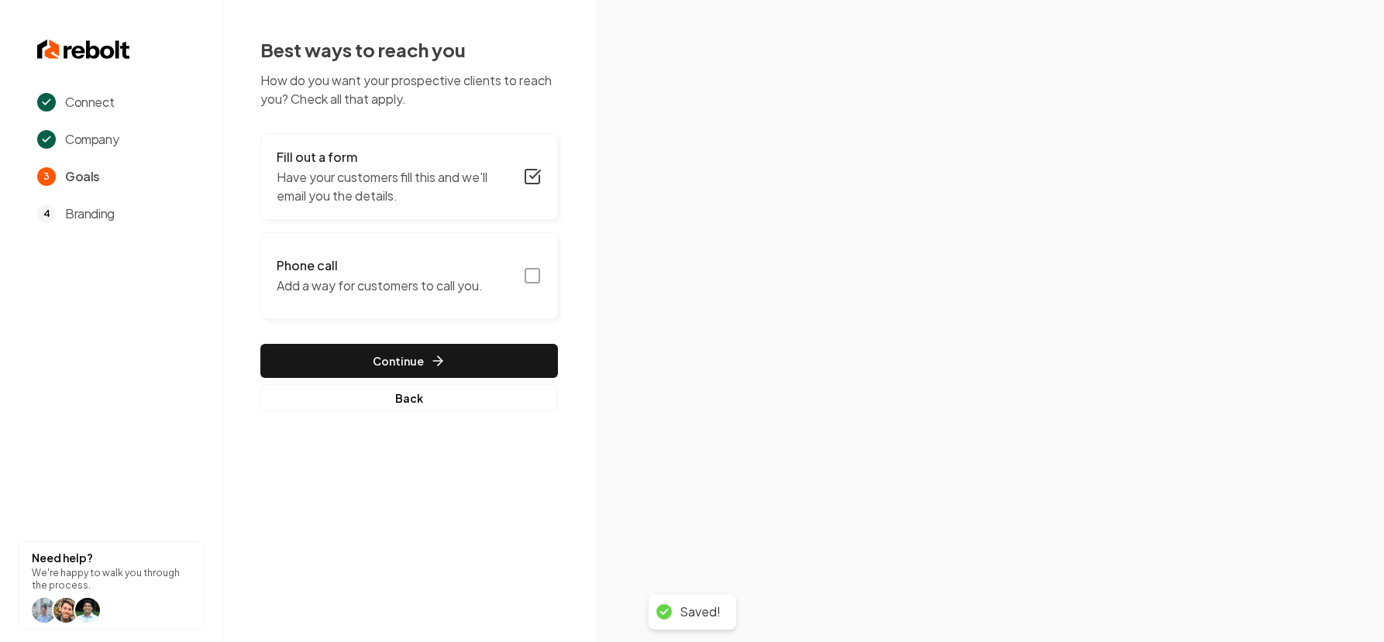
click at [528, 274] on icon "button" at bounding box center [532, 276] width 19 height 19
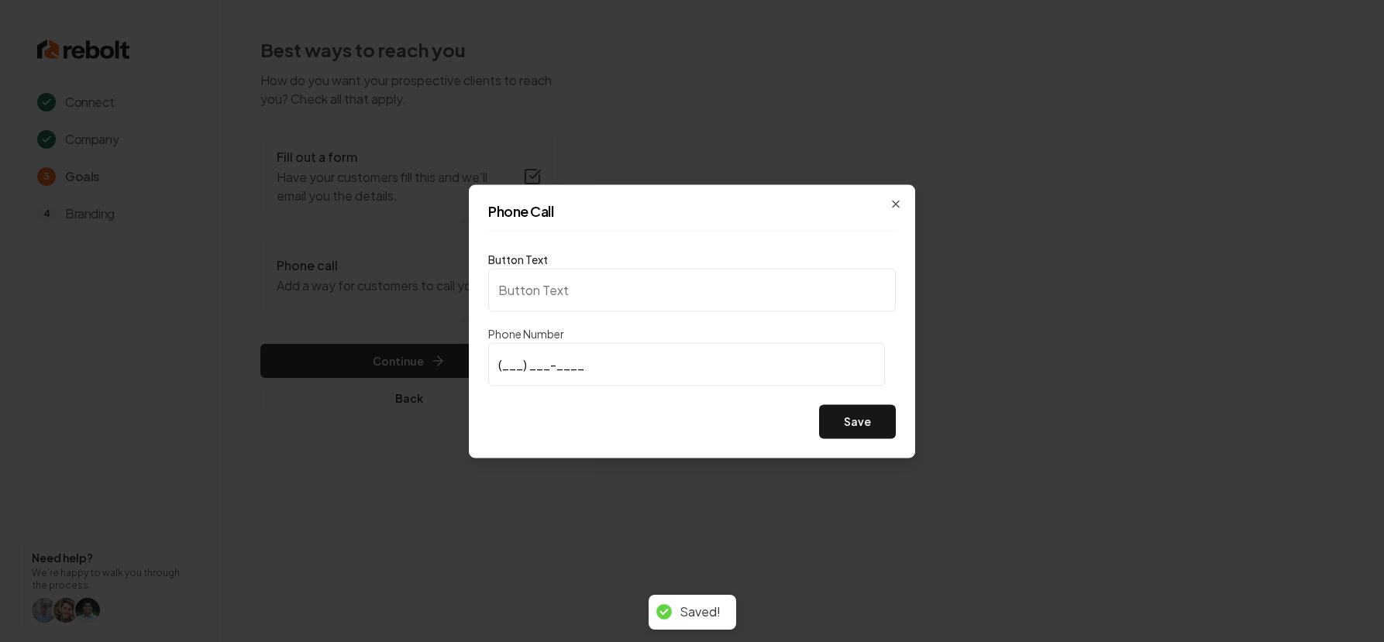
type input "Call us"
type input "(408) 605-3311"
click at [828, 420] on button "Save" at bounding box center [857, 422] width 77 height 34
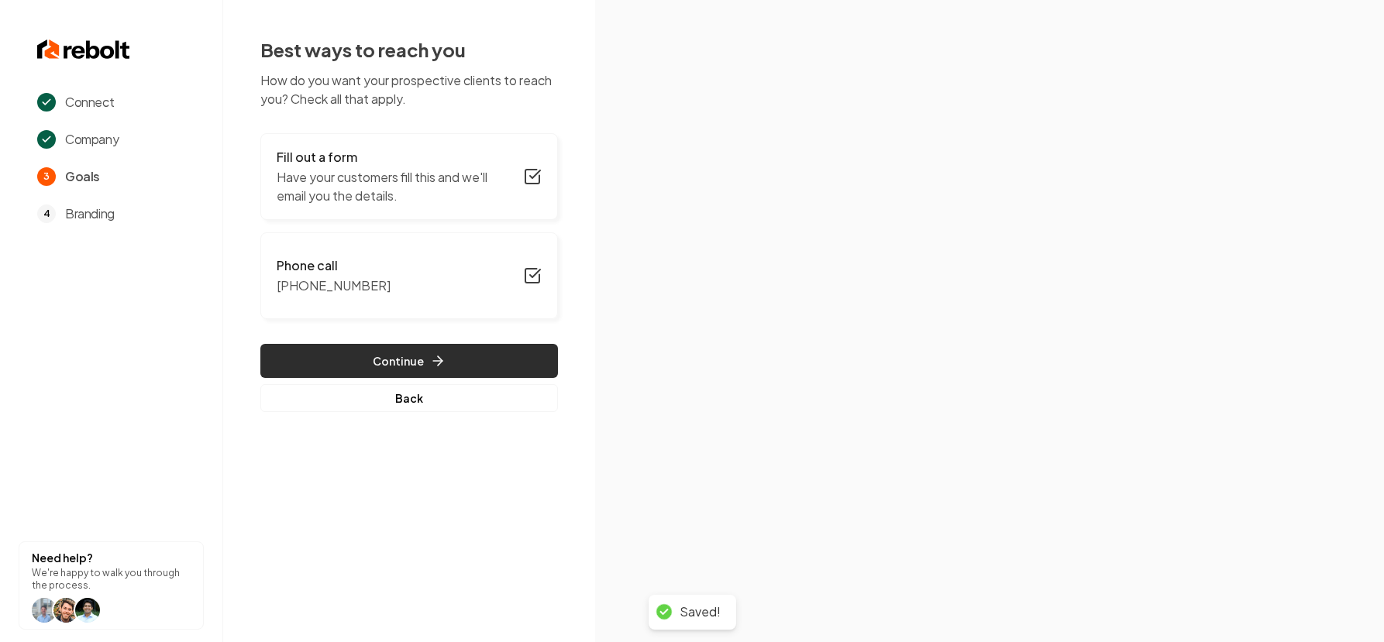
click at [451, 358] on button "Continue" at bounding box center [409, 361] width 298 height 34
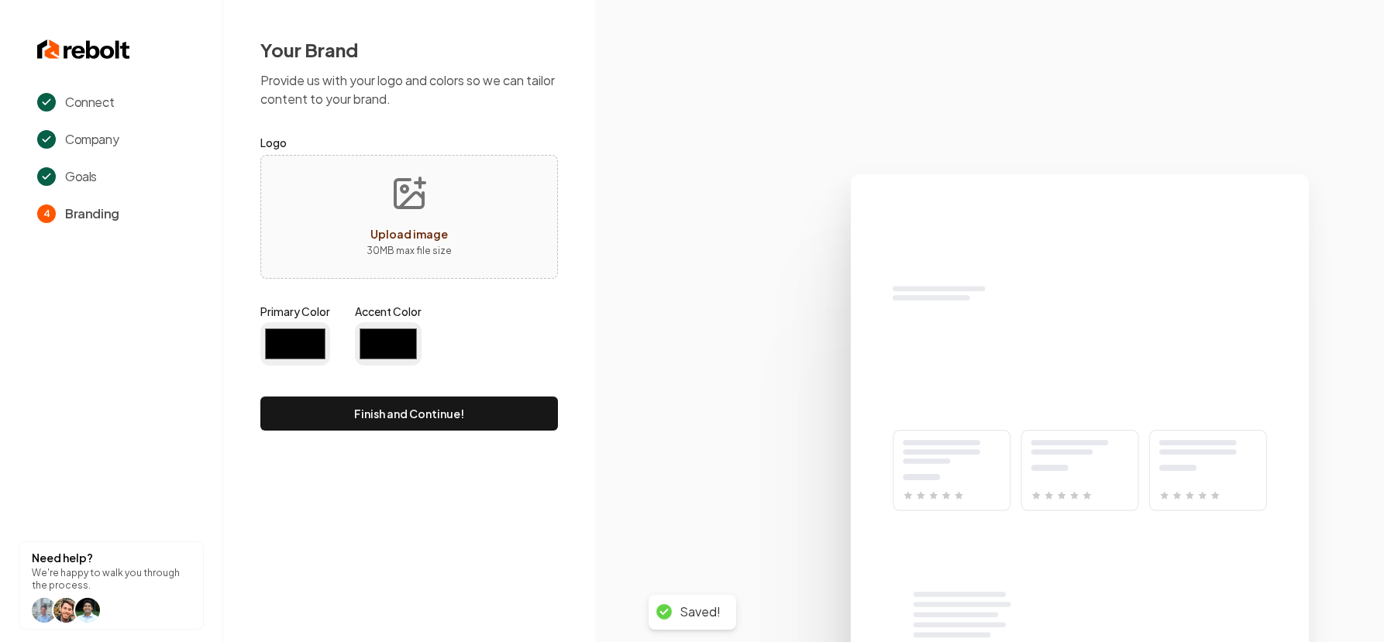
type input "#194d33"
type input "#70be00"
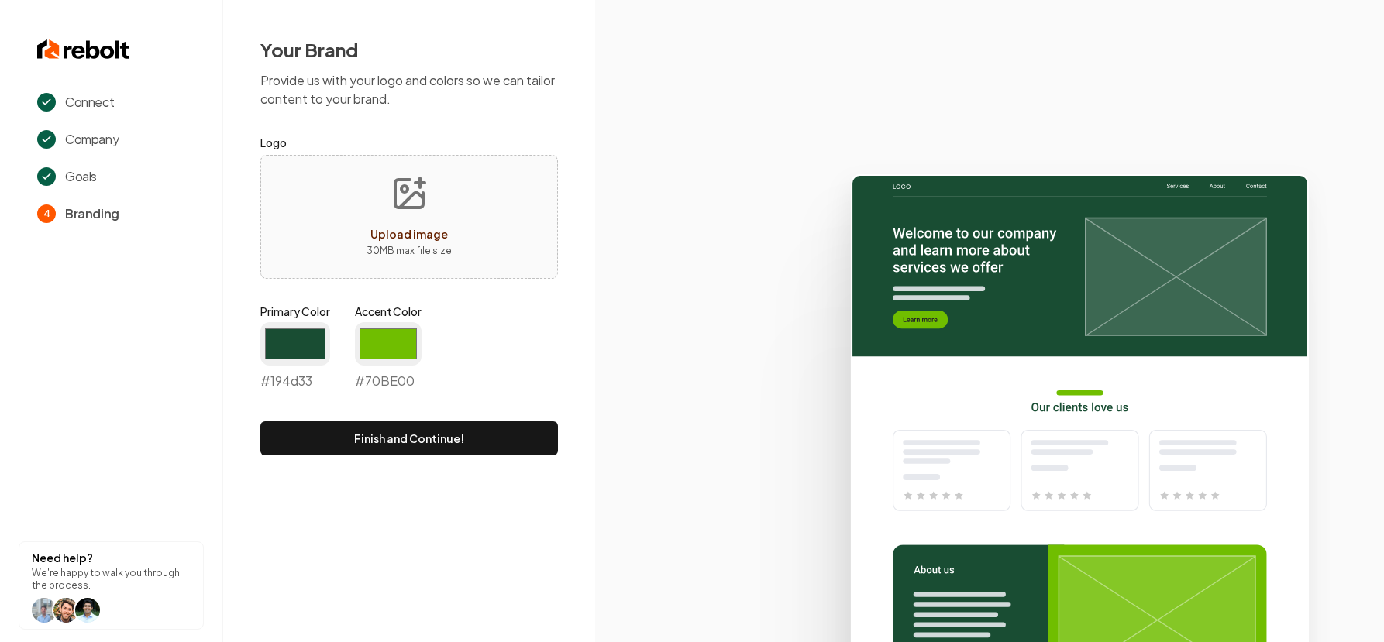
click at [420, 226] on div "Upload image" at bounding box center [409, 234] width 78 height 19
type input "**********"
click at [297, 339] on input "#194d33" at bounding box center [295, 343] width 70 height 43
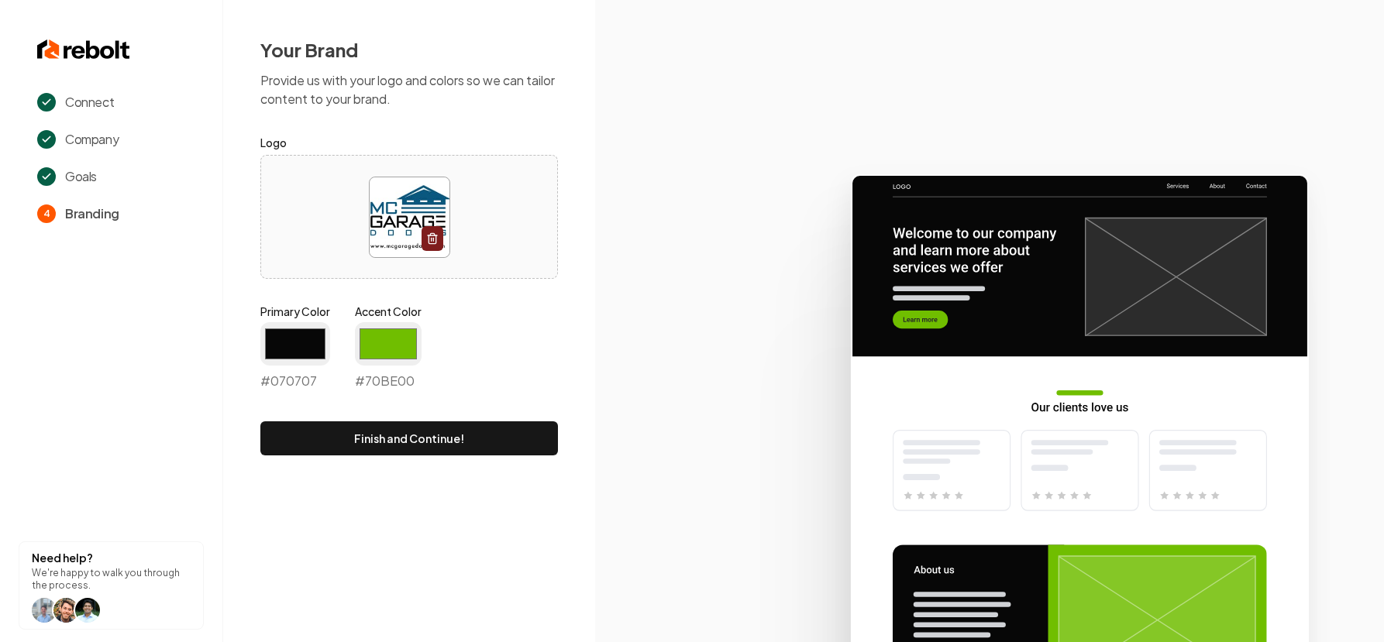
click at [518, 337] on div "Primary Color #070707 #070707 Accent Color #70be00 #70BE00" at bounding box center [409, 350] width 298 height 93
click at [315, 352] on input "#070707" at bounding box center [295, 343] width 70 height 43
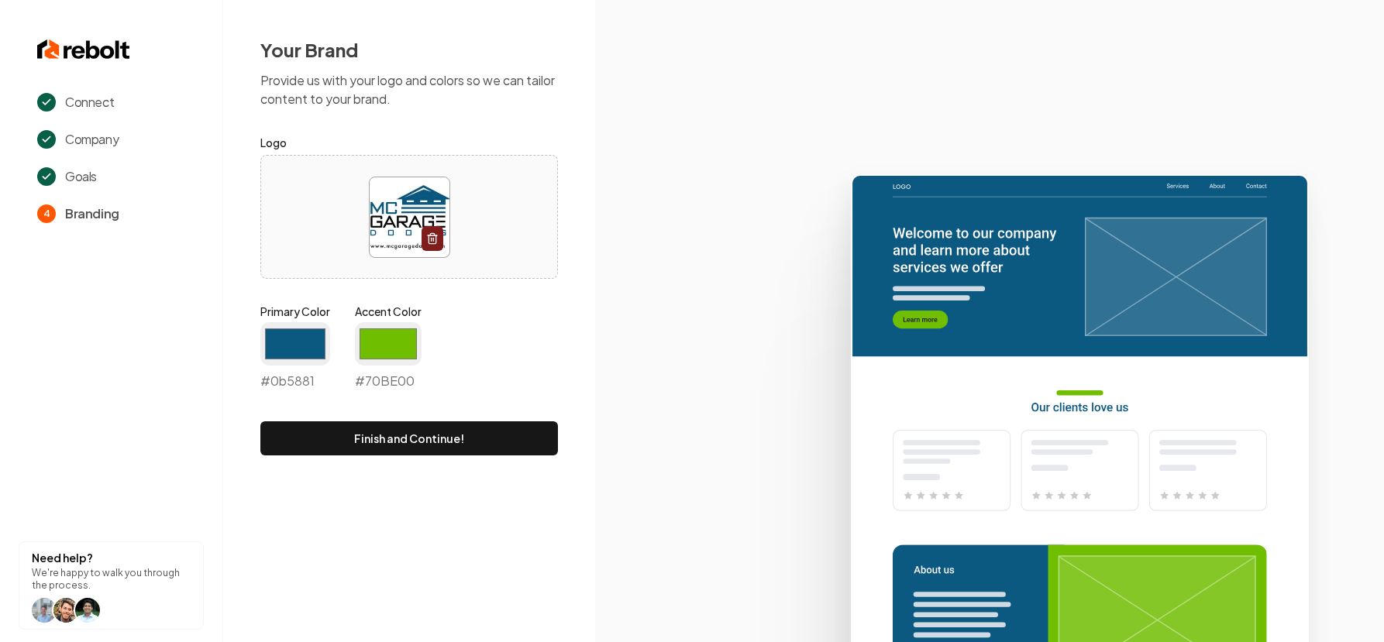
type input "#0b5881"
click at [531, 361] on div "Primary Color #0b5881 #0b5881 Accent Color #70be00 #70BE00" at bounding box center [409, 350] width 298 height 93
click at [380, 349] on input "#70be00" at bounding box center [388, 343] width 67 height 43
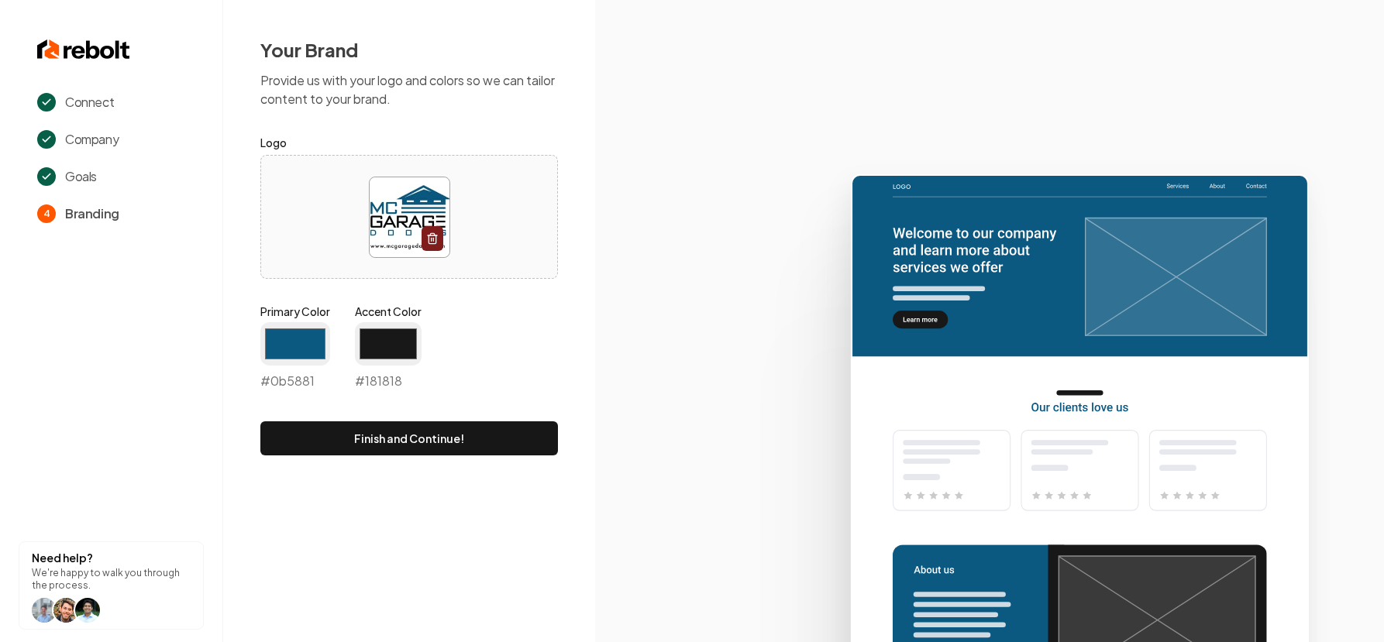
type input "#181818"
click at [593, 313] on div "Your Brand Provide us with your logo and colors so we can tailor content to you…" at bounding box center [409, 246] width 372 height 493
click at [474, 449] on button "Finish and Continue!" at bounding box center [409, 439] width 298 height 34
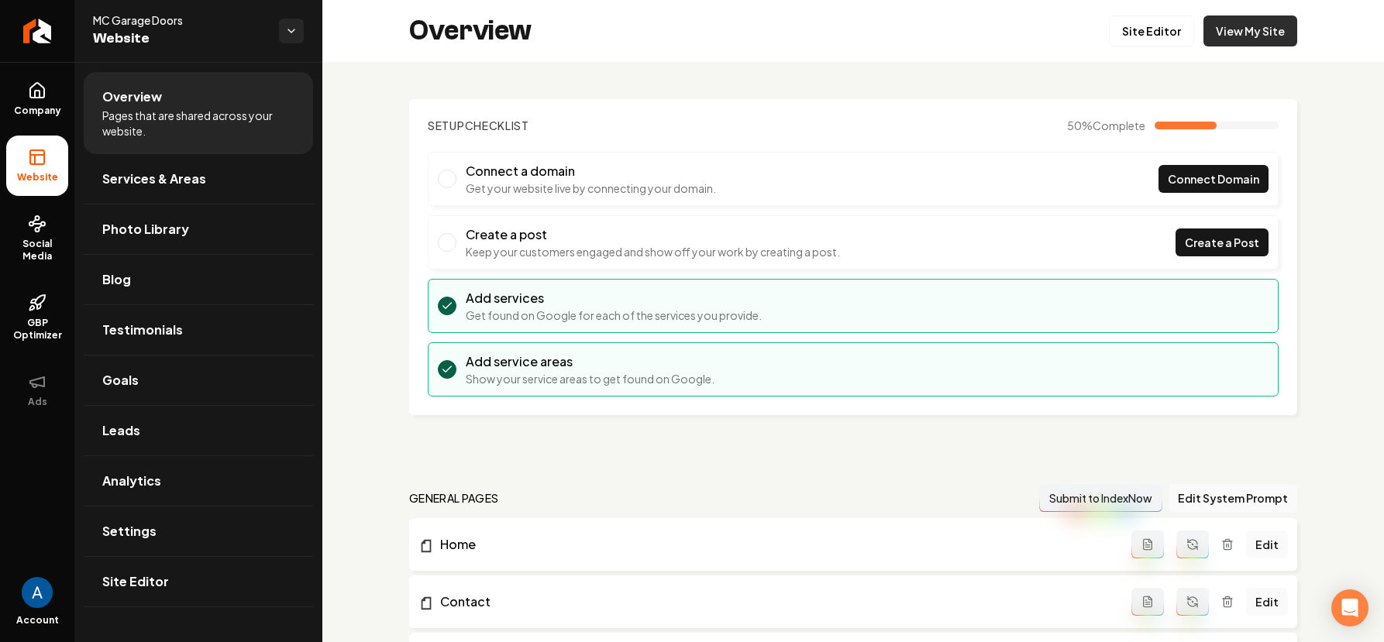
click at [1222, 39] on link "View My Site" at bounding box center [1251, 31] width 94 height 31
click at [1139, 32] on link "Site Editor" at bounding box center [1151, 31] width 85 height 31
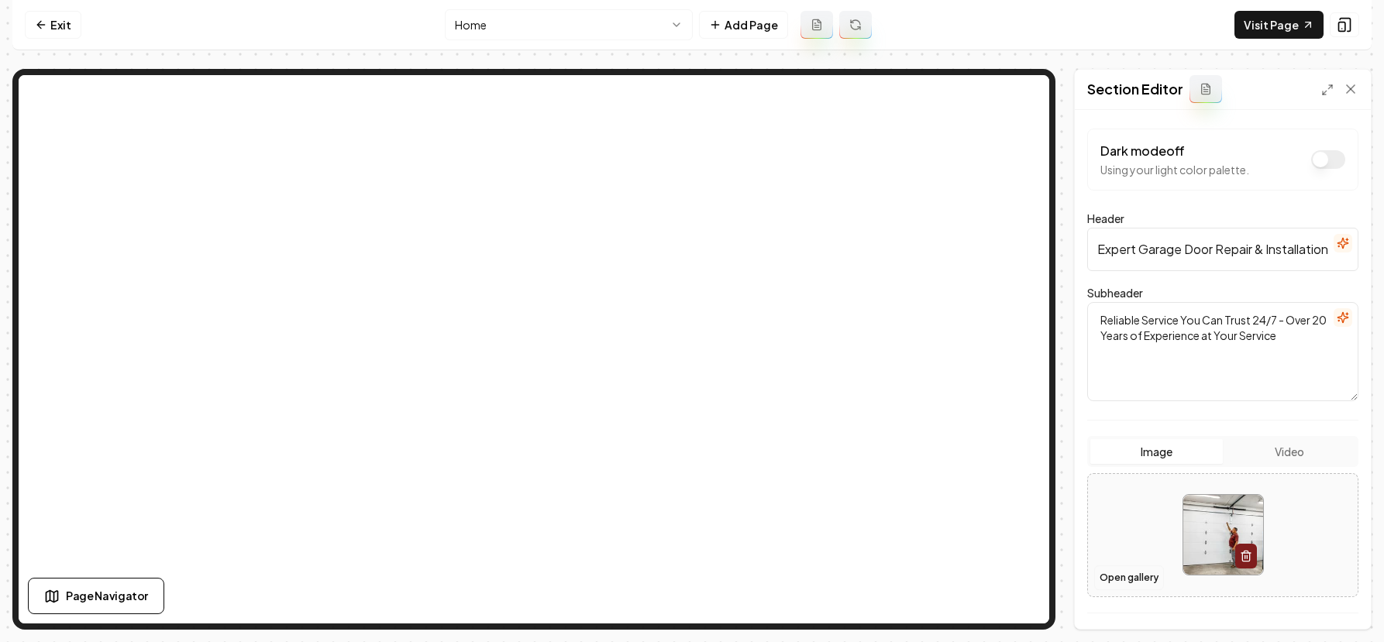
click at [1114, 567] on button "Open gallery" at bounding box center [1129, 578] width 70 height 25
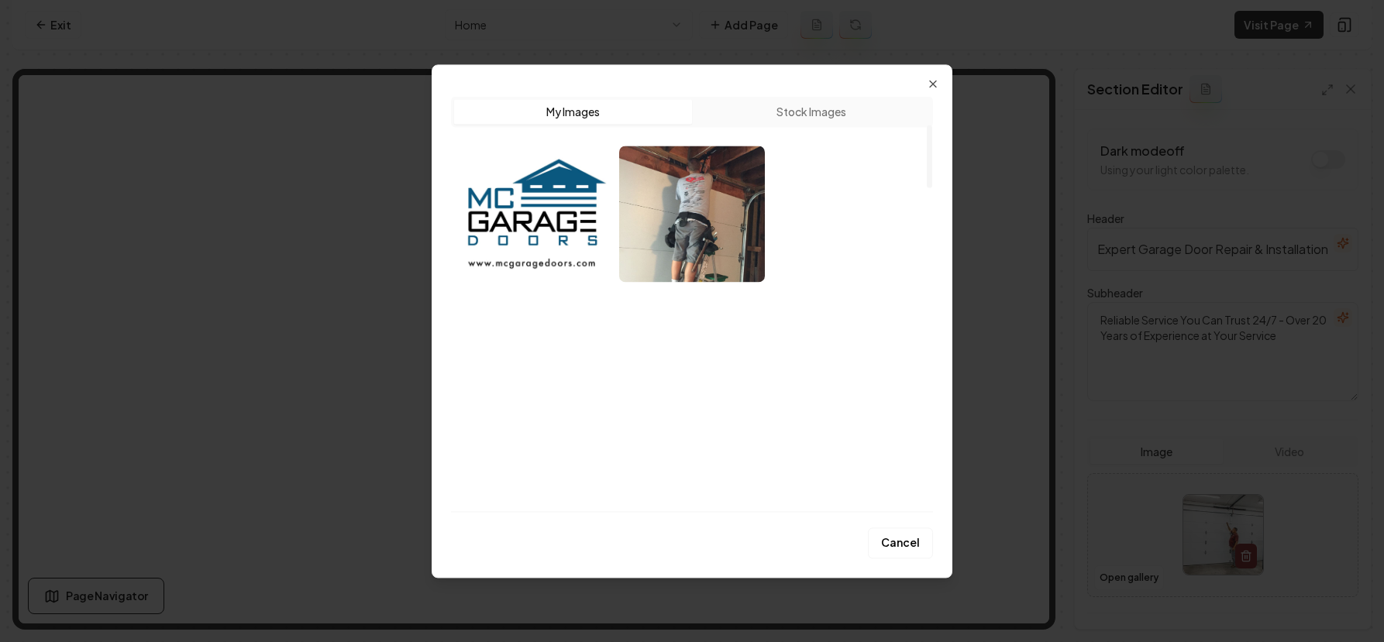
scroll to position [334, 0]
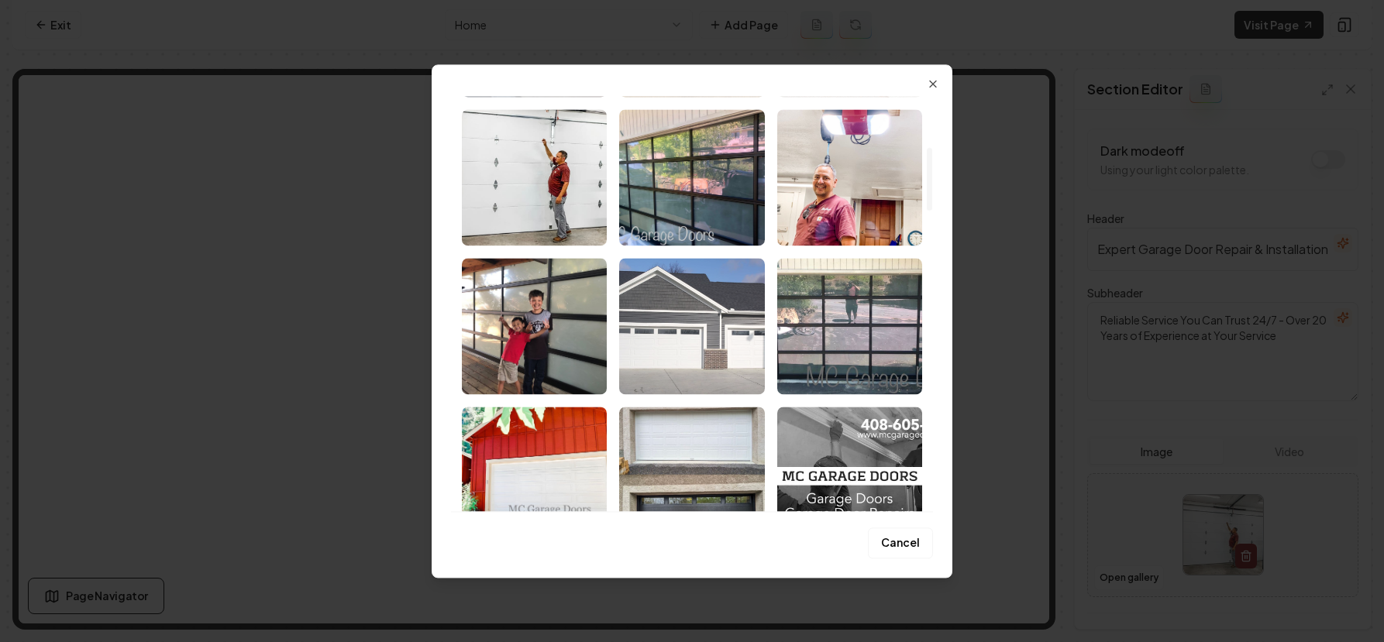
click at [690, 301] on img "Select image image_68b7459a5c7cd75eb819248d.jpeg" at bounding box center [691, 326] width 145 height 136
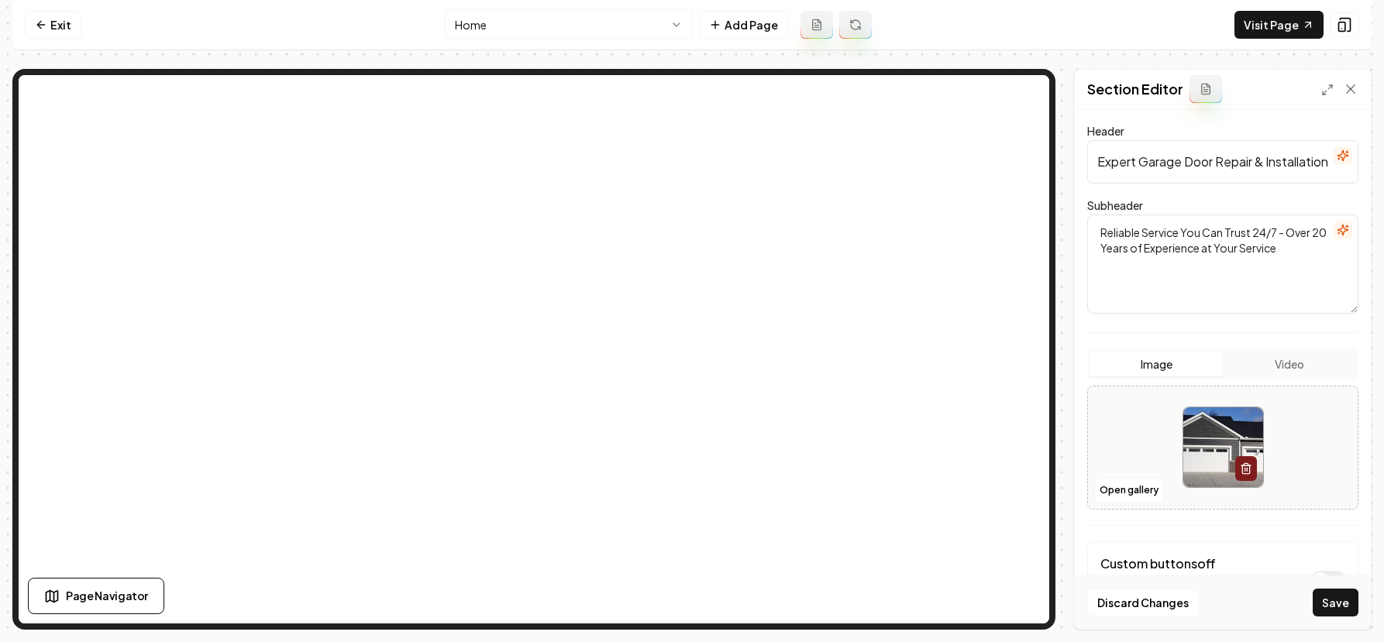
scroll to position [0, 0]
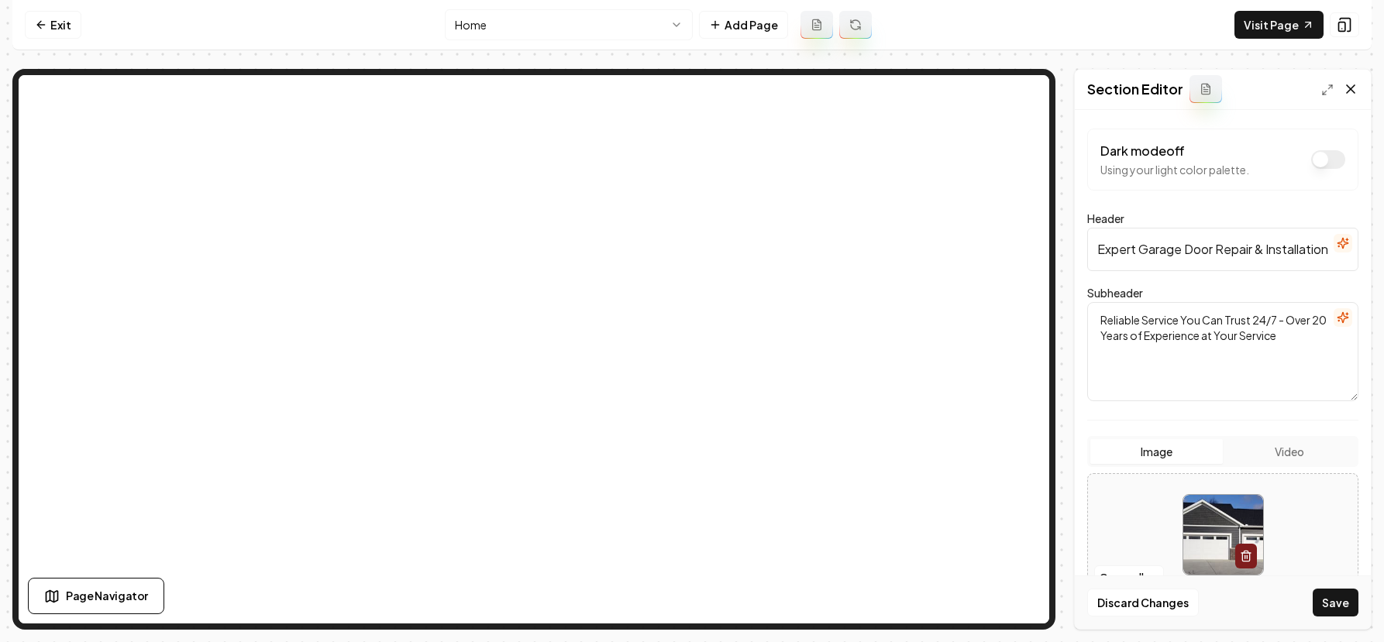
click at [1348, 91] on icon at bounding box center [1351, 89] width 8 height 8
click at [1129, 576] on button "Open gallery" at bounding box center [1129, 578] width 70 height 25
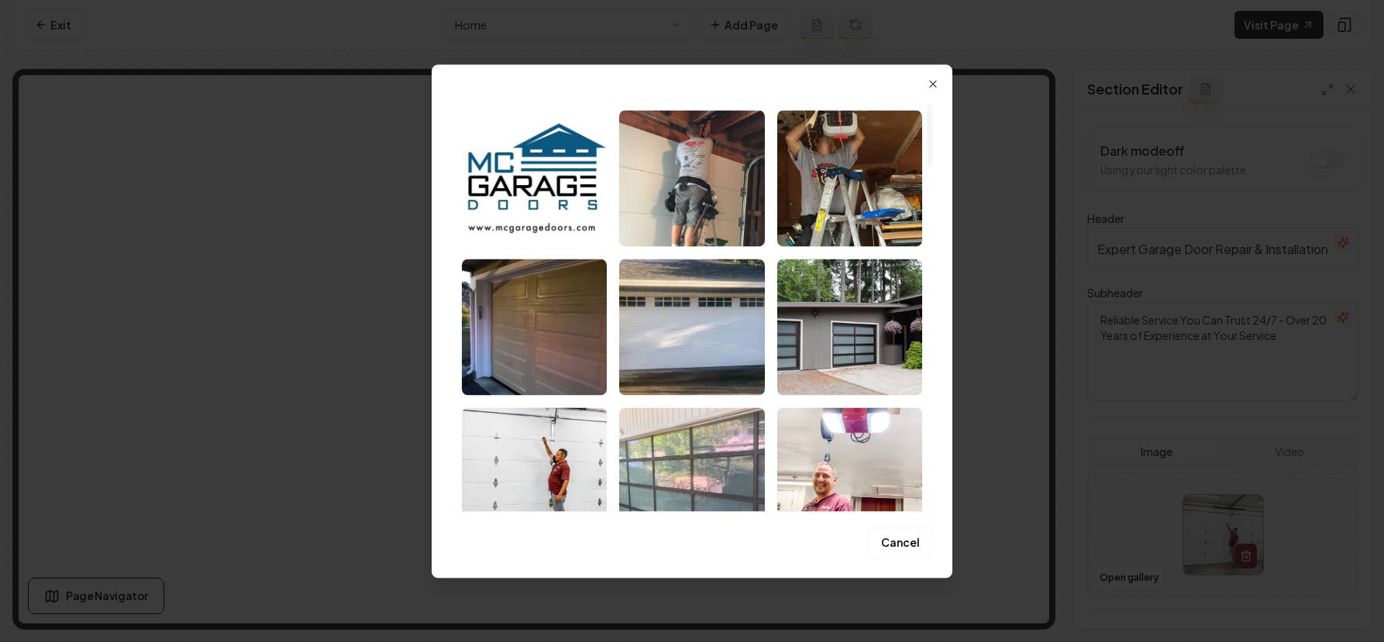
scroll to position [259, 0]
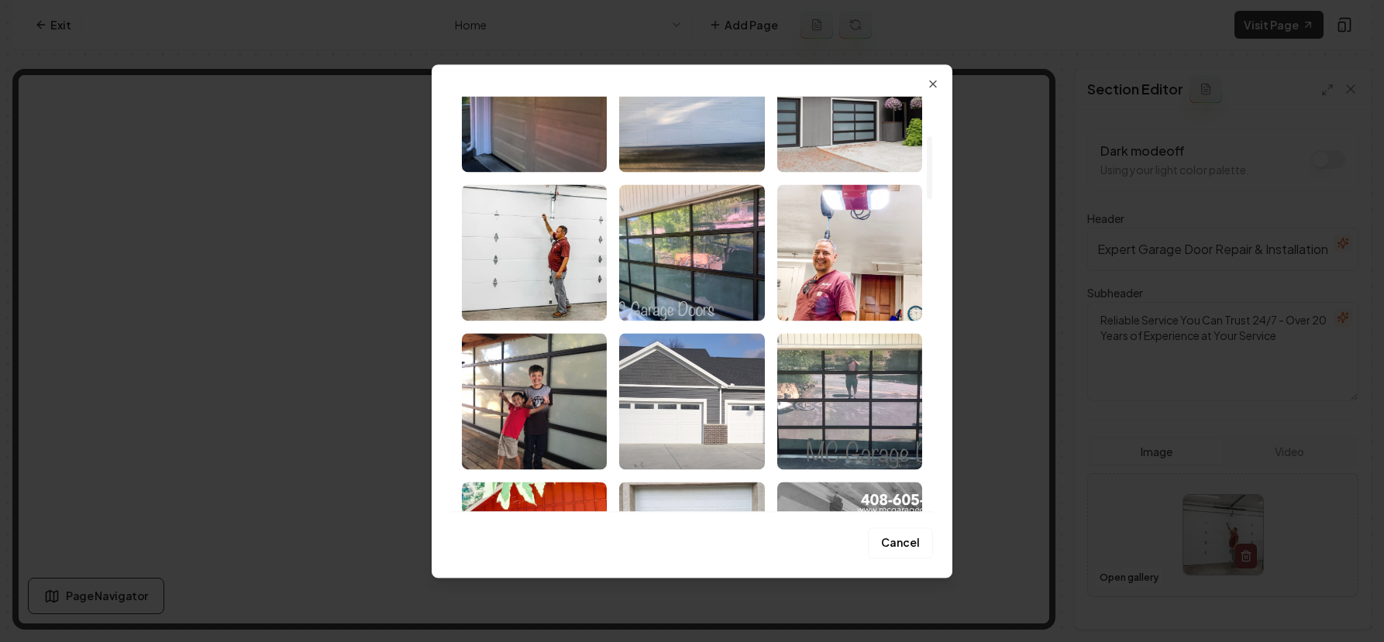
click at [701, 398] on img "Select image image_68b7459a5c7cd75eb819248d.jpeg" at bounding box center [691, 401] width 145 height 136
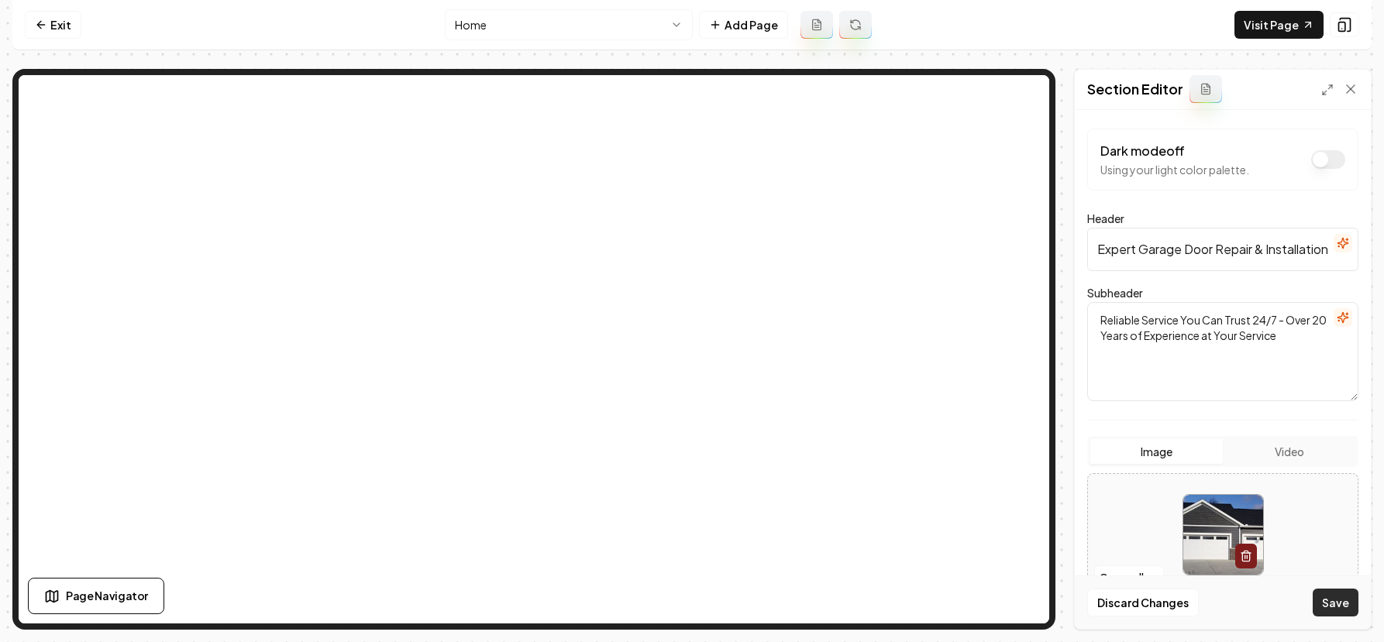
click at [1321, 594] on button "Save" at bounding box center [1336, 603] width 46 height 28
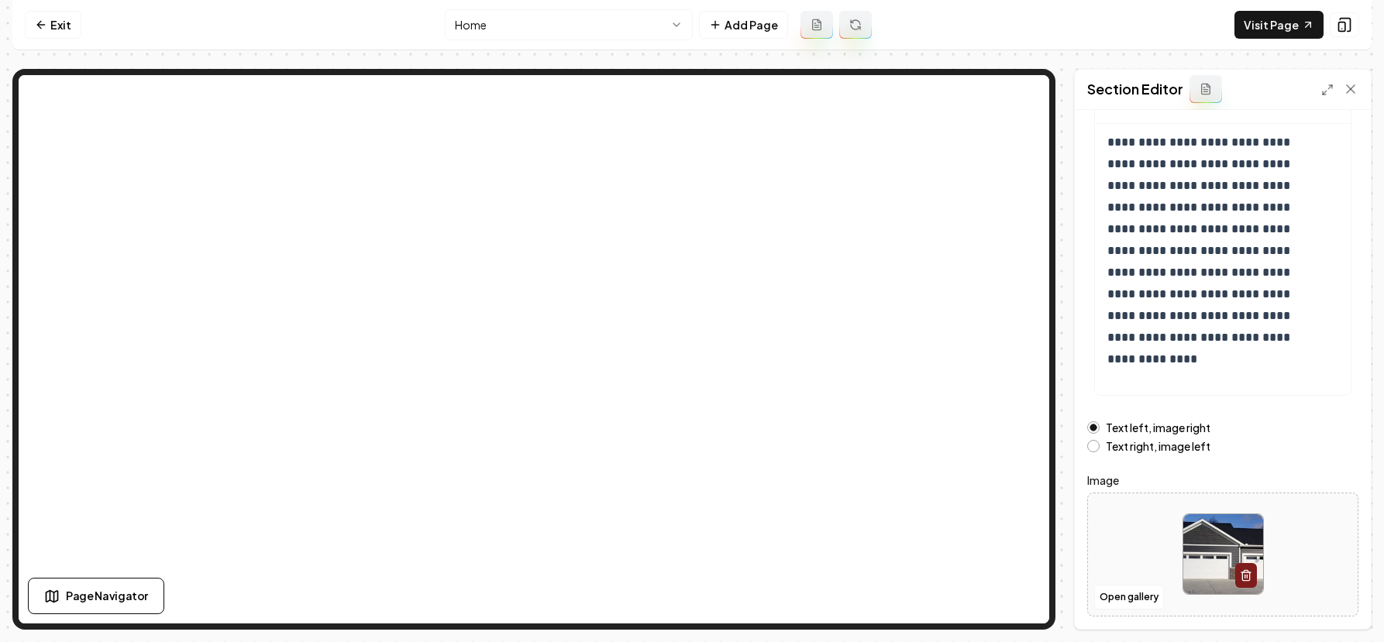
scroll to position [195, 0]
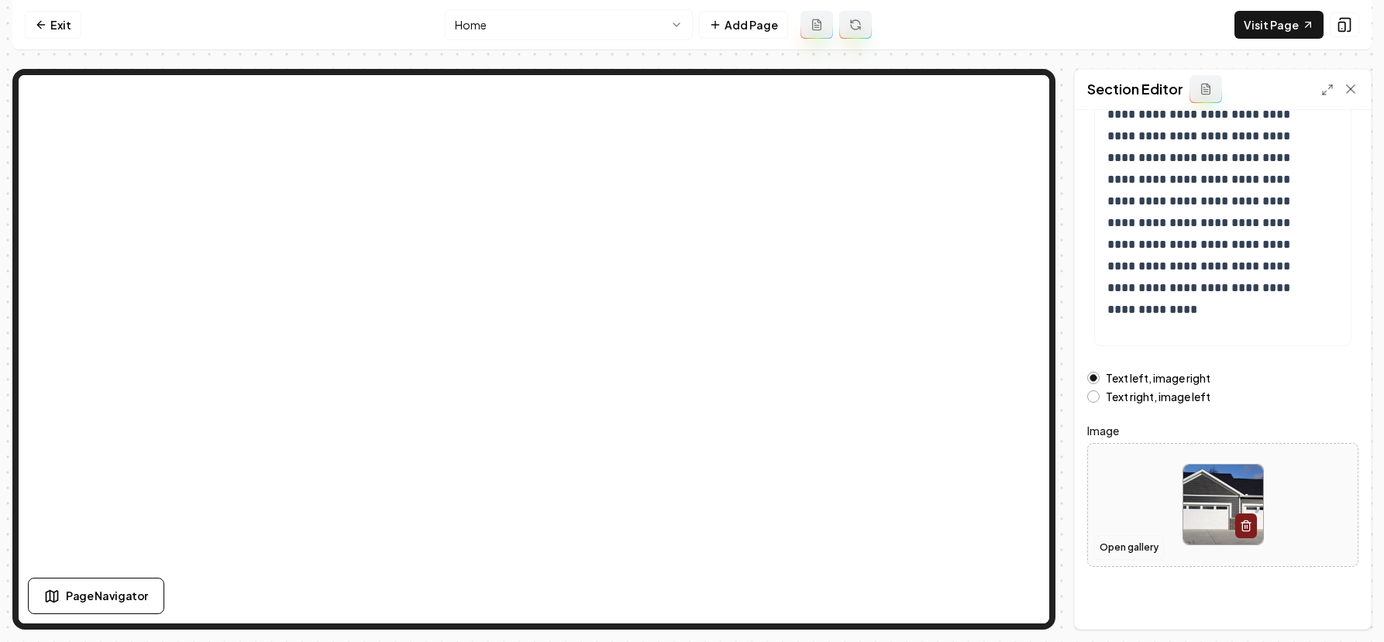
click at [1133, 550] on button "Open gallery" at bounding box center [1129, 548] width 70 height 25
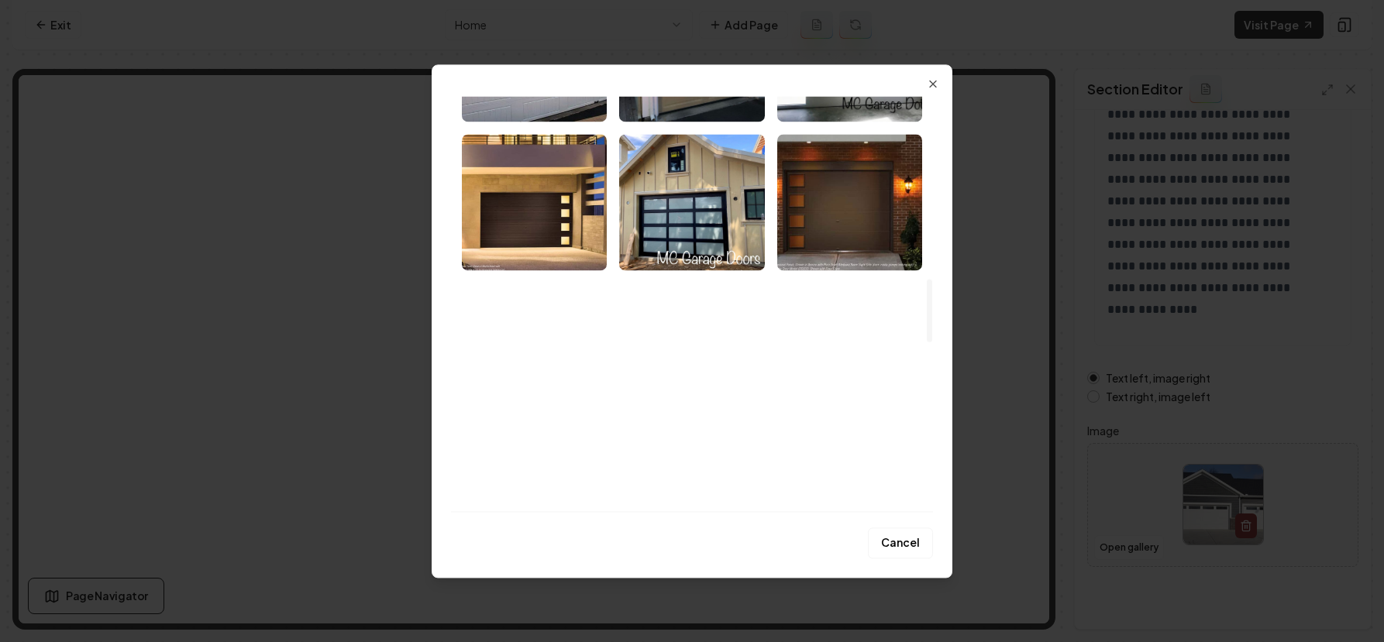
scroll to position [1199, 0]
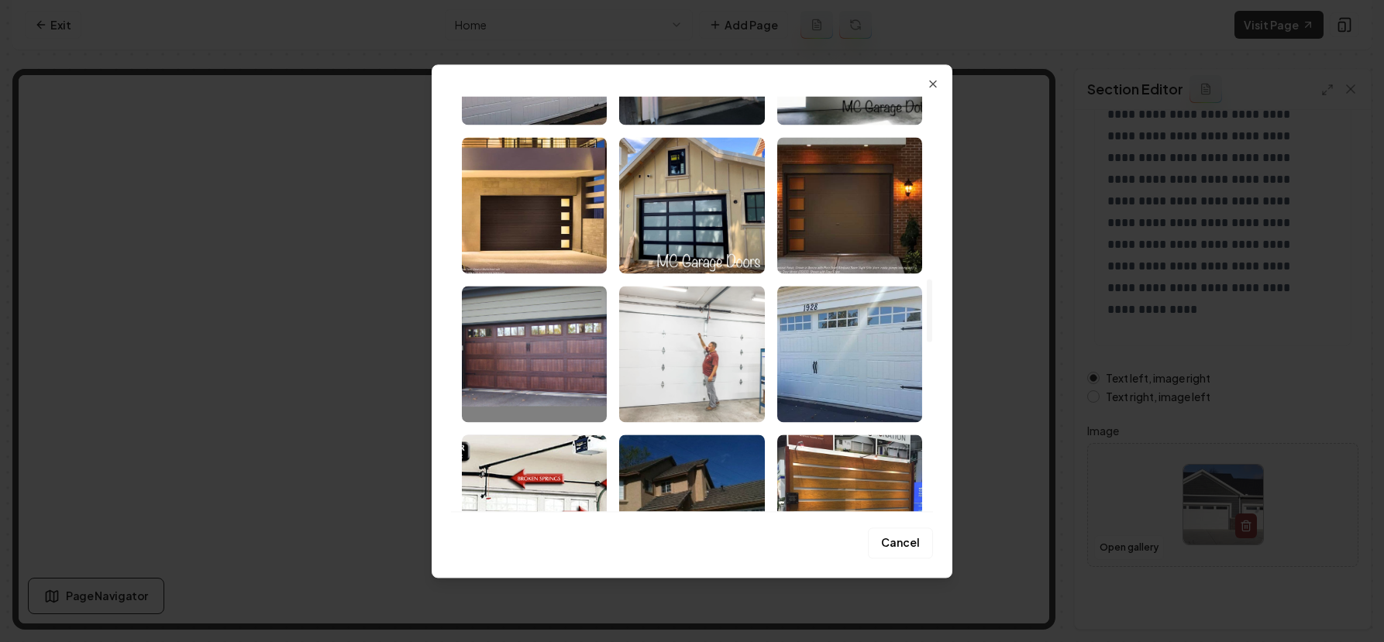
click at [698, 359] on img "Select image image_68b745995c7cd75eb8191dfa.jpeg" at bounding box center [691, 354] width 145 height 136
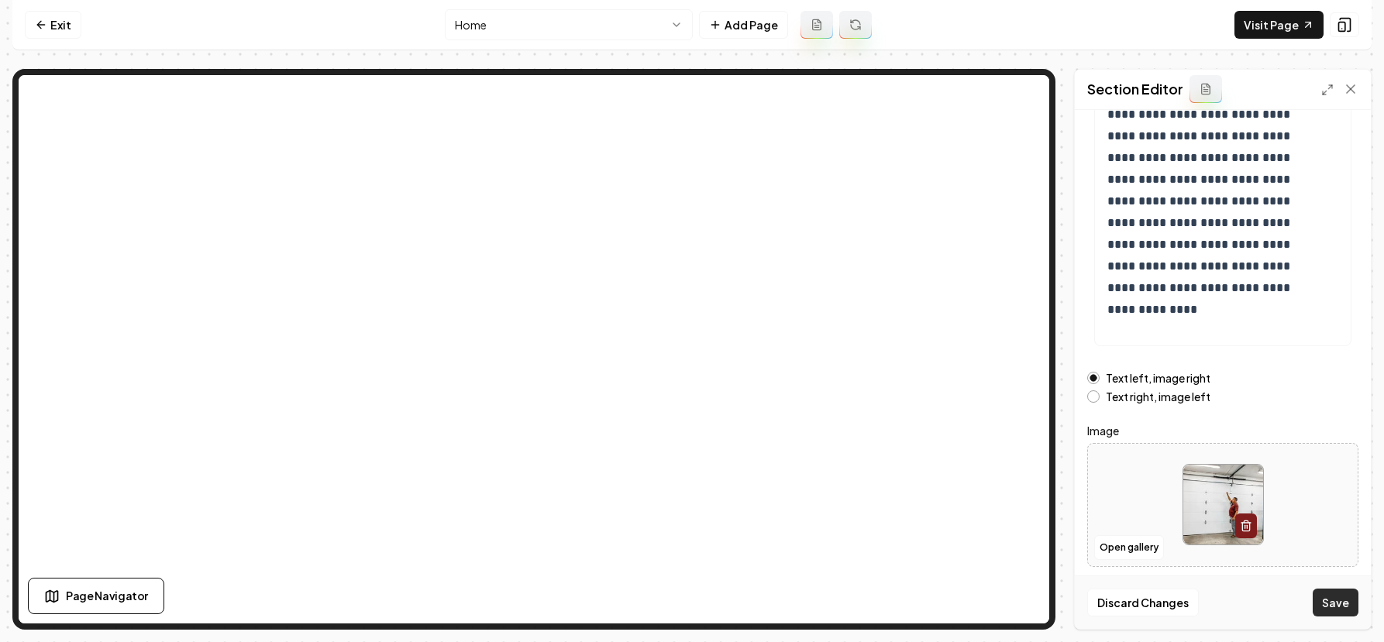
click at [1334, 604] on button "Save" at bounding box center [1336, 603] width 46 height 28
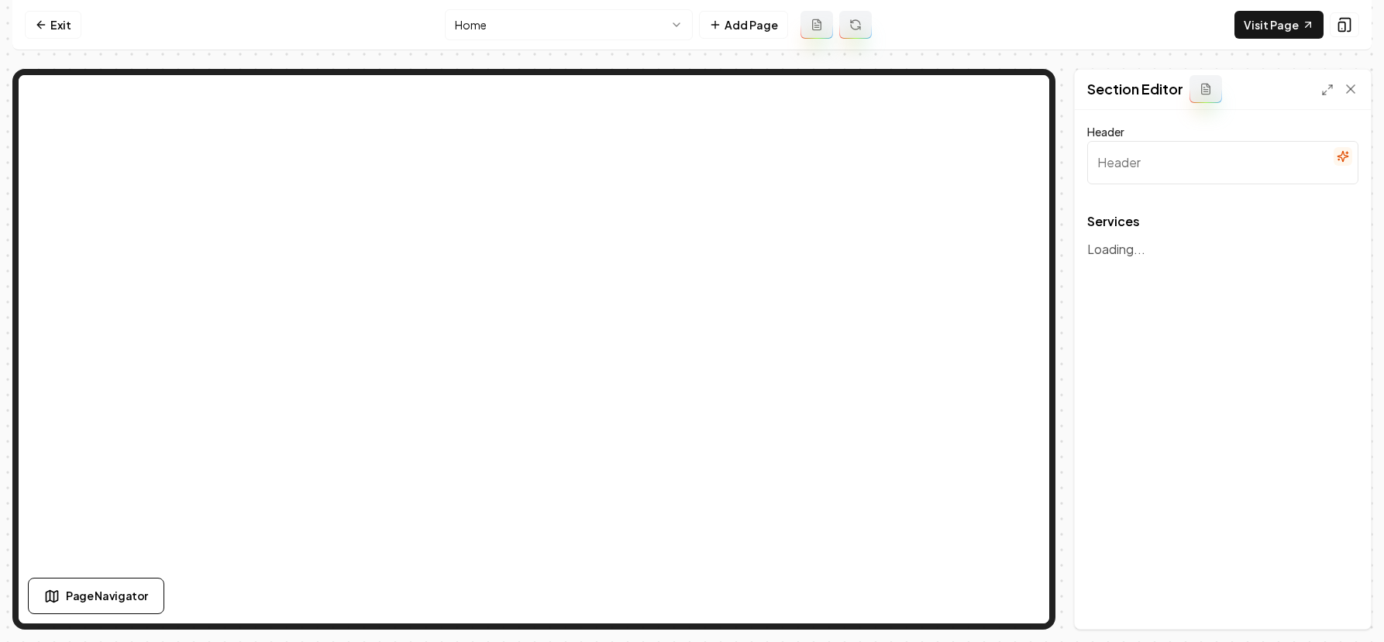
type input "Our Expert Garage Door Services"
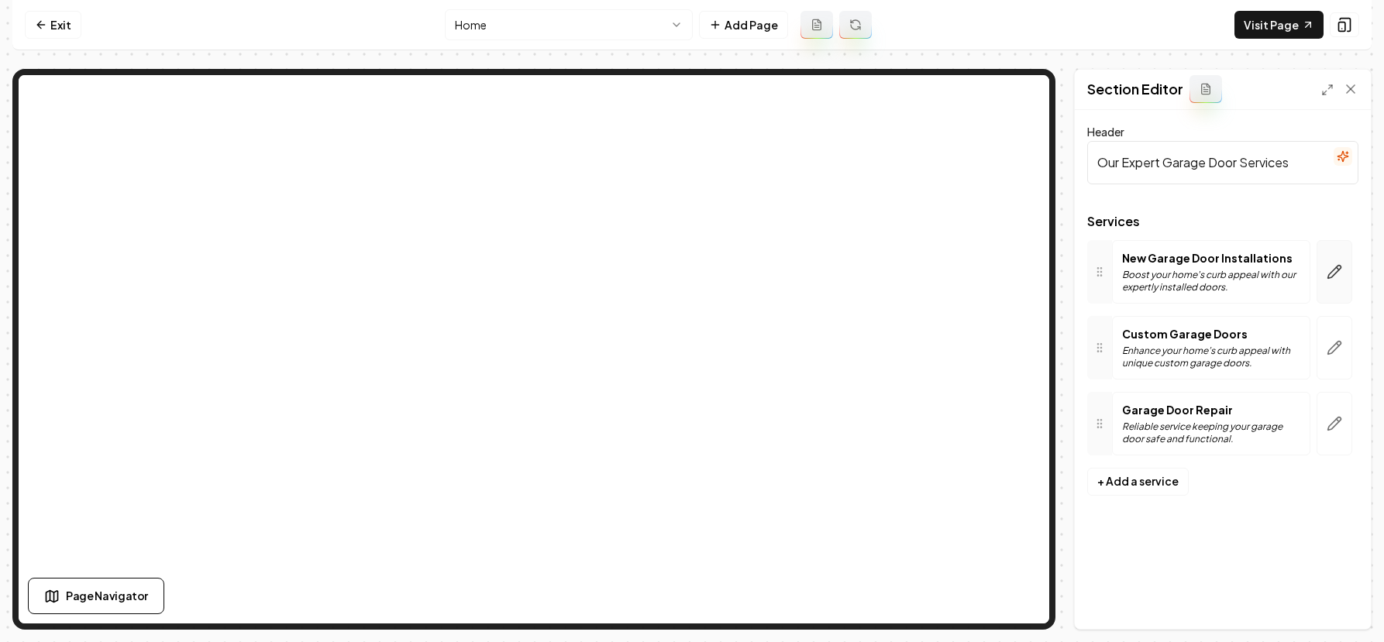
click at [1331, 282] on button "button" at bounding box center [1335, 272] width 36 height 64
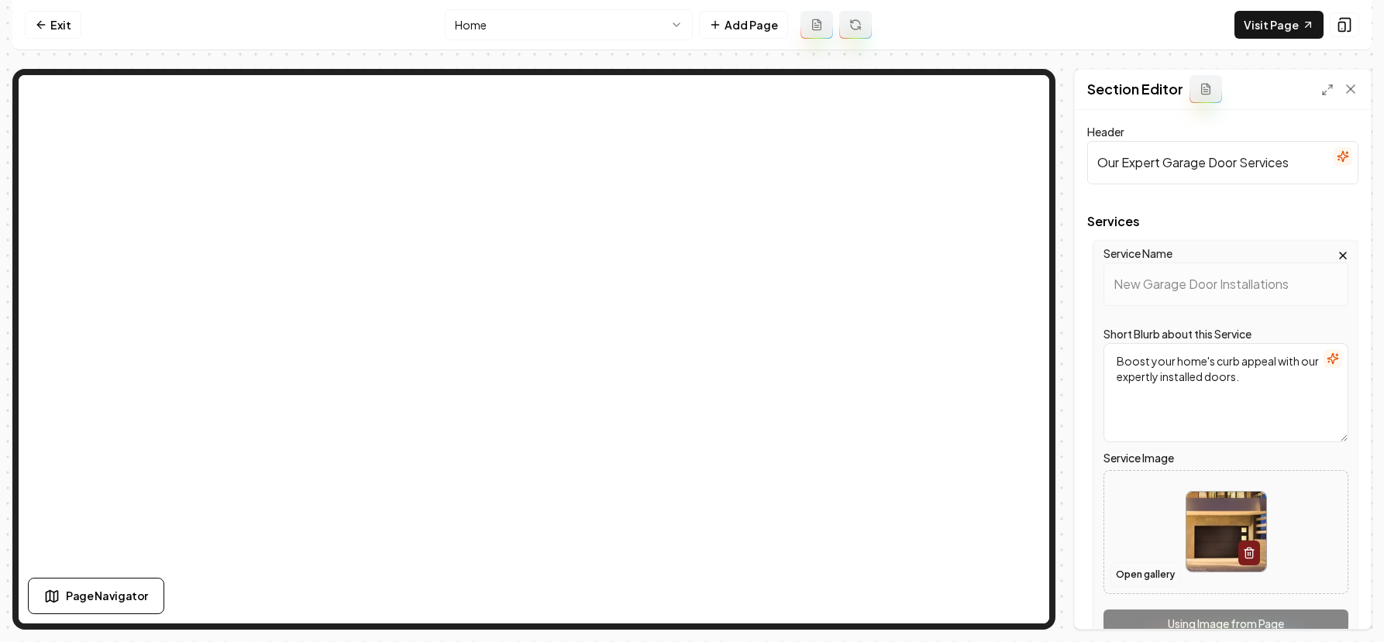
click at [1154, 572] on button "Open gallery" at bounding box center [1146, 575] width 70 height 25
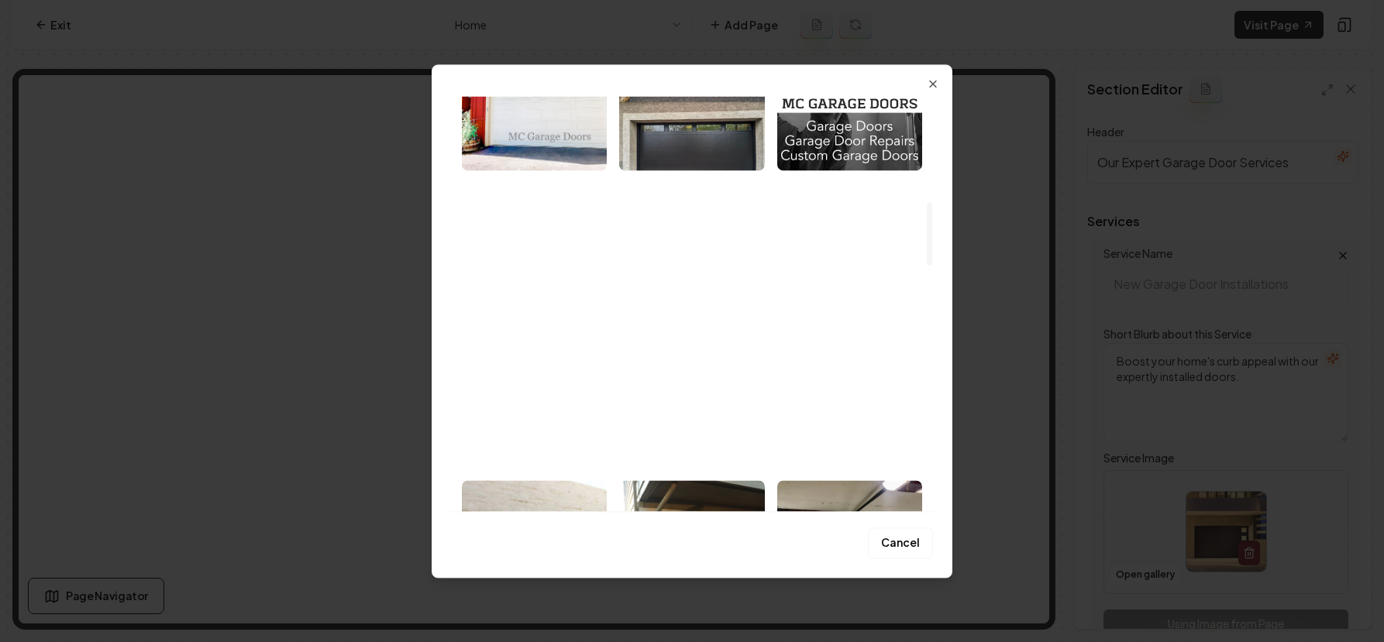
scroll to position [739, 0]
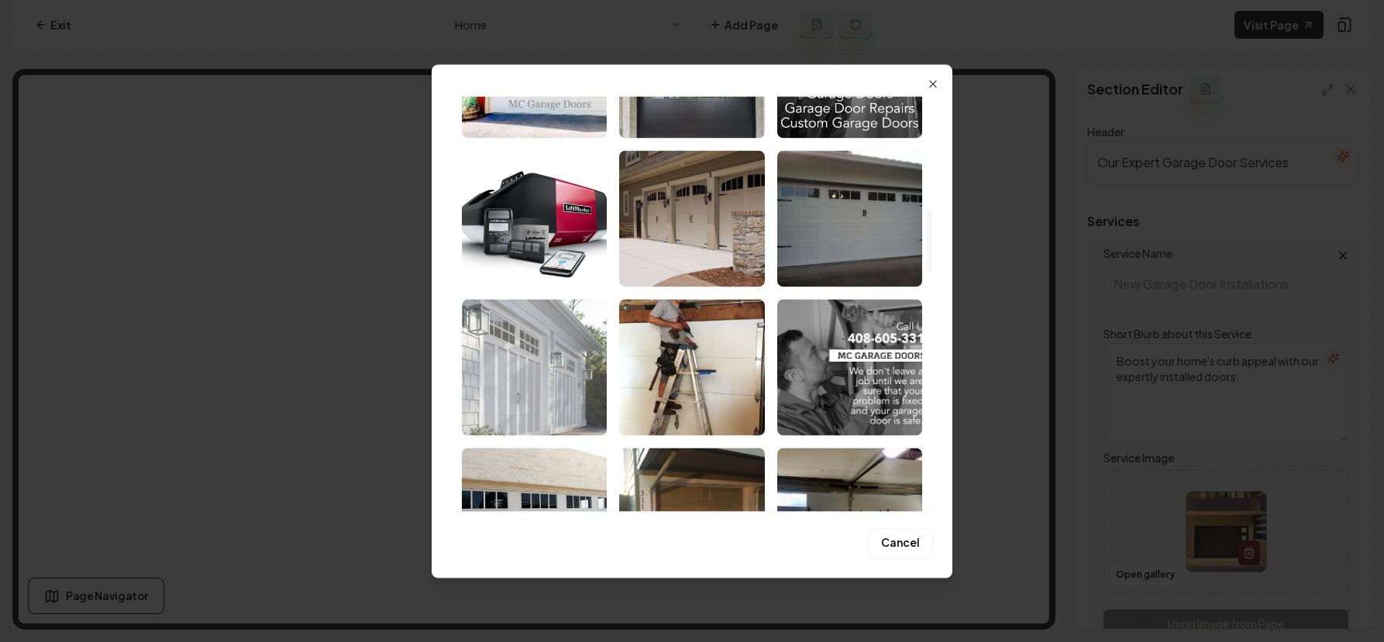
click at [567, 369] on img "Select image image_68b7459a5c7cd75eb81921de.jpeg" at bounding box center [534, 367] width 145 height 136
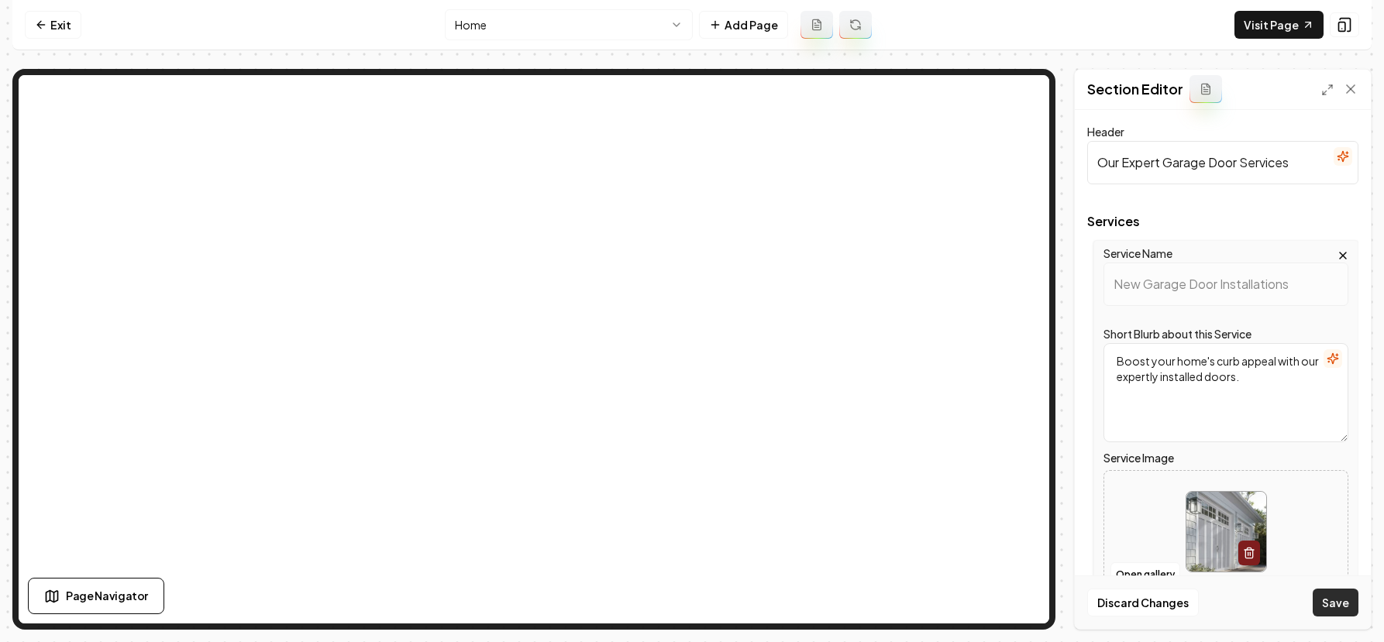
click at [1342, 605] on button "Save" at bounding box center [1336, 603] width 46 height 28
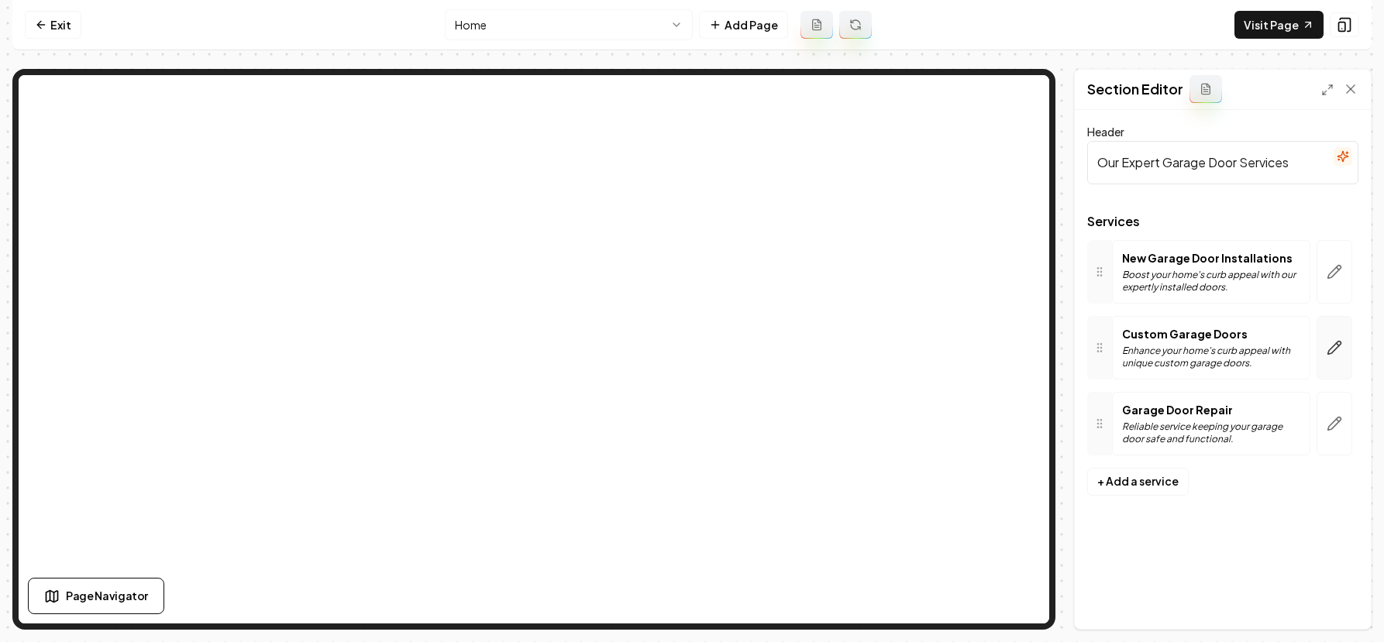
click at [1335, 355] on button "button" at bounding box center [1335, 348] width 36 height 64
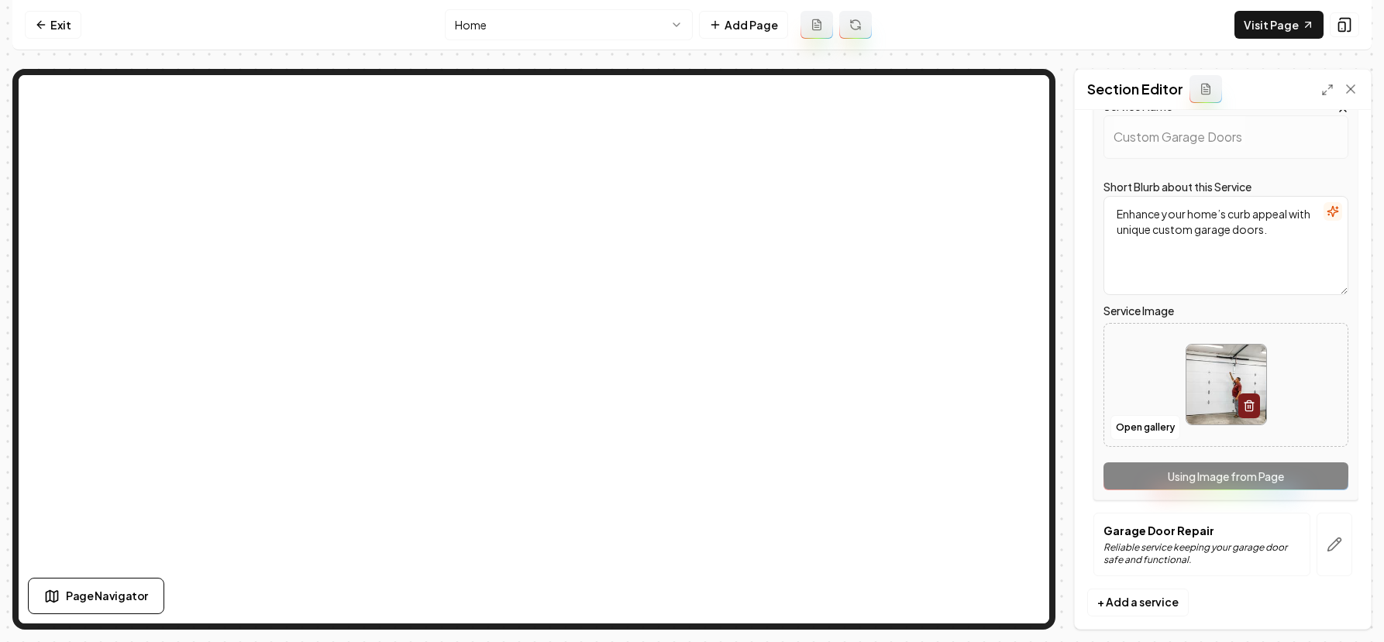
scroll to position [242, 0]
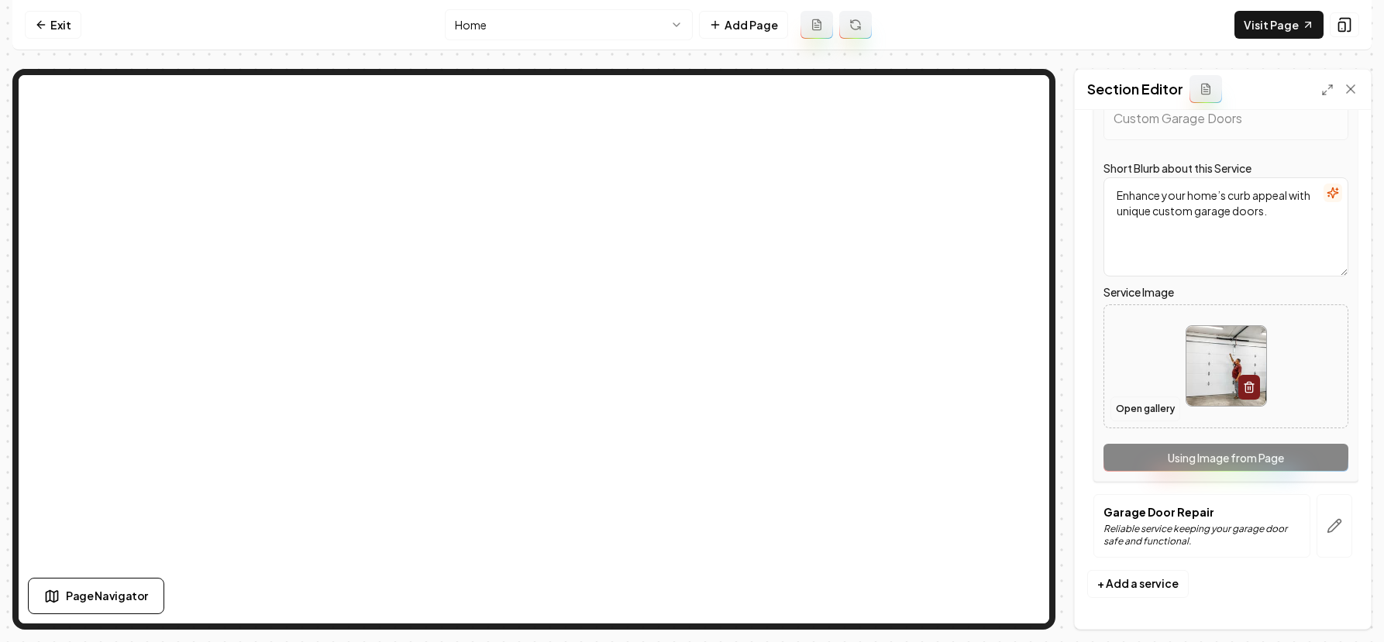
click at [1138, 415] on button "Open gallery" at bounding box center [1146, 409] width 70 height 25
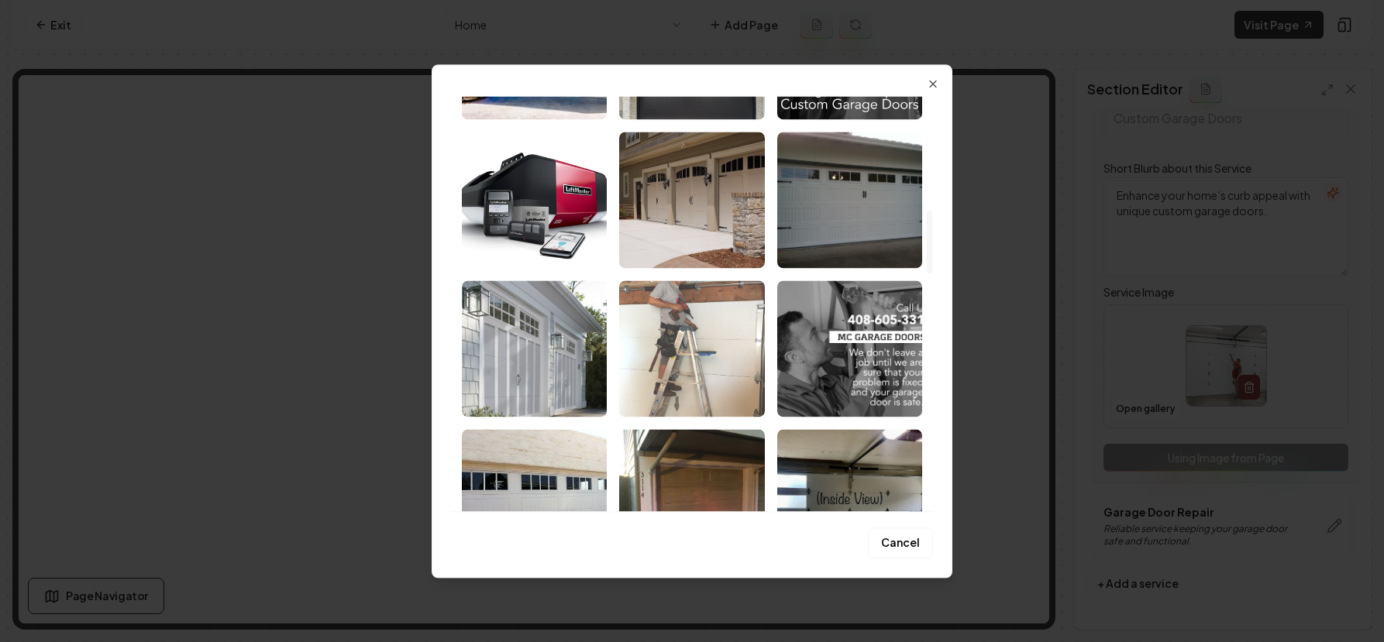
scroll to position [748, 0]
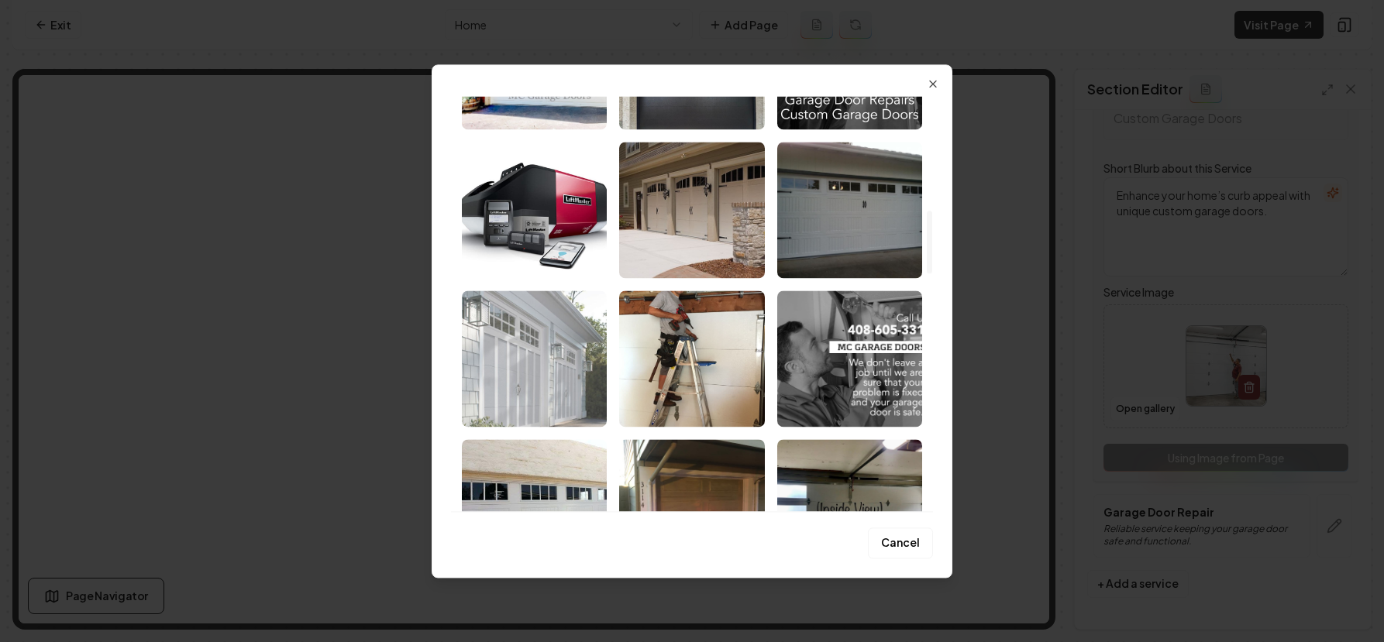
click at [515, 339] on img "Select image image_68b7459a5c7cd75eb81921de.jpeg" at bounding box center [534, 359] width 145 height 136
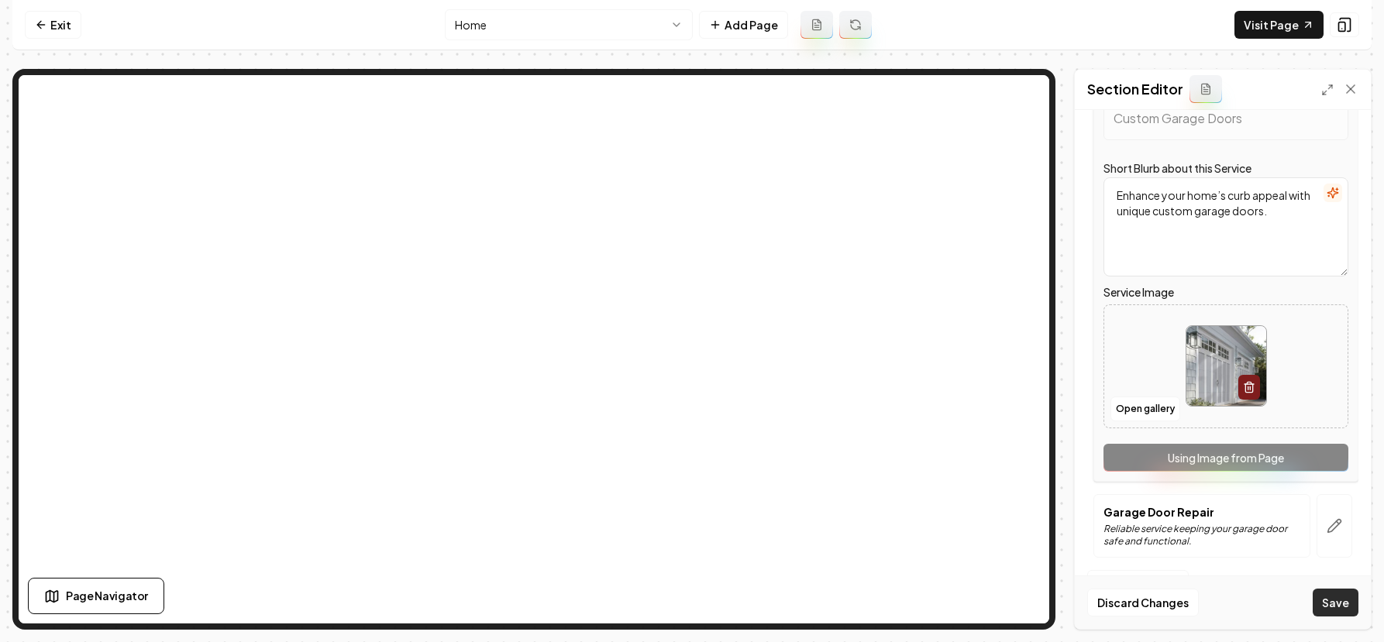
click at [1327, 603] on button "Save" at bounding box center [1336, 603] width 46 height 28
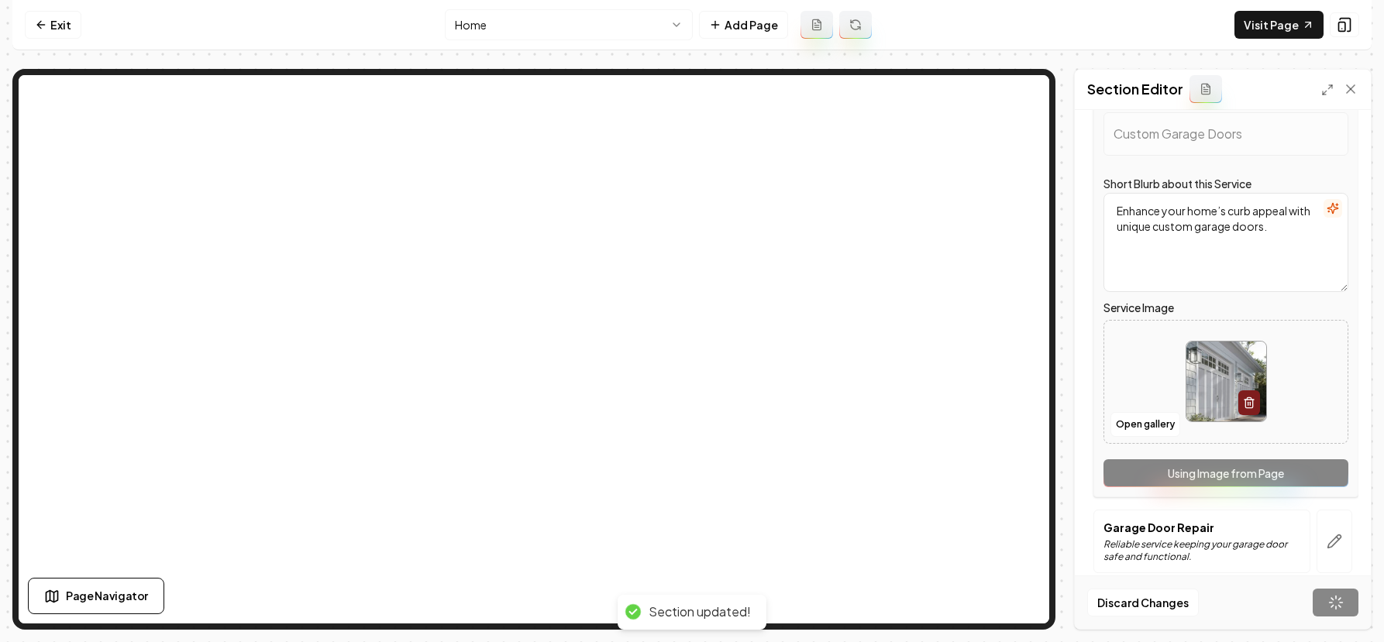
scroll to position [0, 0]
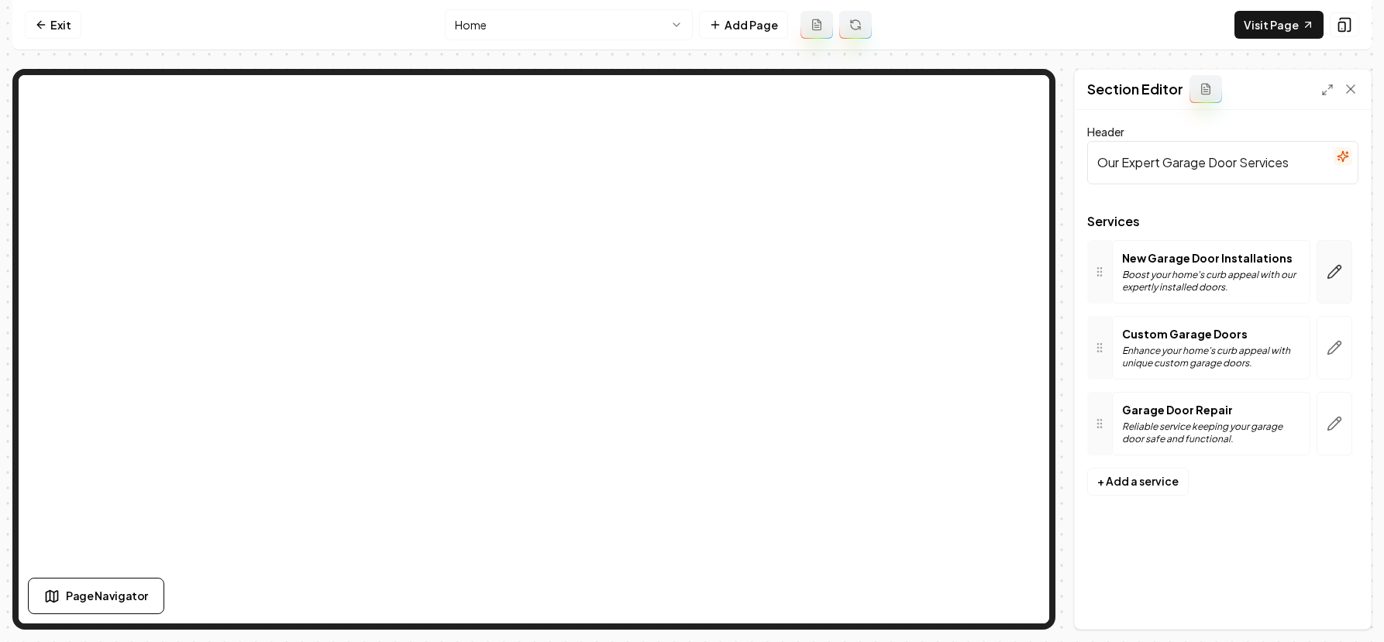
click at [1335, 276] on icon "button" at bounding box center [1335, 272] width 16 height 16
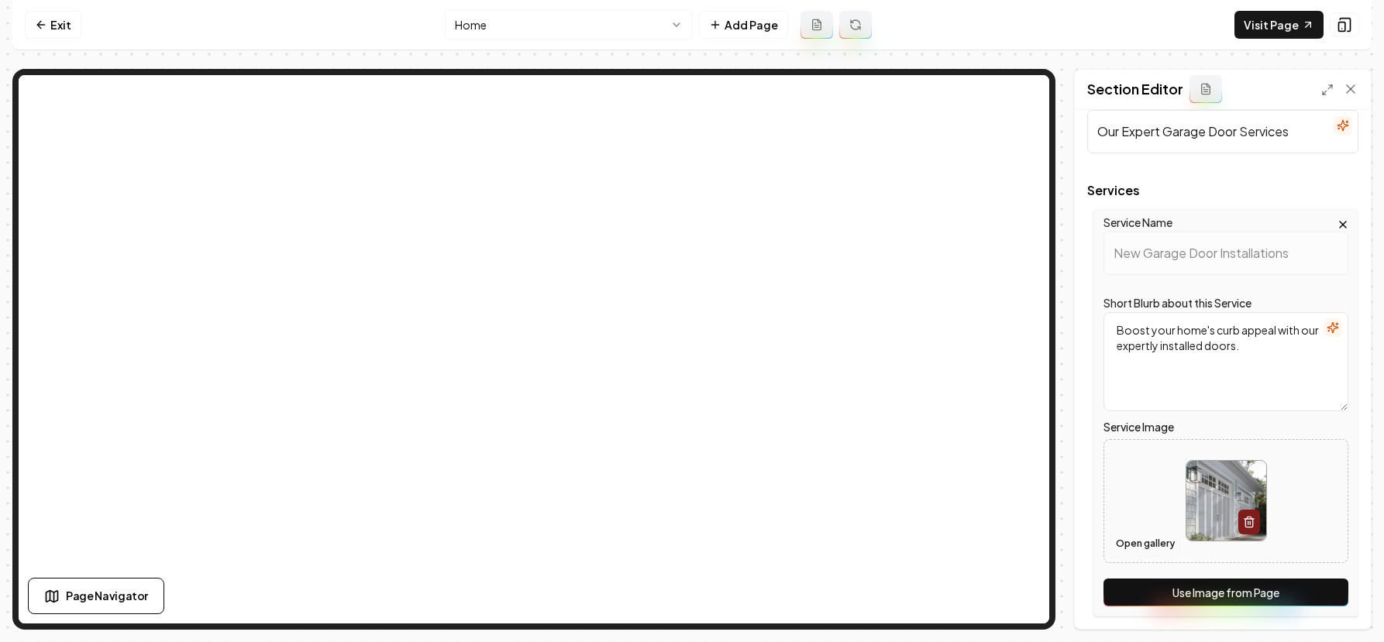
scroll to position [123, 0]
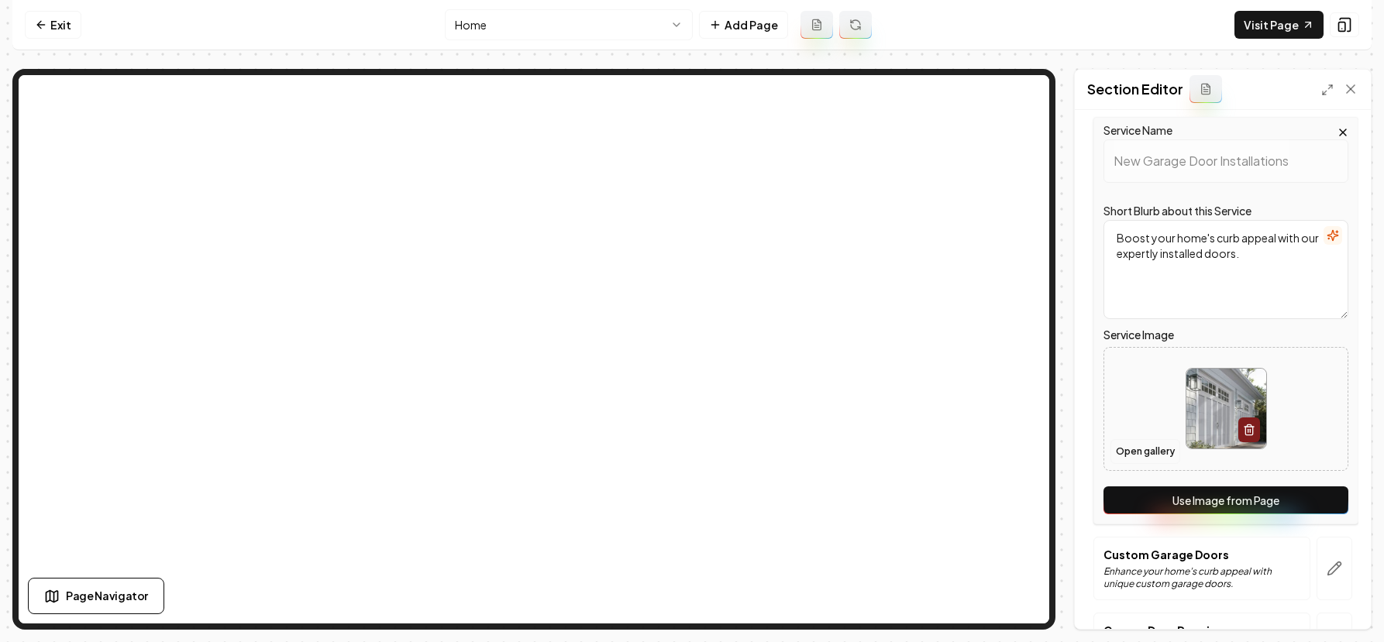
click at [1132, 453] on button "Open gallery" at bounding box center [1146, 451] width 70 height 25
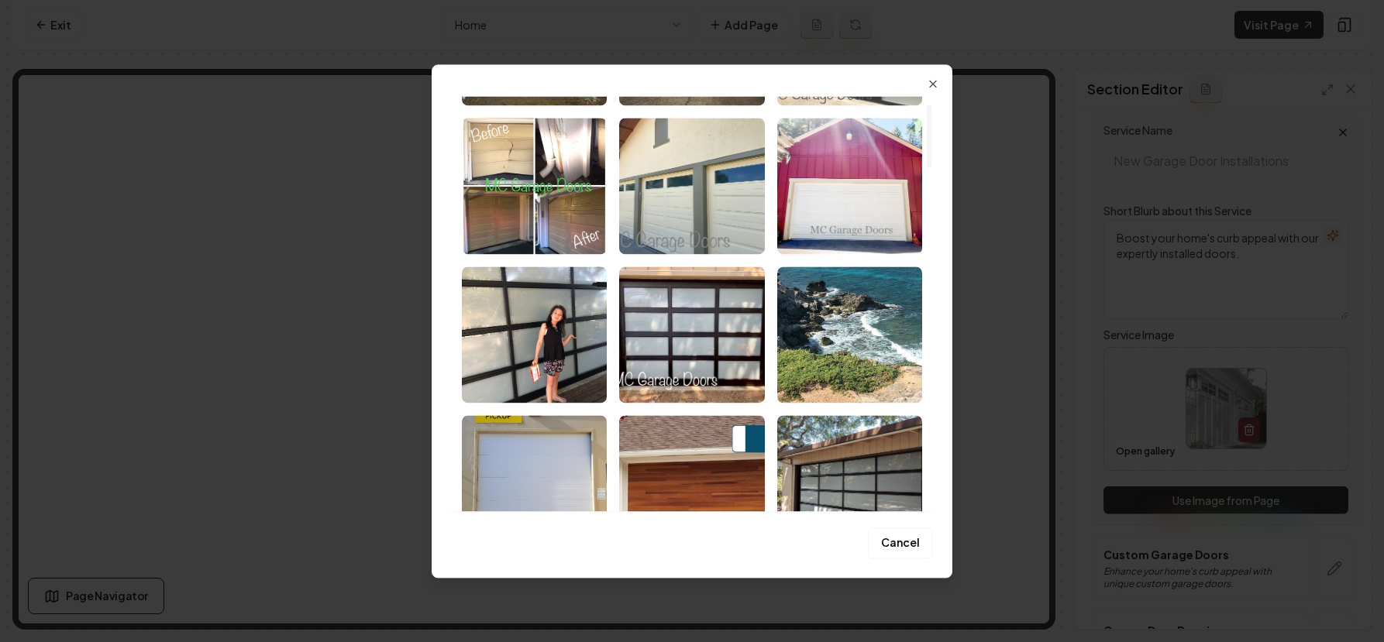
scroll to position [2306, 0]
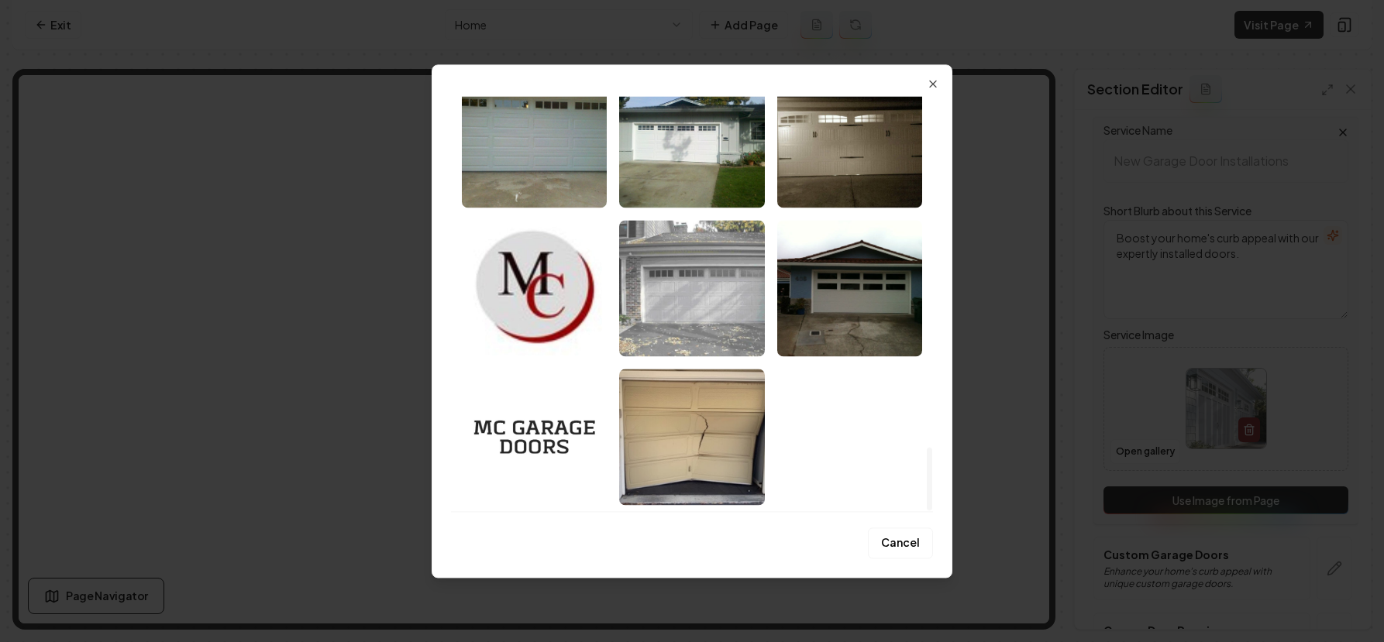
click at [688, 330] on img "Select image image_68b745985c7cd75eb8191b78.jpeg" at bounding box center [691, 288] width 145 height 136
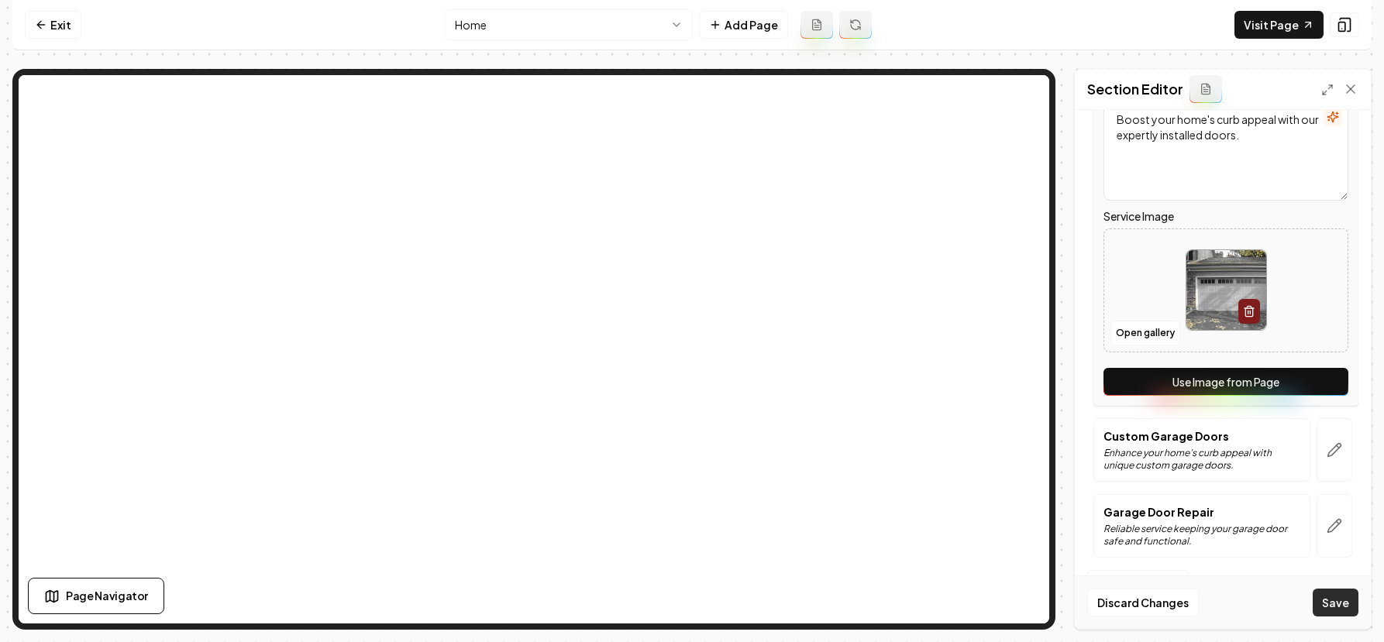
click at [1338, 605] on button "Save" at bounding box center [1336, 603] width 46 height 28
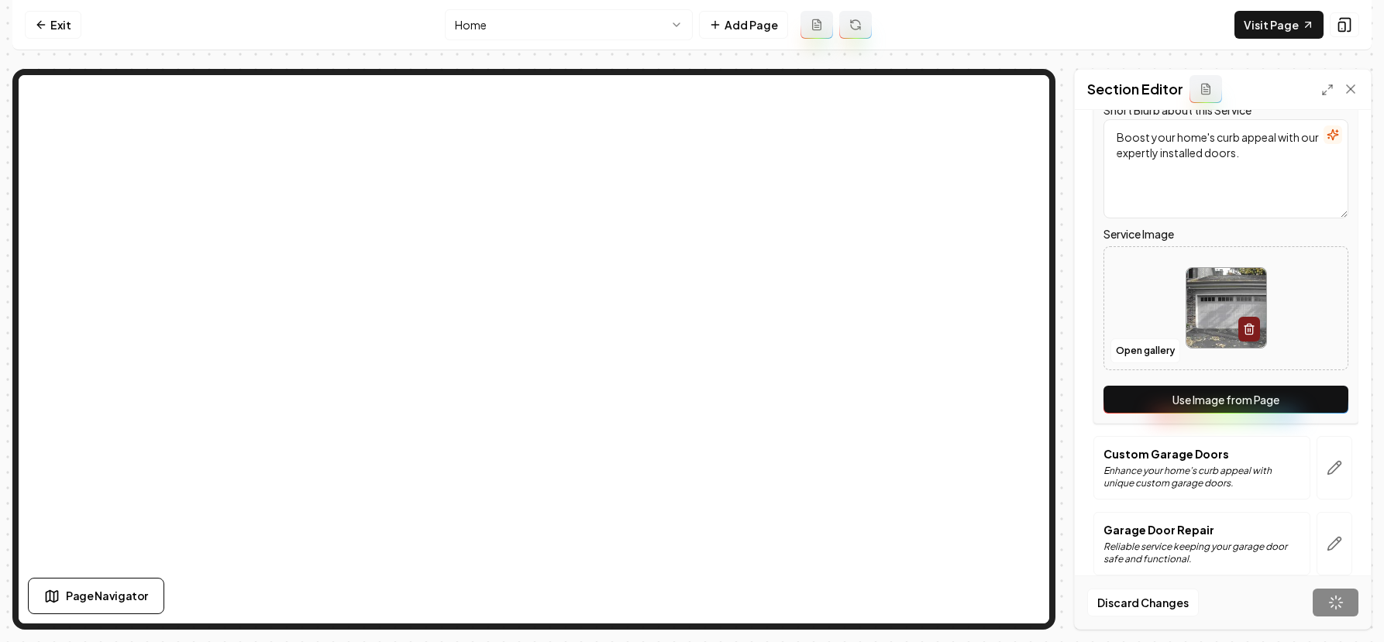
scroll to position [223, 0]
click at [1147, 354] on button "Open gallery" at bounding box center [1146, 351] width 70 height 25
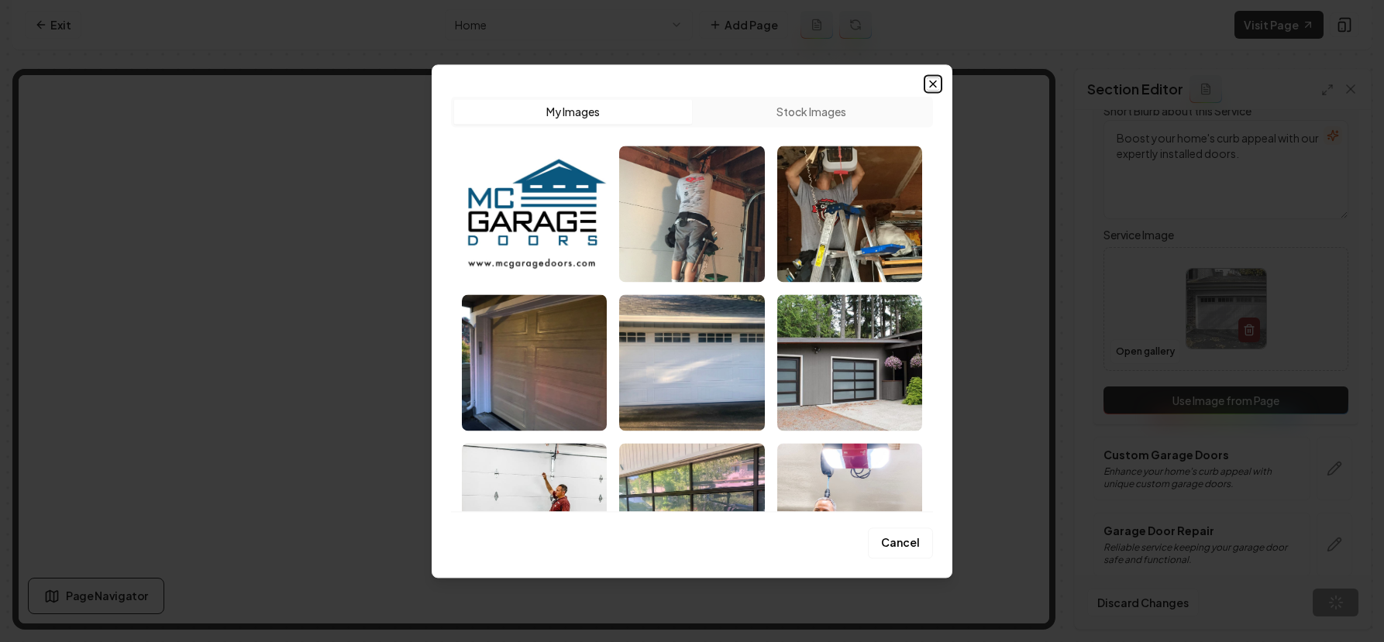
click at [933, 84] on icon "button" at bounding box center [933, 84] width 6 height 6
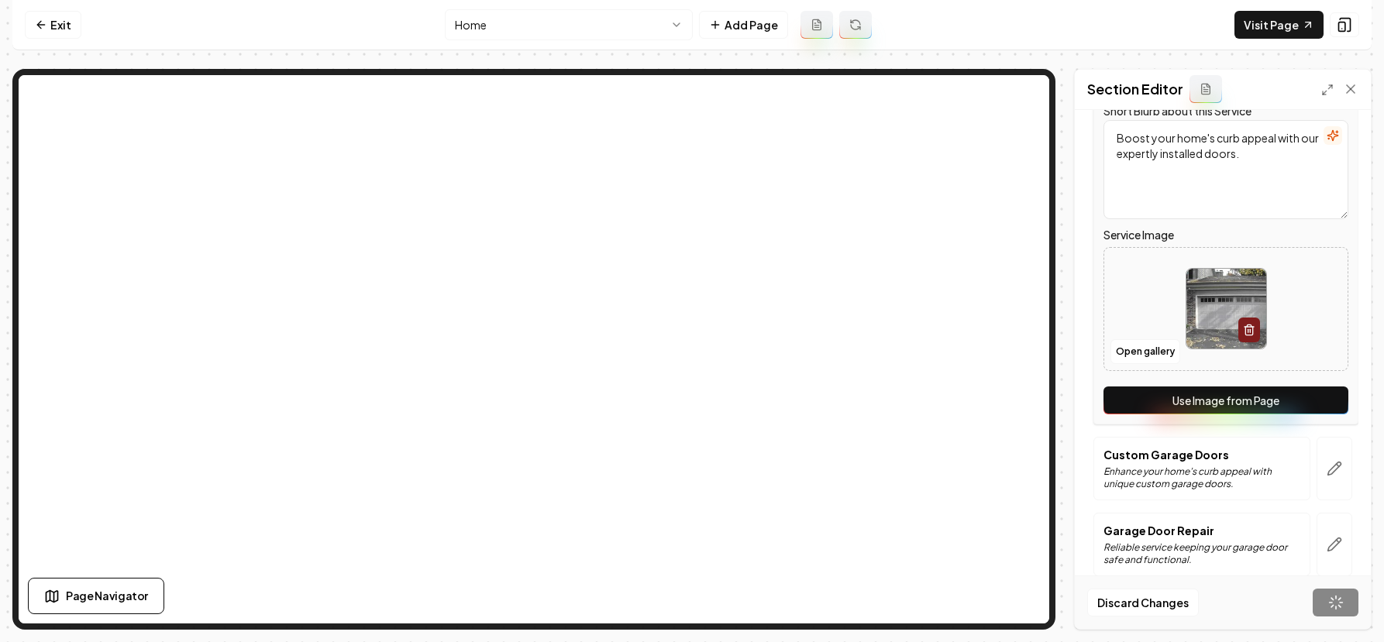
scroll to position [0, 0]
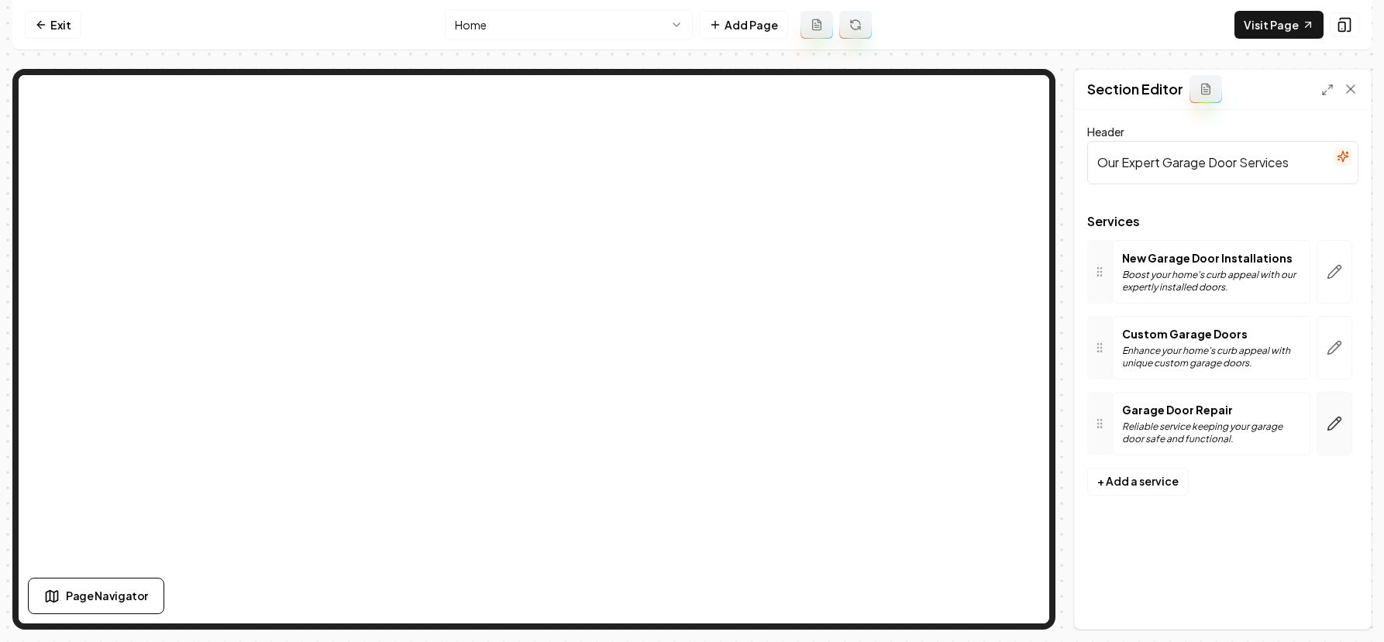
click at [1347, 423] on button "button" at bounding box center [1335, 424] width 36 height 64
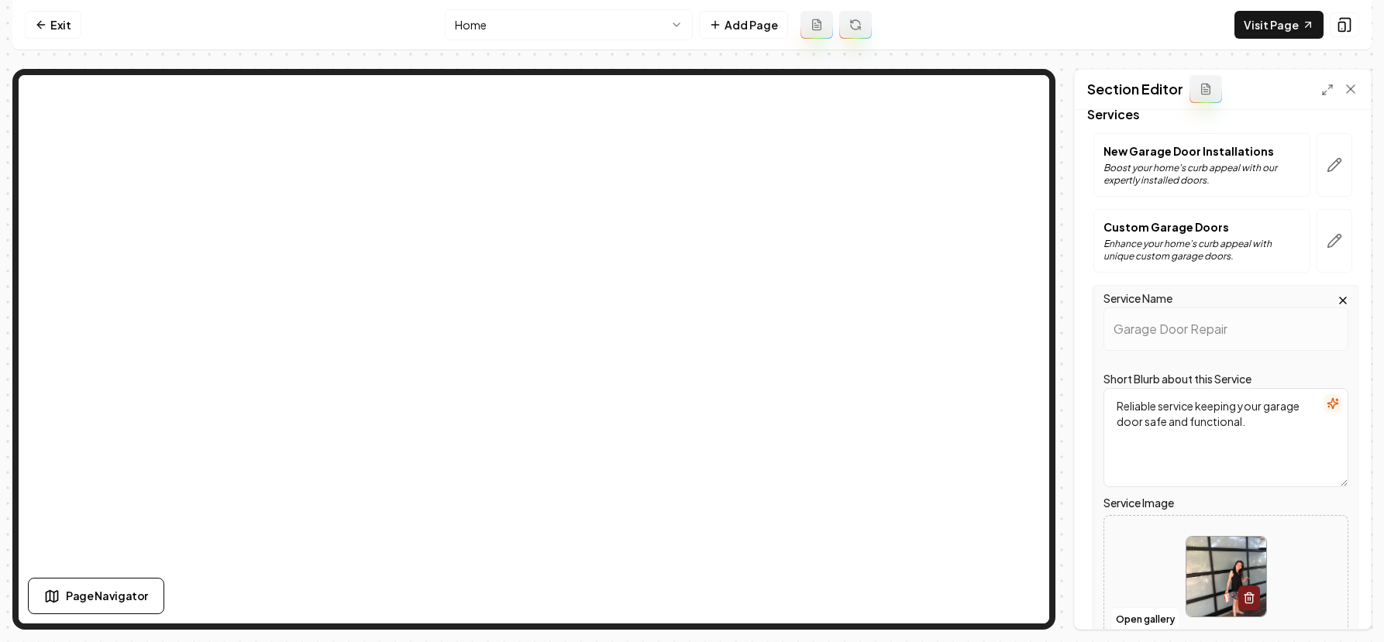
scroll to position [122, 0]
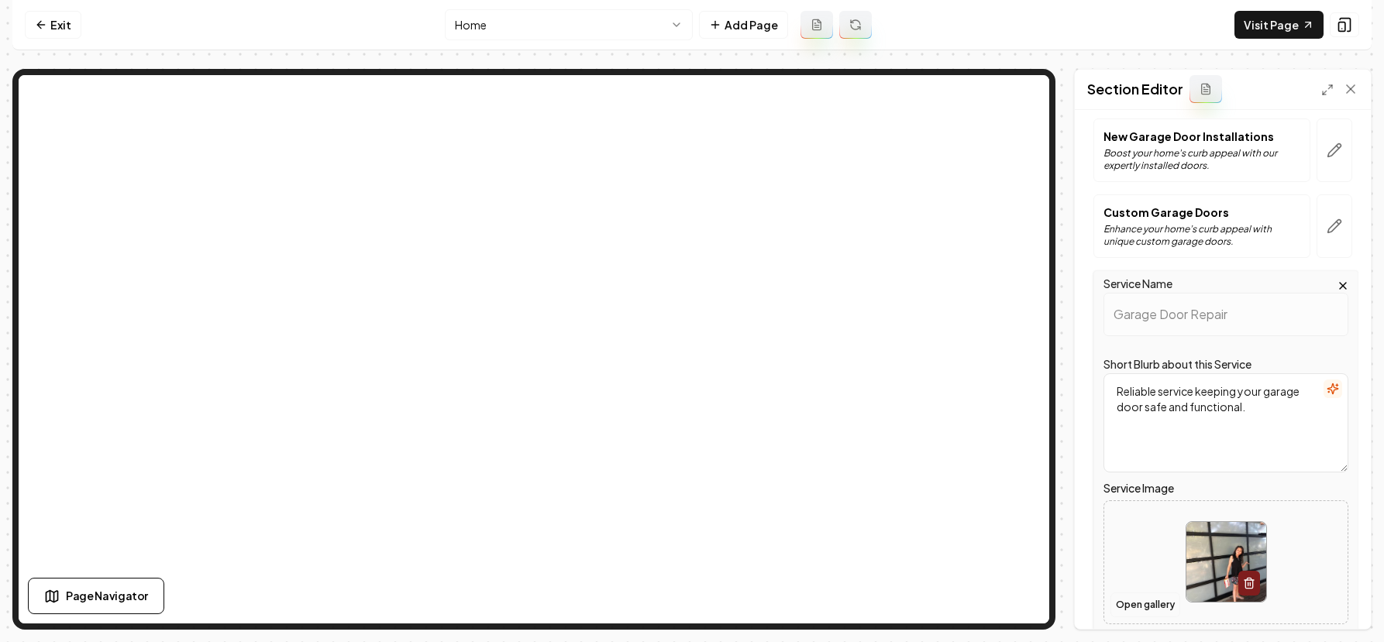
click at [1137, 605] on button "Open gallery" at bounding box center [1146, 605] width 70 height 25
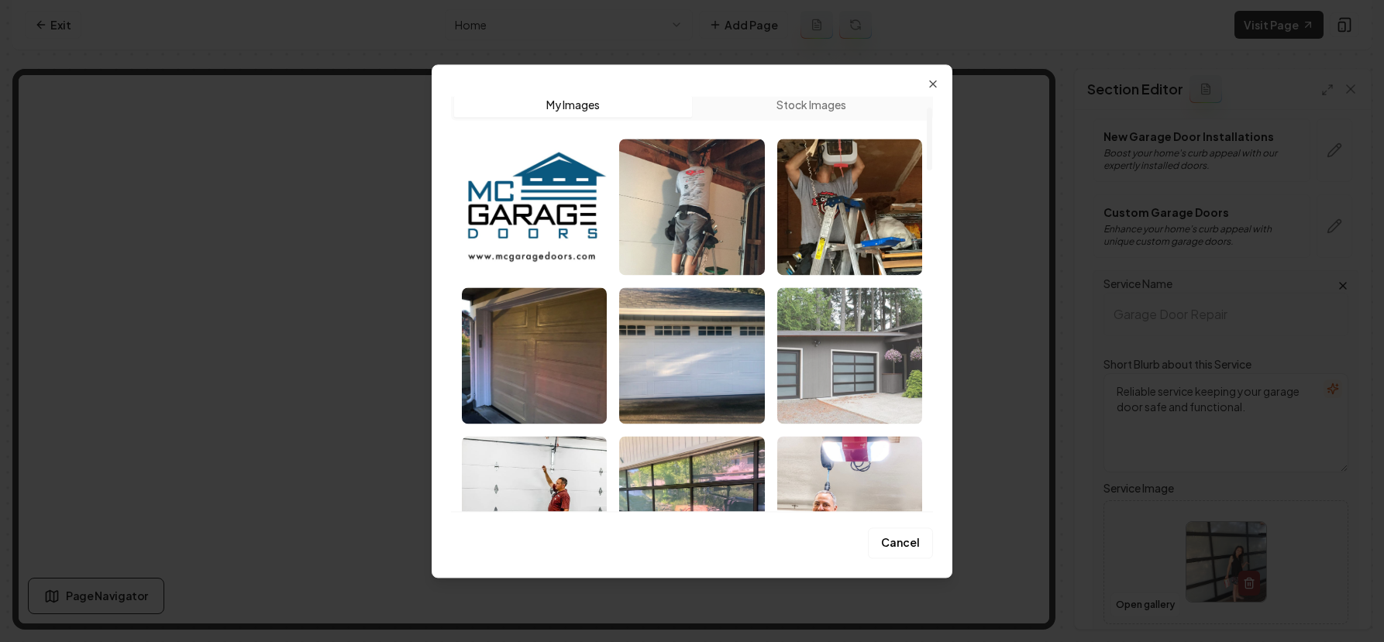
scroll to position [0, 0]
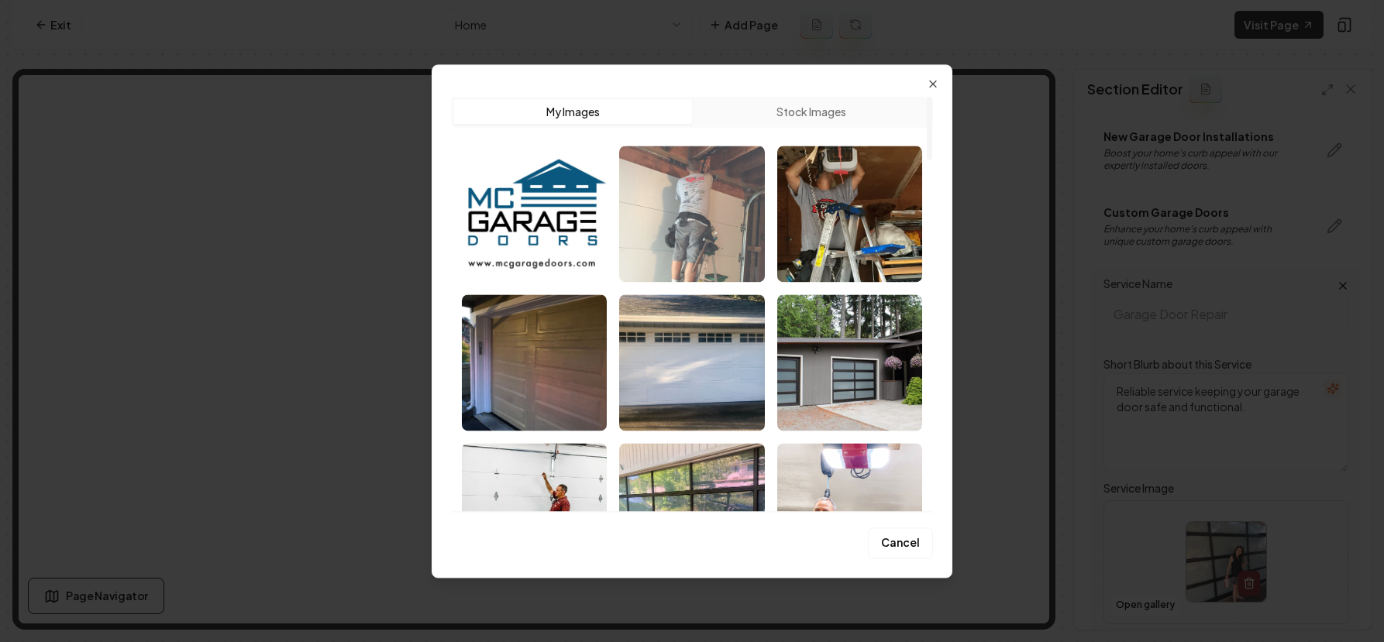
click at [718, 235] on img "Select image image_68b7459d5c7cd75eb8192bb4.jpeg" at bounding box center [691, 214] width 145 height 136
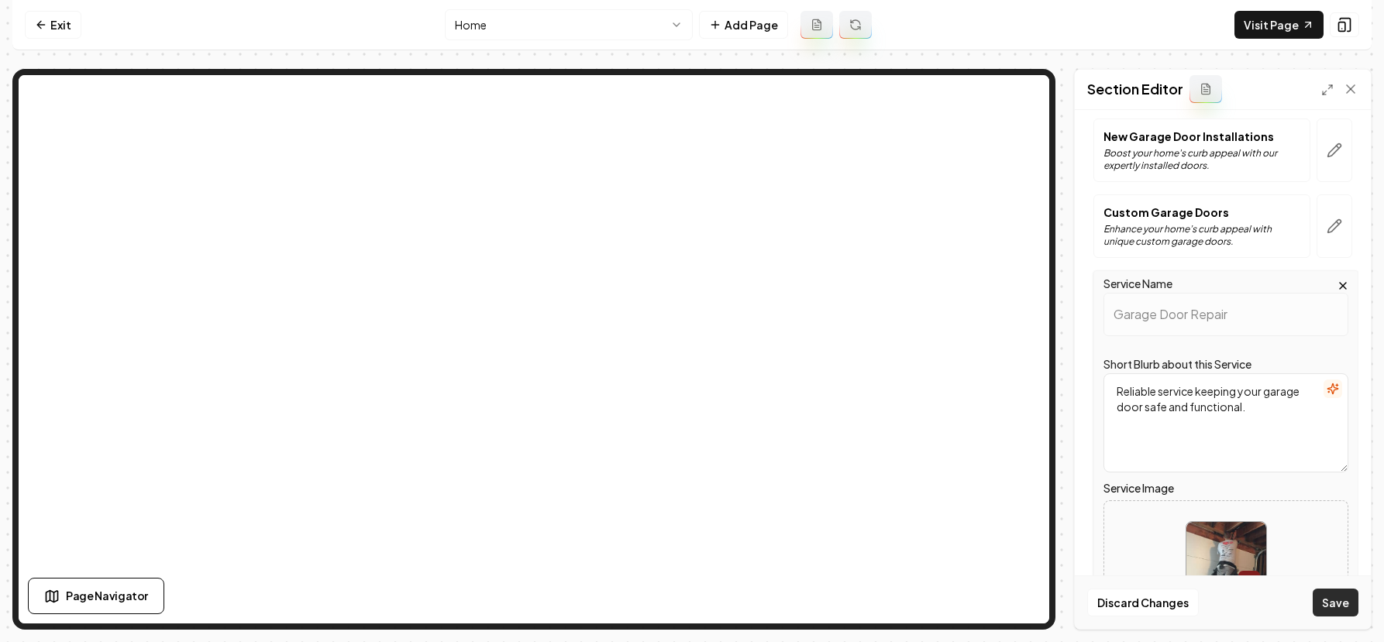
click at [1349, 607] on button "Save" at bounding box center [1336, 603] width 46 height 28
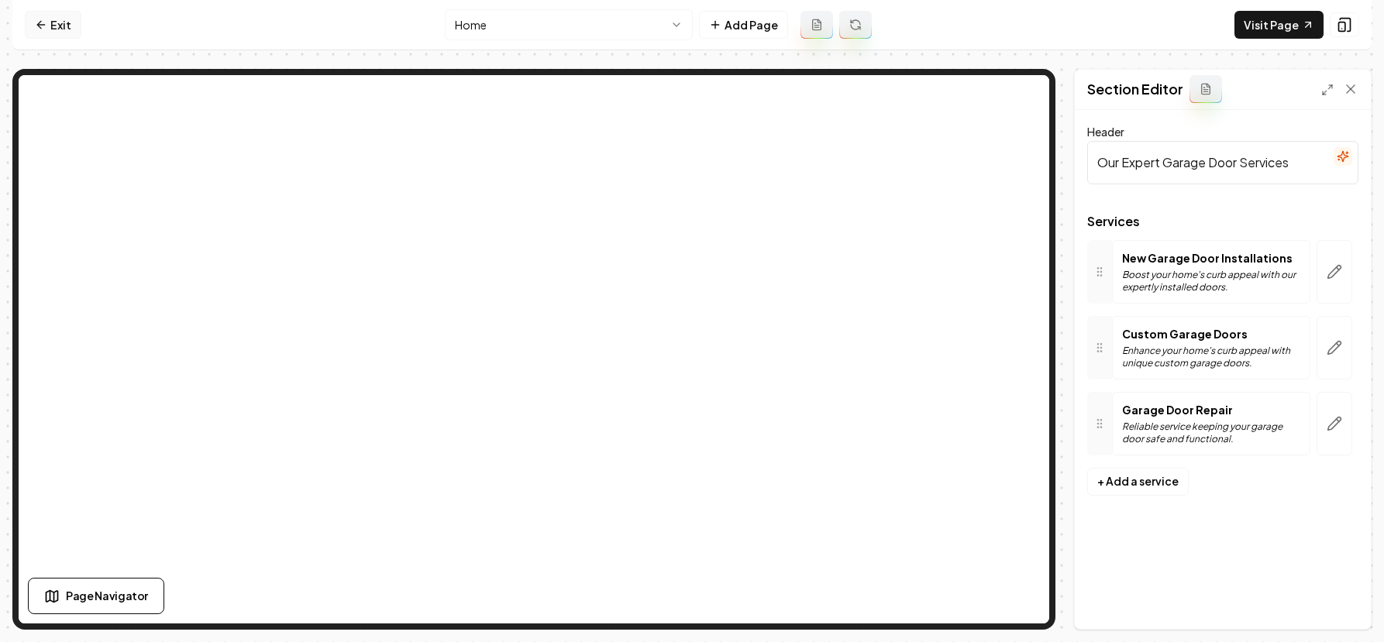
click at [43, 16] on link "Exit" at bounding box center [53, 25] width 57 height 28
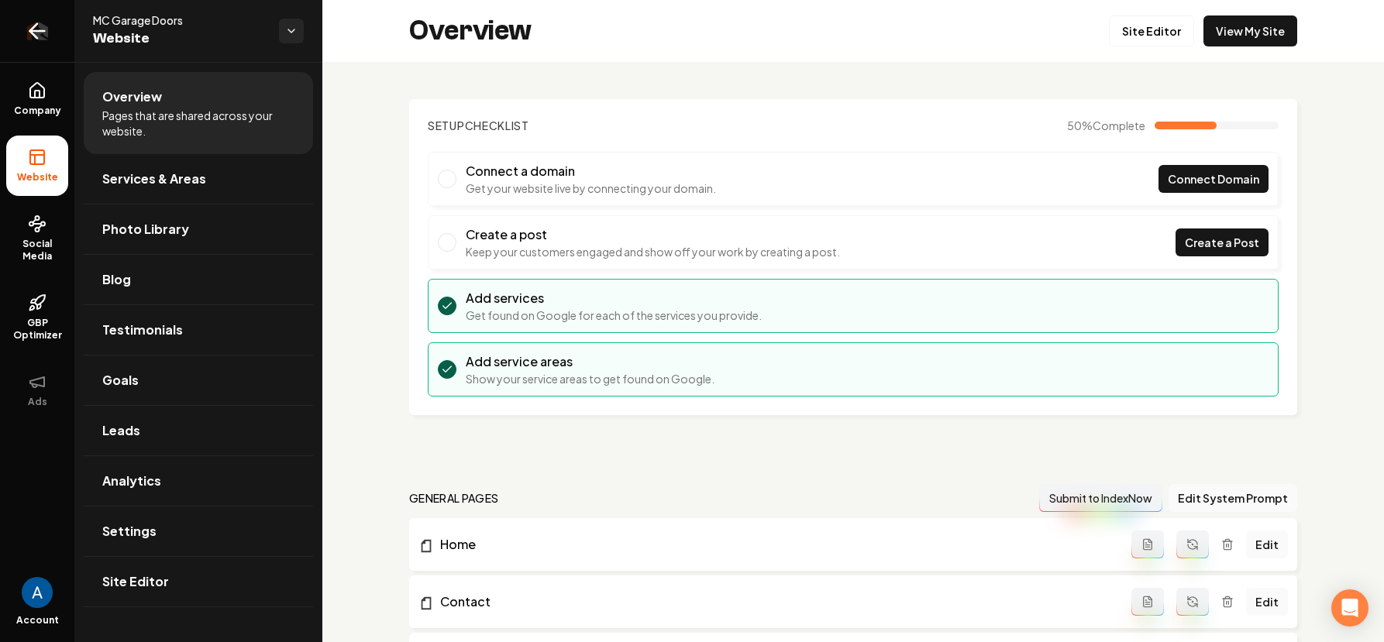
click at [45, 41] on icon "Return to dashboard" at bounding box center [37, 31] width 25 height 25
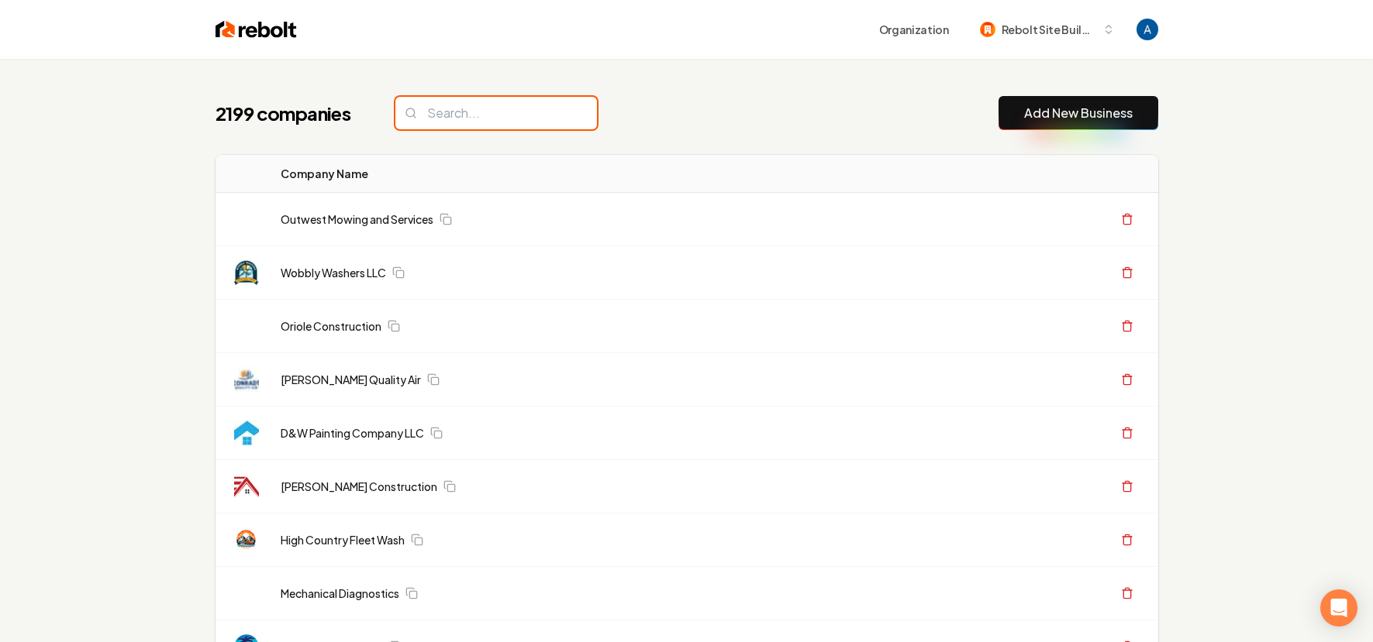
click at [518, 119] on input "search" at bounding box center [496, 113] width 202 height 33
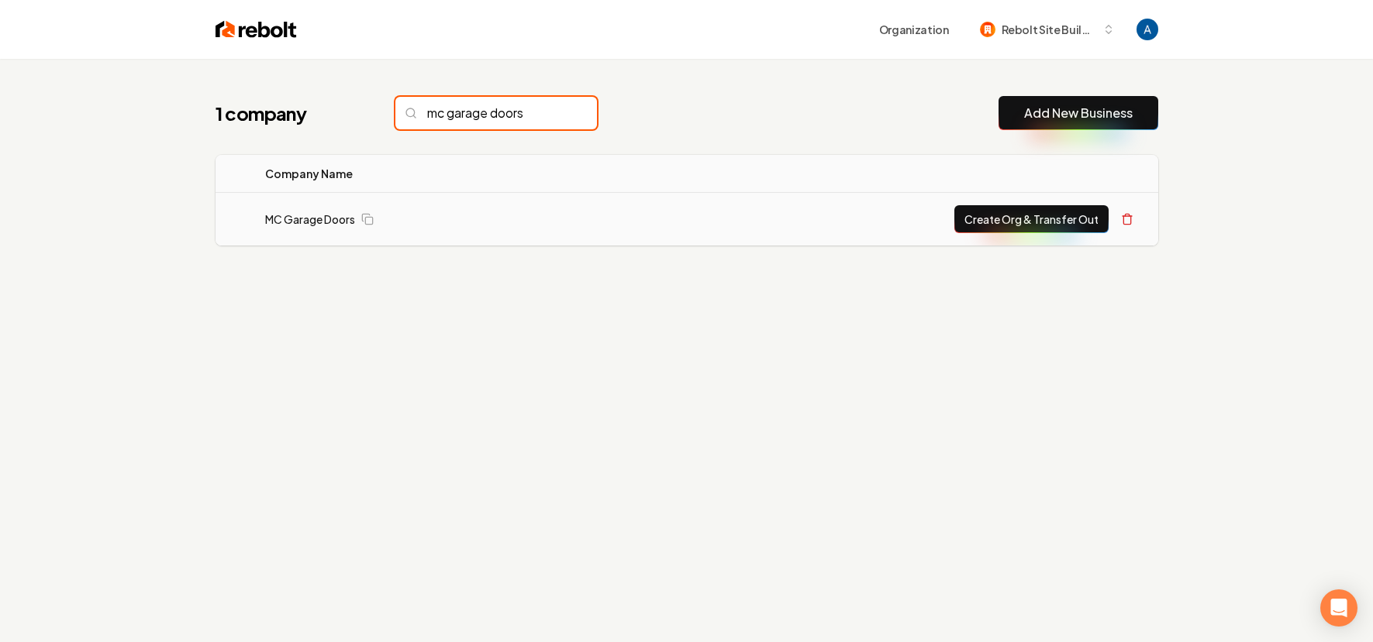
type input "mc garage doors"
click at [1056, 211] on button "Create Org & Transfer Out" at bounding box center [1031, 219] width 154 height 28
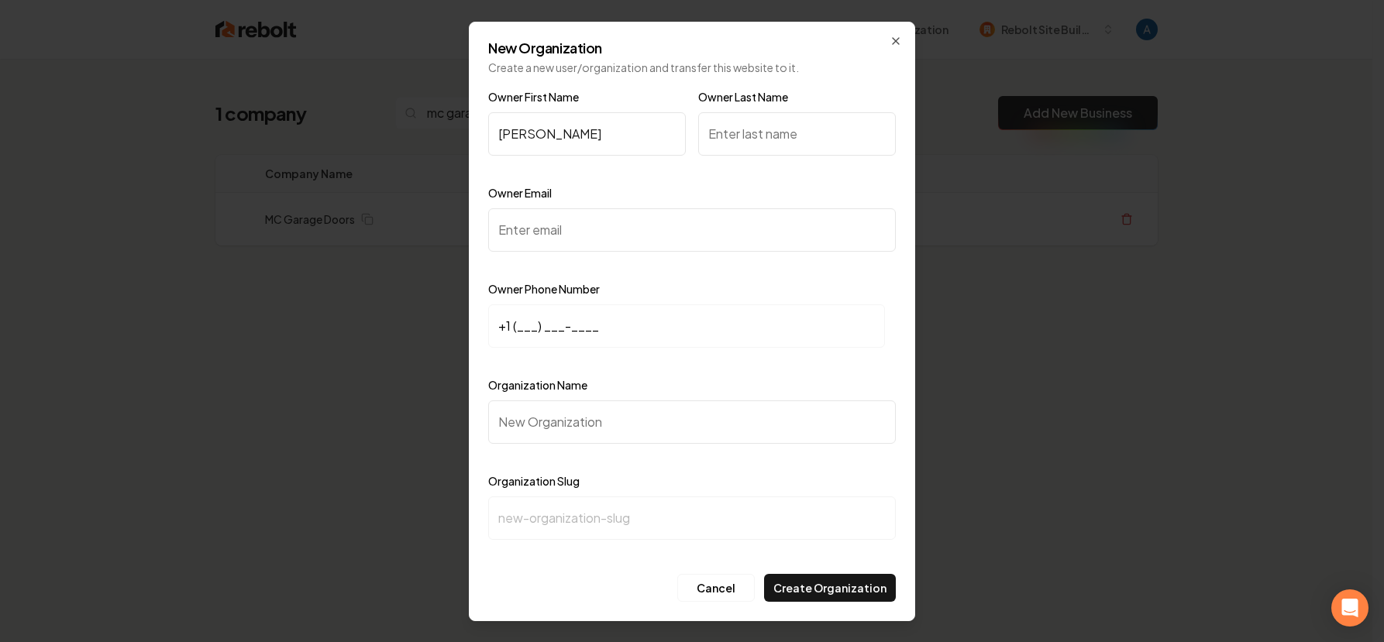
type input "[PERSON_NAME]"
click at [767, 139] on input "Owner Last Name" at bounding box center [797, 133] width 198 height 43
click at [594, 253] on div "Owner Email" at bounding box center [692, 229] width 408 height 90
click at [604, 236] on input "Owner Email" at bounding box center [692, 229] width 408 height 43
paste input "matthew@mcgaragedoors.com"
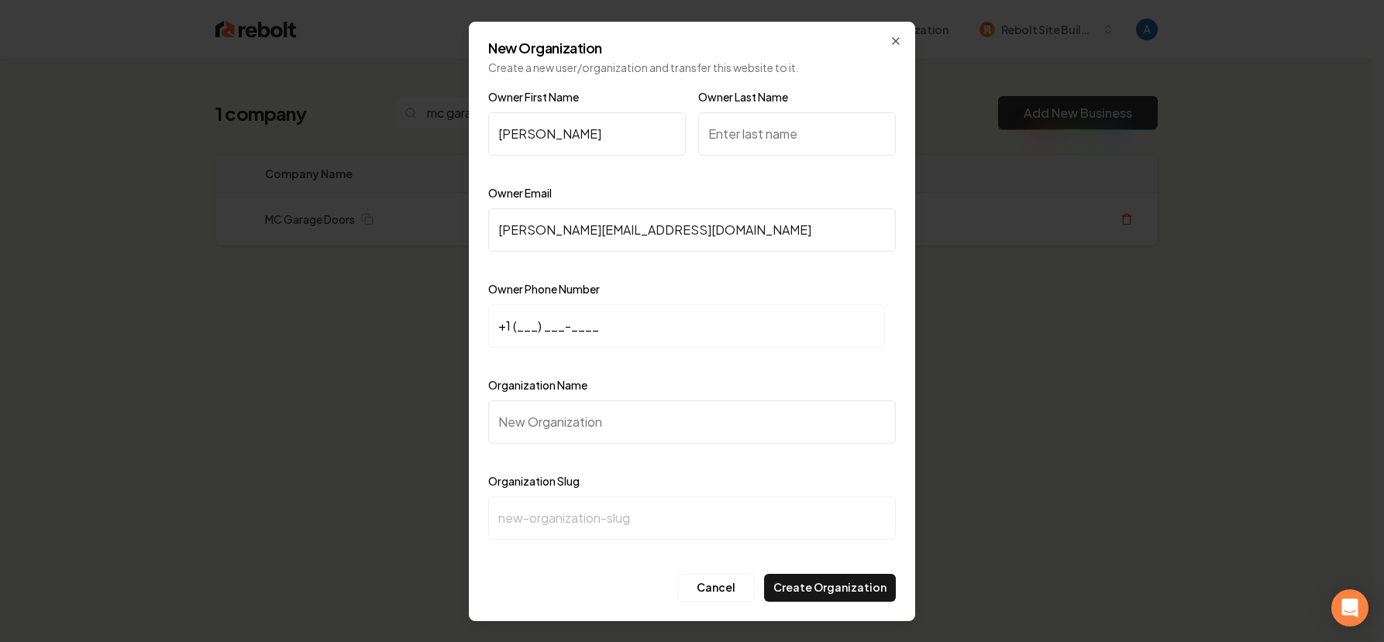
type input "matthew@mcgaragedoors.com"
click at [522, 333] on input "+1 (___) ___-____" at bounding box center [686, 326] width 397 height 43
paste input "408) 605-3311"
type input "+1 (408) 605-3311"
click at [591, 414] on input "Organization Name" at bounding box center [692, 422] width 408 height 43
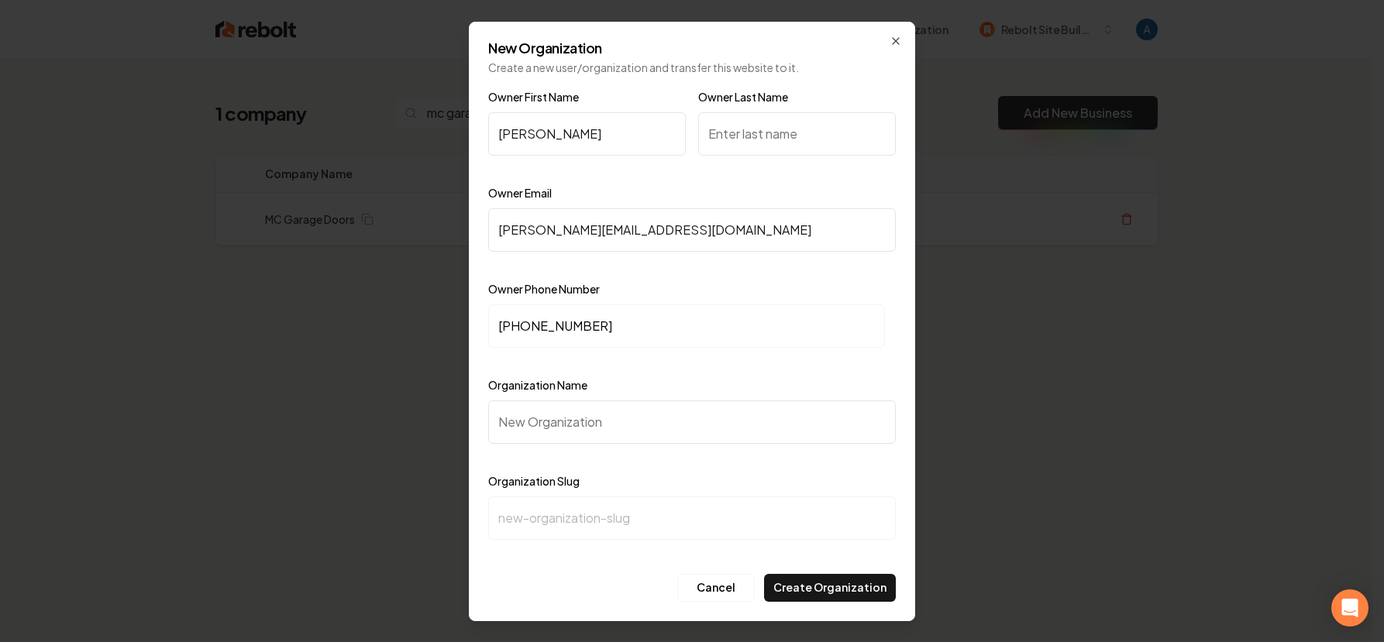
type input "M"
type input "m"
type input "MC"
type input "mc"
type input "MC G"
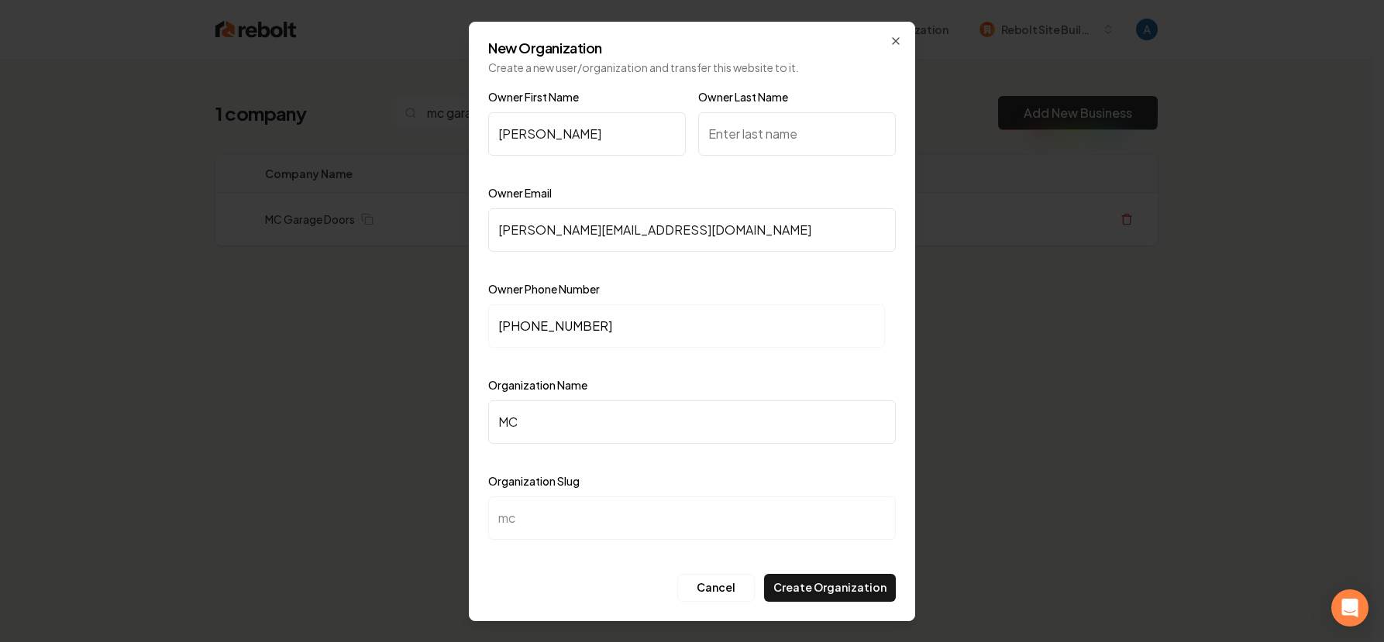
type input "mc-g"
type input "MC Ga"
type input "mc-ga"
type input "MC Gar"
type input "mc-gar"
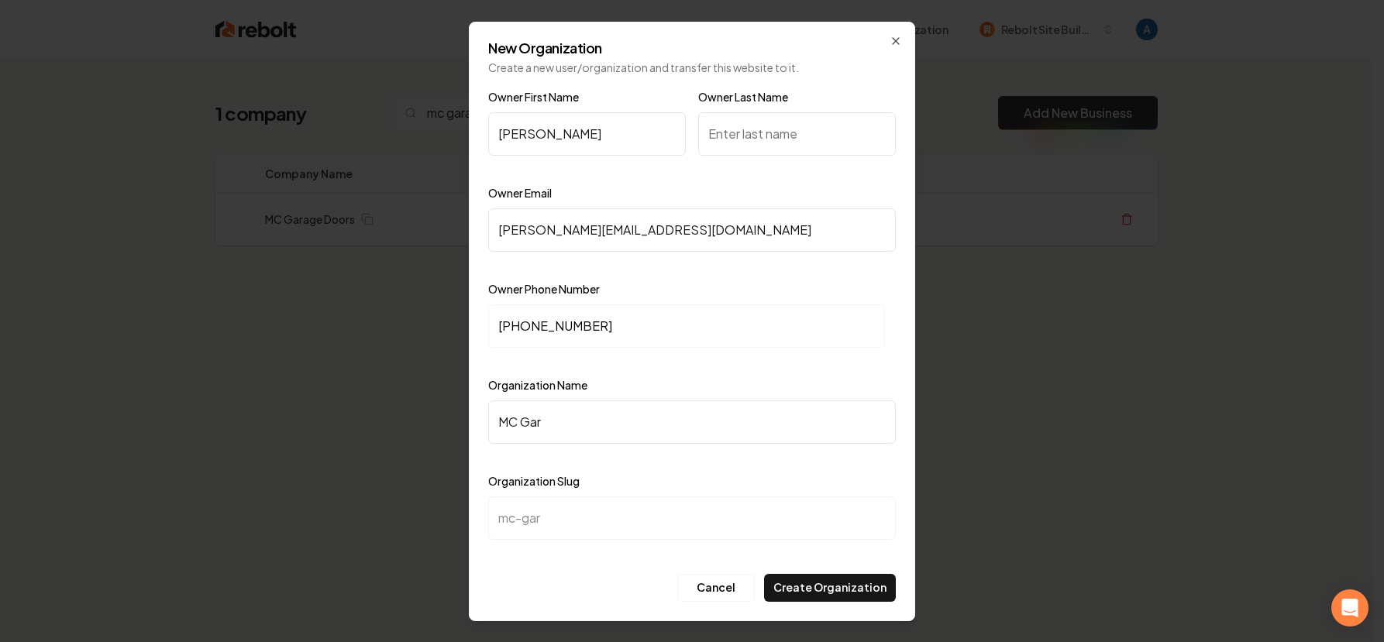
type input "MC Gara"
type input "mc-gara"
type input "MC Garag"
type input "mc-garag"
type input "MC Garage"
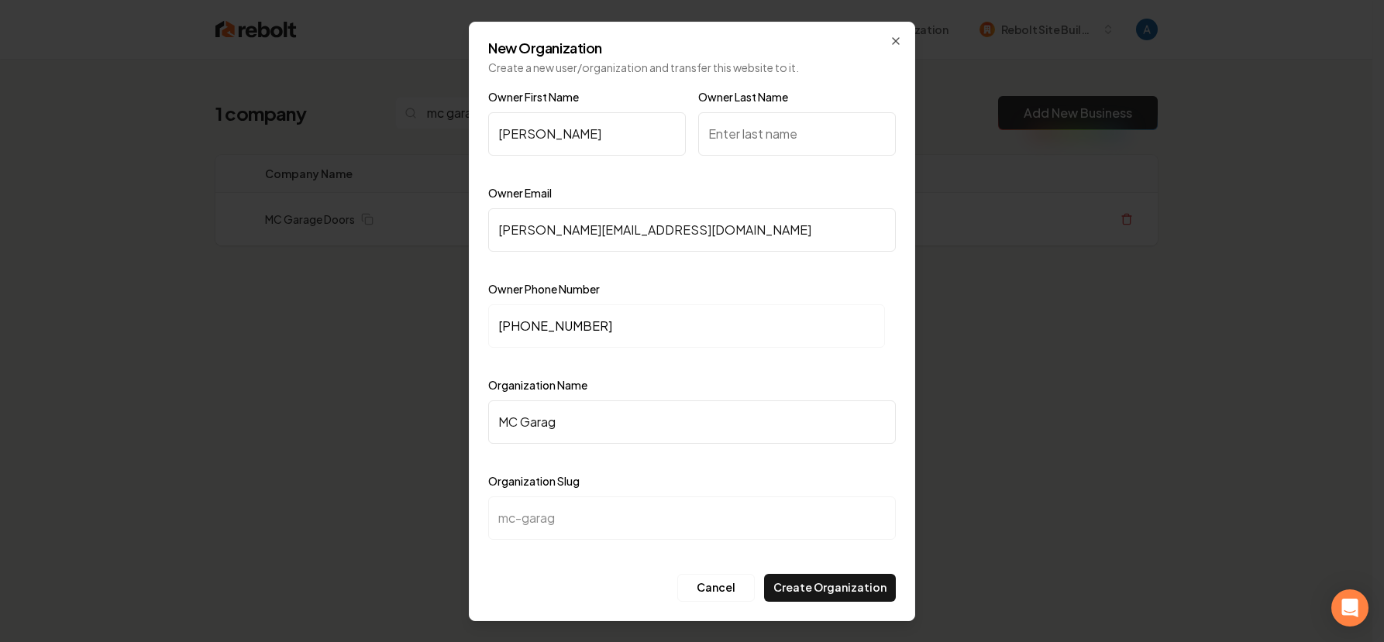
type input "mc-garage"
type input "MC Garage D"
type input "mc-garage-d"
type input "MC Garage Do"
type input "mc-garage-do"
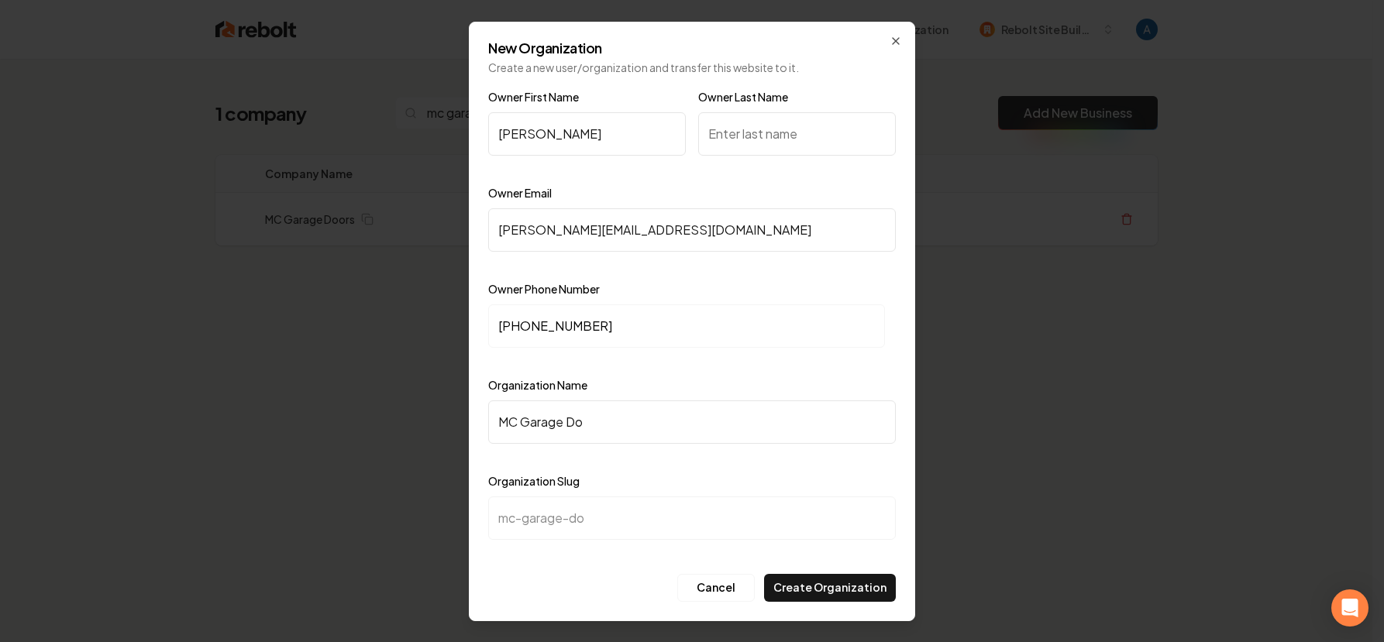
type input "MC Garage Doo"
type input "mc-garage-doo"
type input "MC Garage Door"
type input "mc-garage-door"
type input "MC Garage Doors"
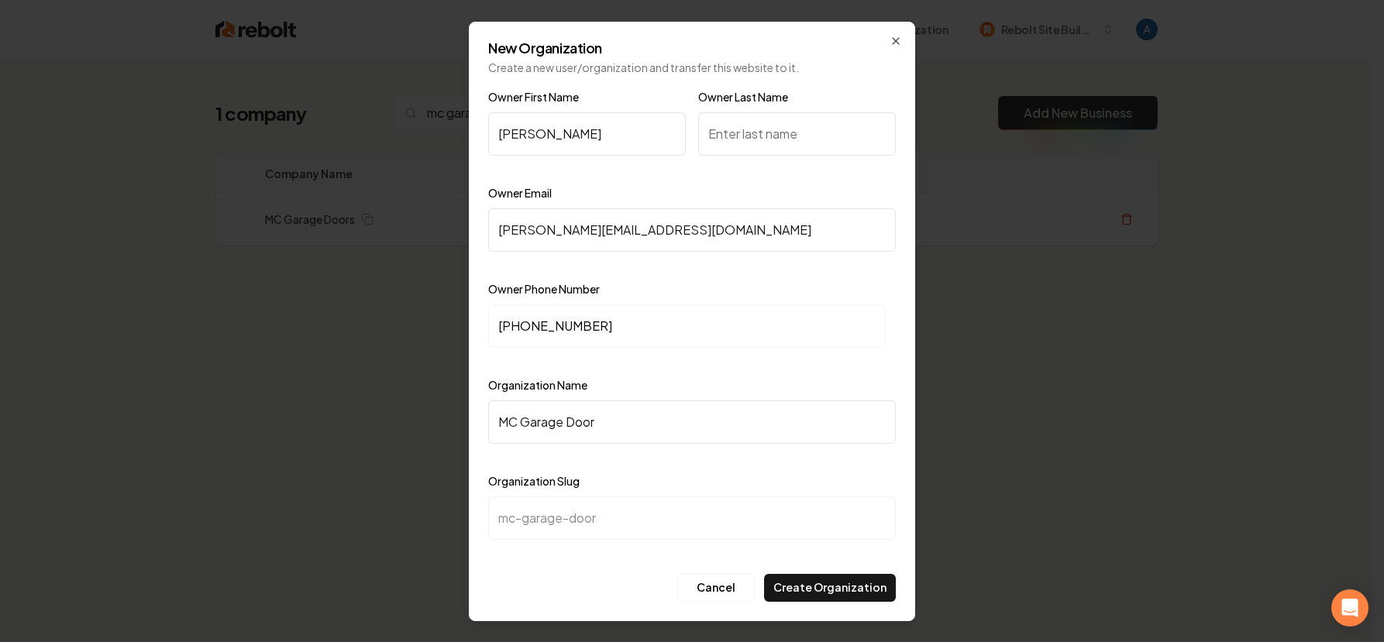
type input "mc-garage-doors"
type input "MC Garage Doors"
click at [780, 130] on input "Owner Last Name" at bounding box center [797, 133] width 198 height 43
click at [728, 140] on input "Amdor" at bounding box center [797, 133] width 198 height 43
click at [764, 140] on input "Amador" at bounding box center [797, 133] width 198 height 43
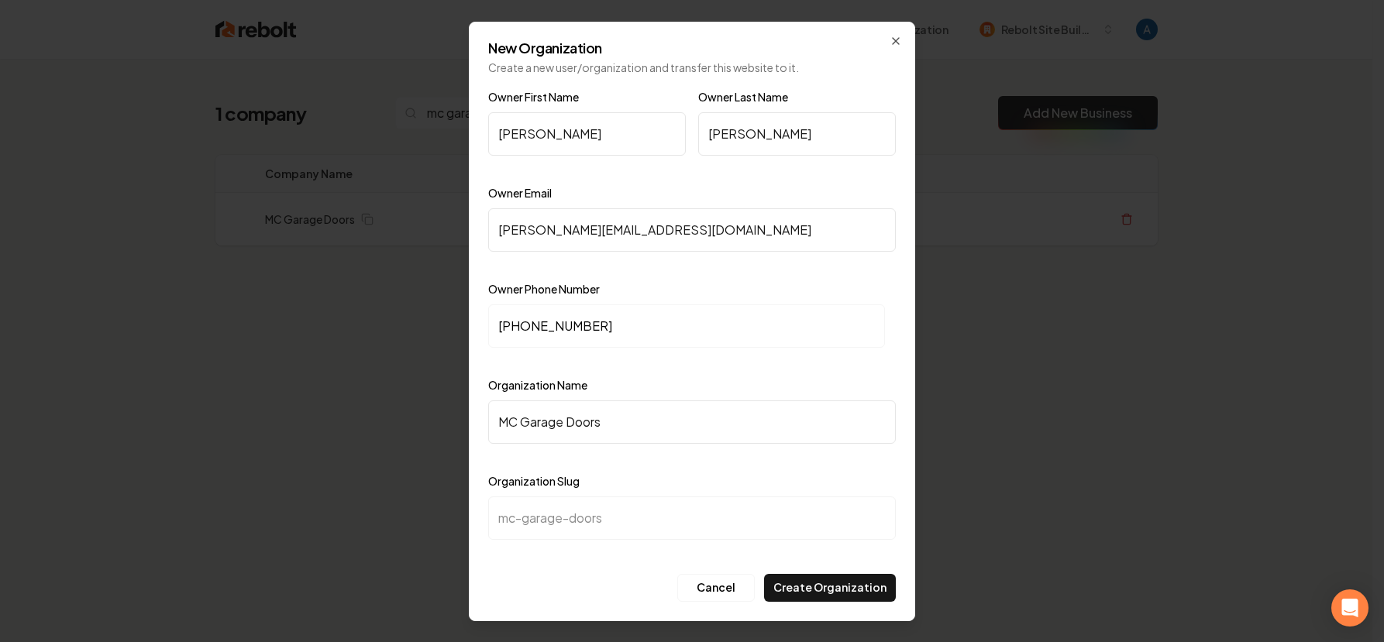
type input "Amador"
click at [715, 239] on input "matthew@mcgaragedoors.com" at bounding box center [692, 229] width 408 height 43
click at [643, 330] on input "+1 (408) 605-3311" at bounding box center [686, 326] width 397 height 43
click at [817, 592] on button "Create Organization" at bounding box center [830, 588] width 132 height 28
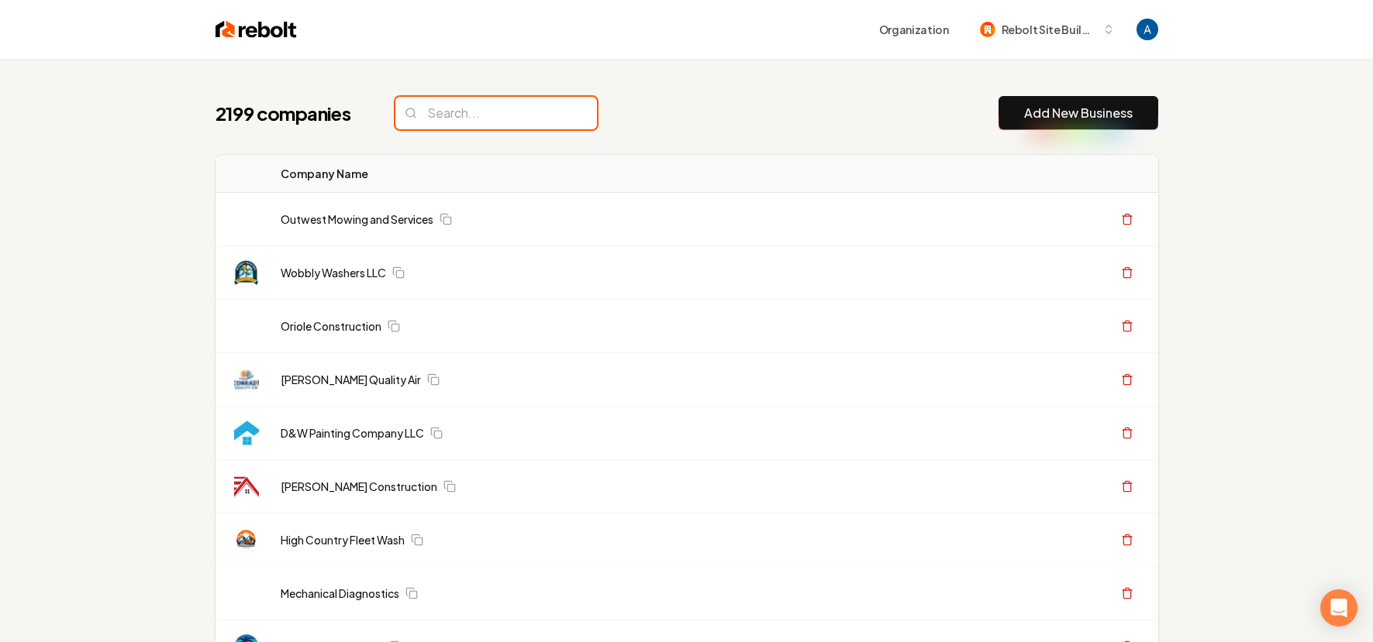
click at [456, 120] on input "search" at bounding box center [496, 113] width 202 height 33
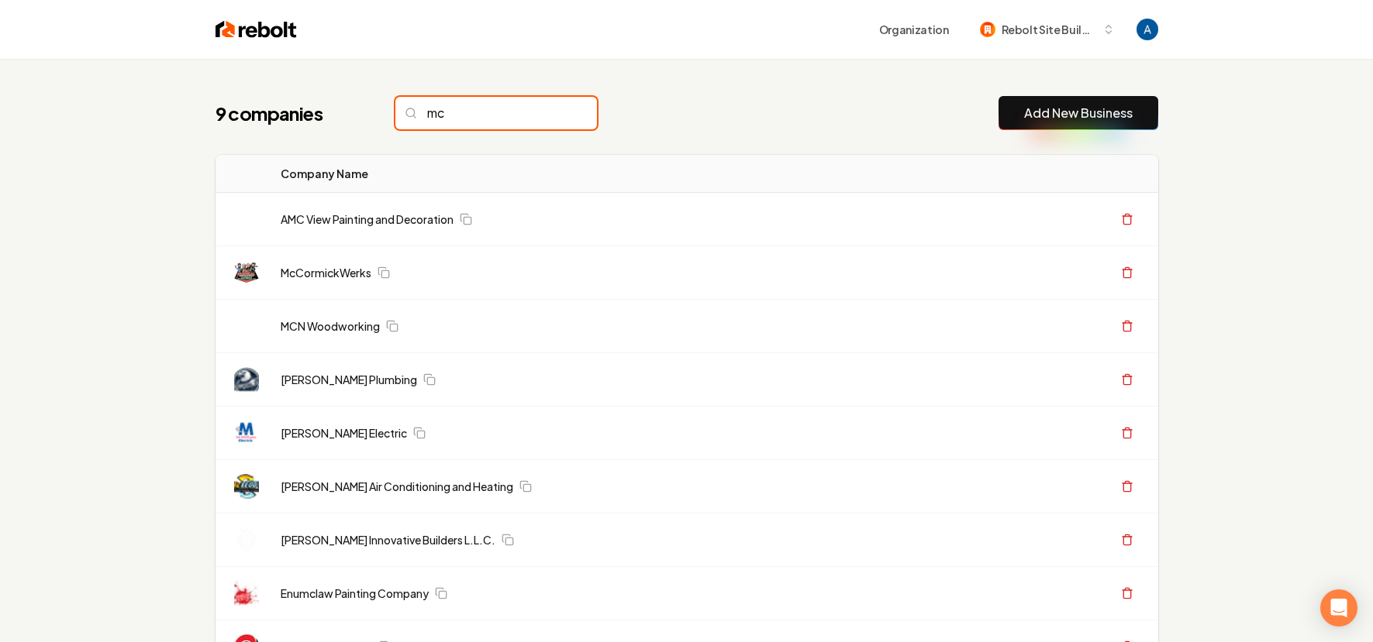
type input "m"
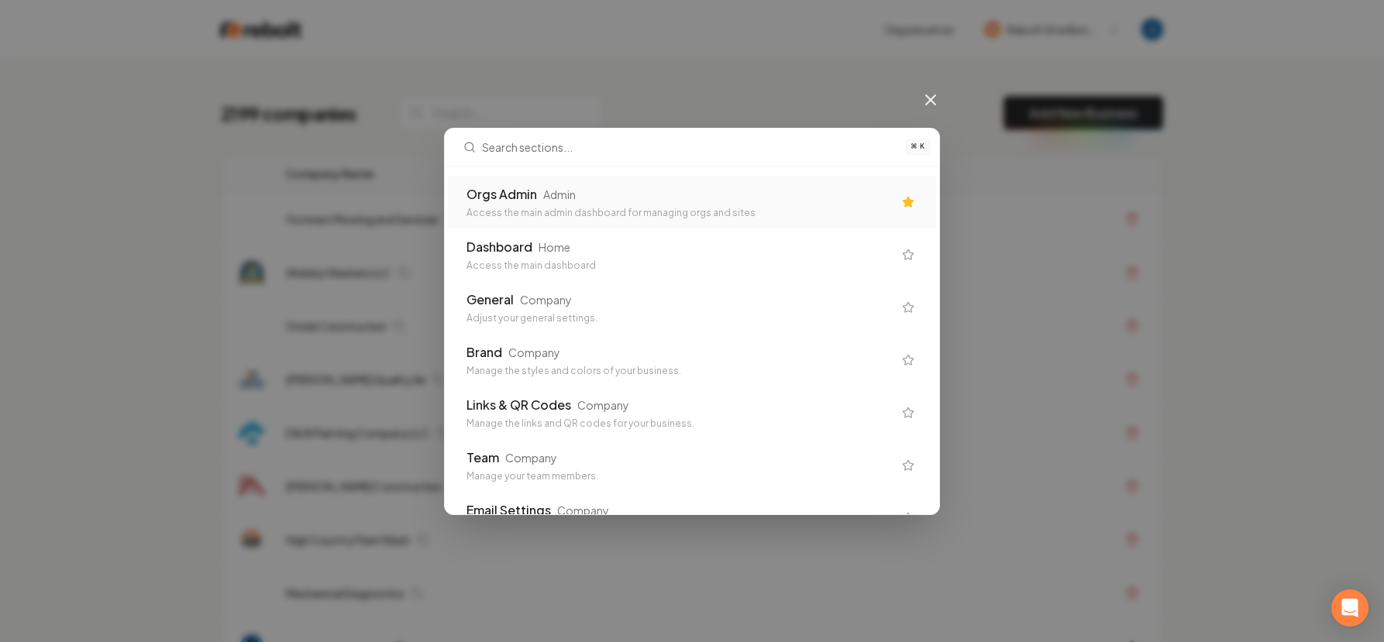
click at [538, 218] on div "Access the main admin dashboard for managing orgs and sites" at bounding box center [680, 213] width 426 height 12
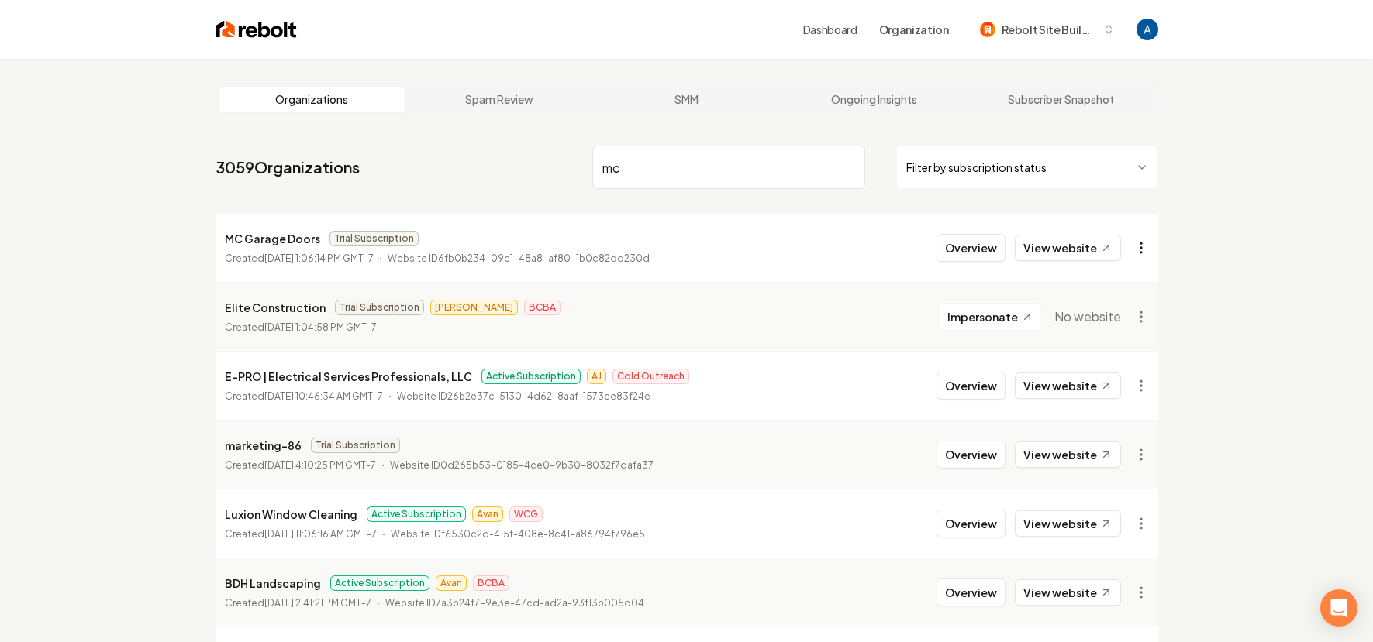
type input "mc"
click at [1133, 243] on html "Dashboard Organization Rebolt Site Builder Organizations Spam Review SMM Ongoin…" at bounding box center [686, 321] width 1373 height 642
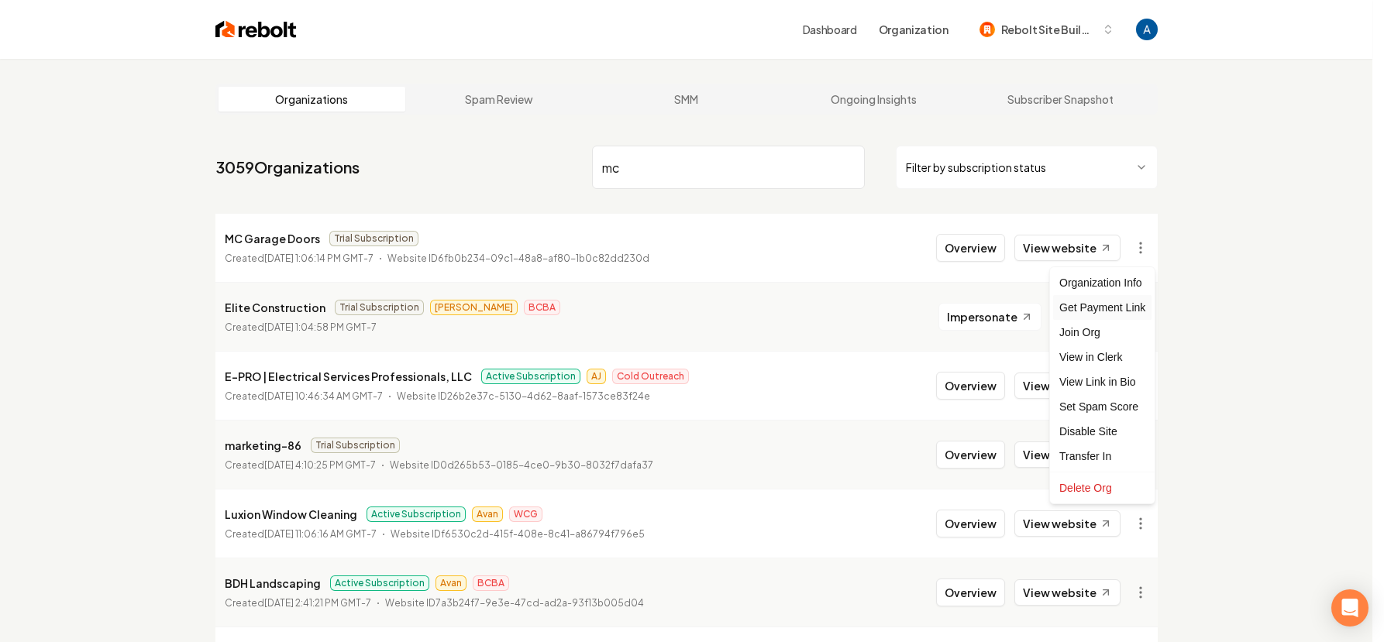
click at [1135, 306] on div "Get Payment Link" at bounding box center [1102, 307] width 98 height 25
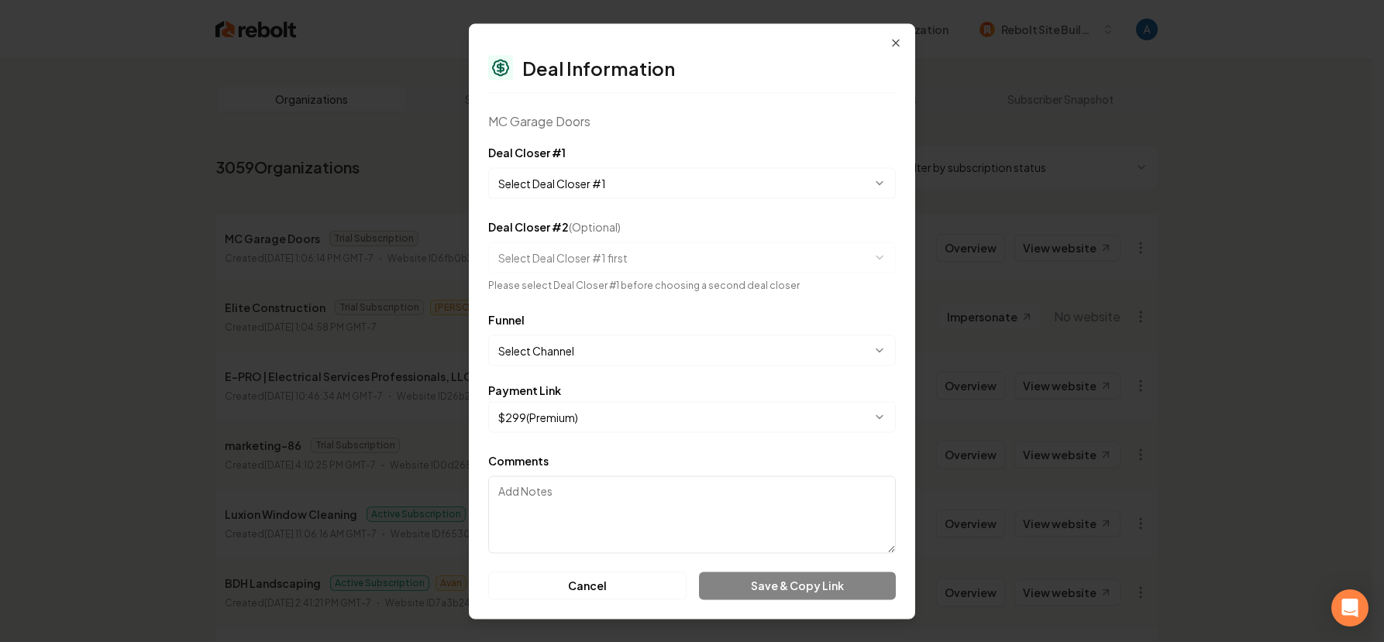
click at [618, 179] on body "Dashboard Organization Rebolt Site Builder Organizations Spam Review SMM Ongoin…" at bounding box center [686, 321] width 1373 height 642
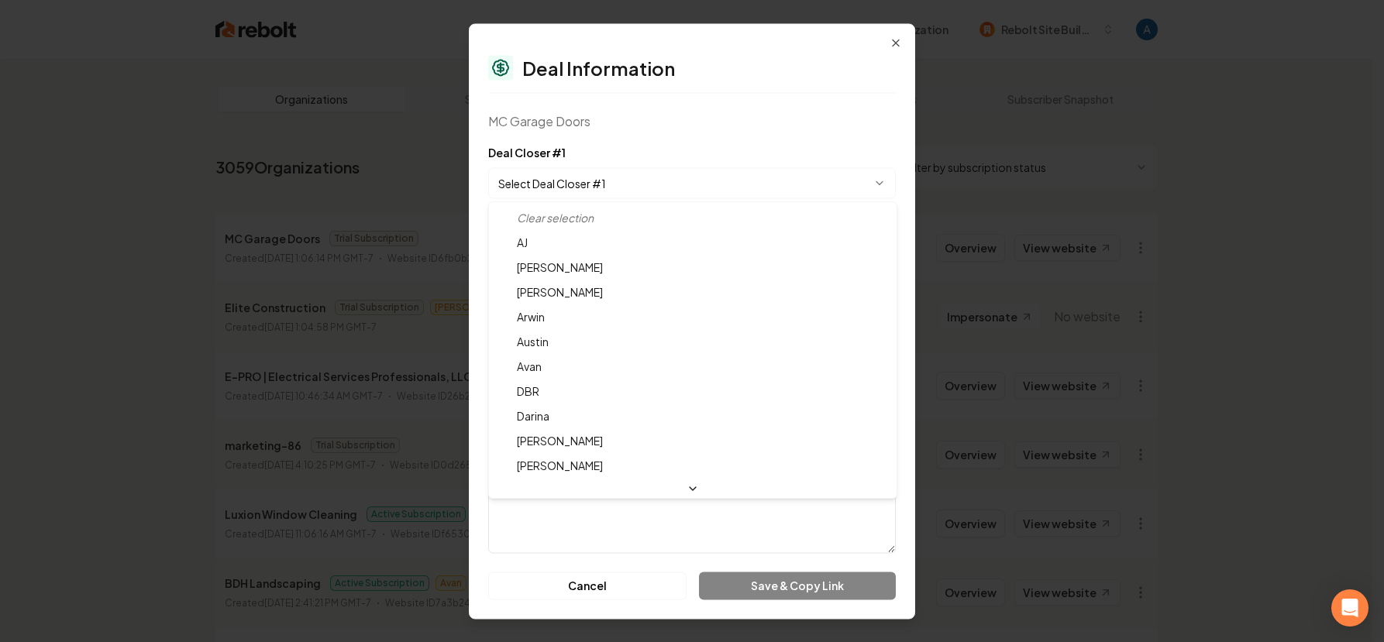
select select "**********"
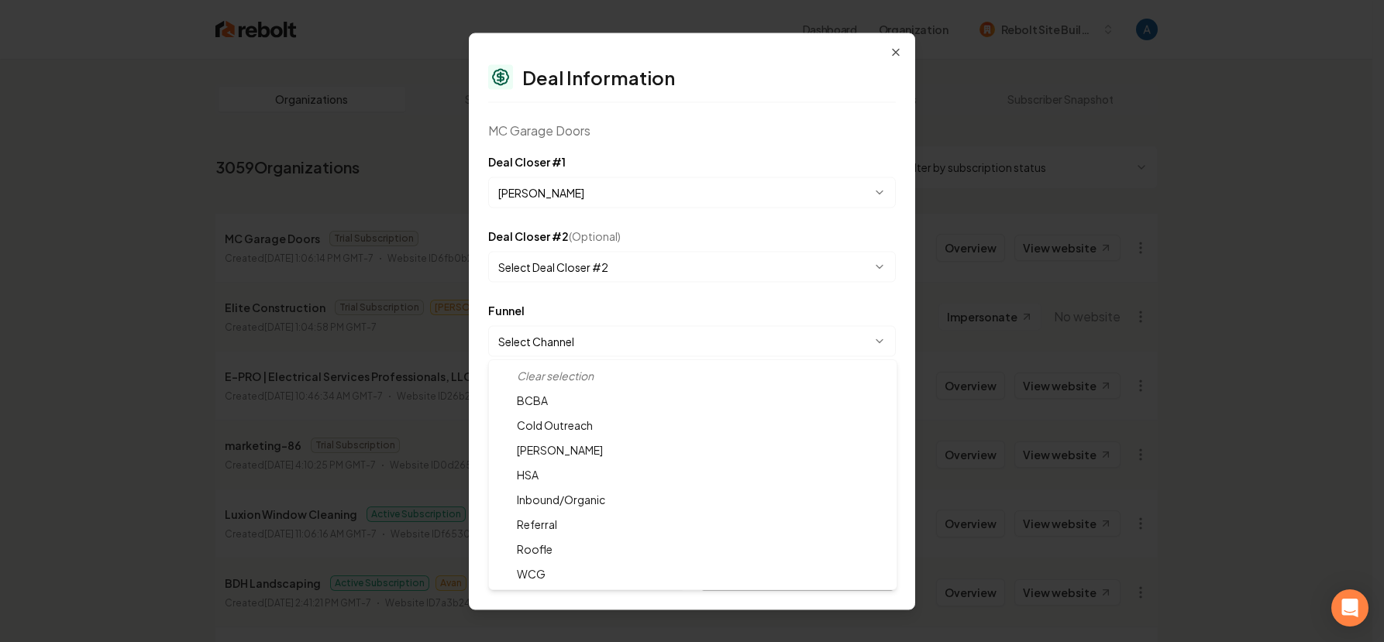
click at [584, 337] on body "Dashboard Organization Rebolt Site Builder Organizations Spam Review SMM Ongoin…" at bounding box center [686, 321] width 1373 height 642
select select "**********"
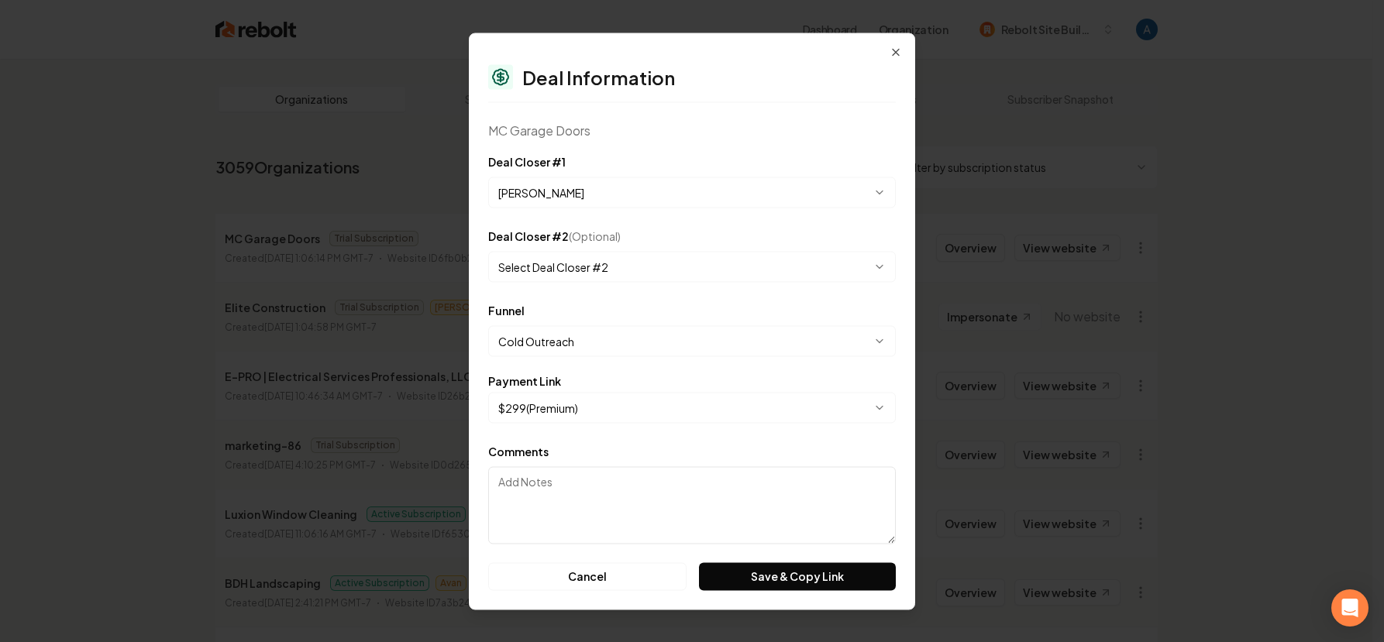
click at [591, 296] on form "**********" at bounding box center [692, 371] width 408 height 439
click at [783, 573] on button "Save & Copy Link" at bounding box center [797, 577] width 197 height 28
